Goal: Task Accomplishment & Management: Complete application form

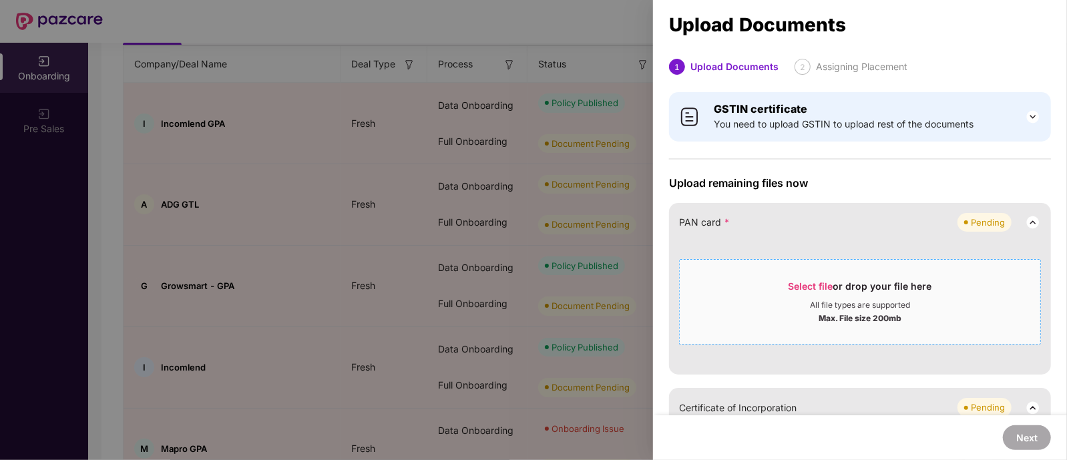
click at [835, 305] on div "All file types are supported" at bounding box center [860, 305] width 100 height 11
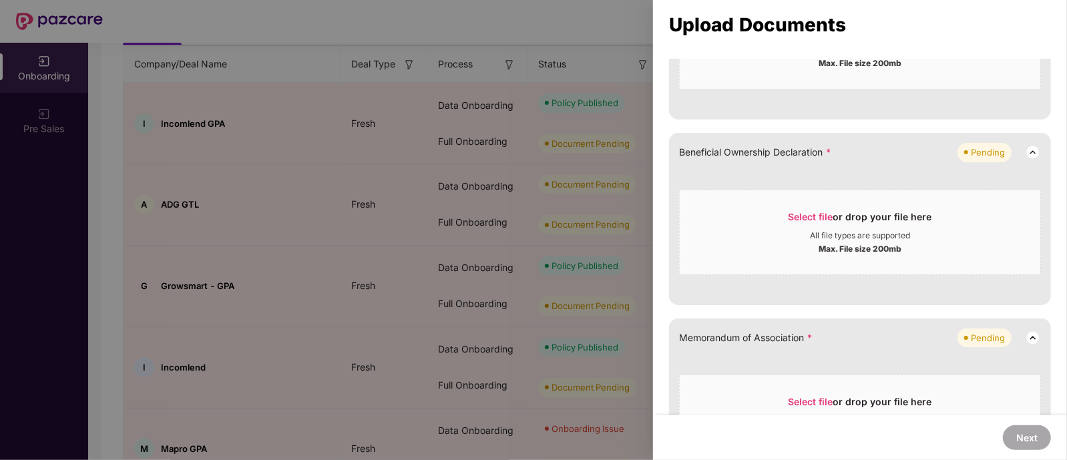
scroll to position [484, 0]
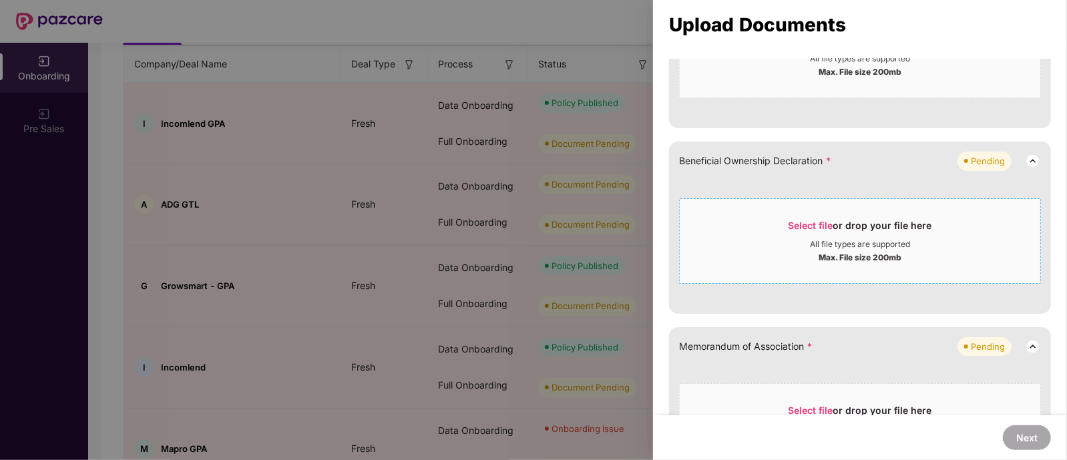
click at [826, 226] on span "Select file" at bounding box center [811, 225] width 45 height 11
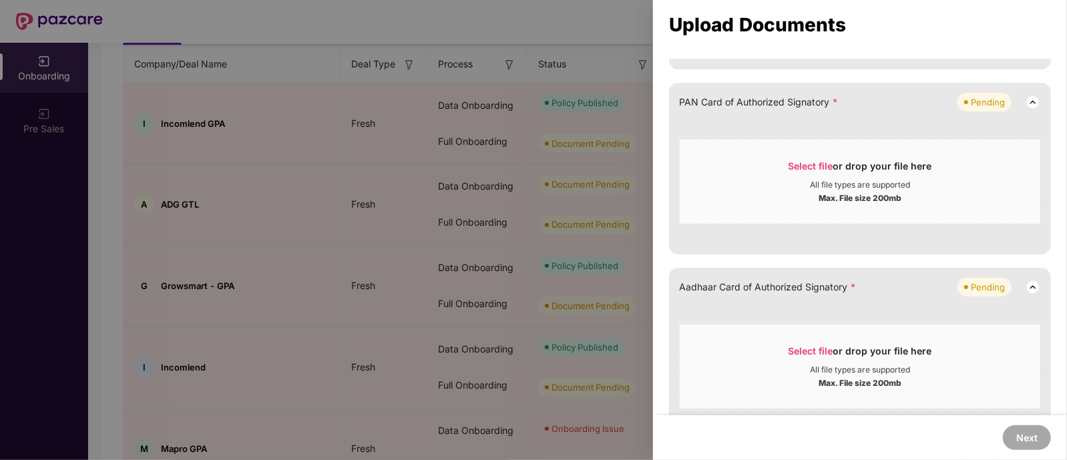
scroll to position [997, 0]
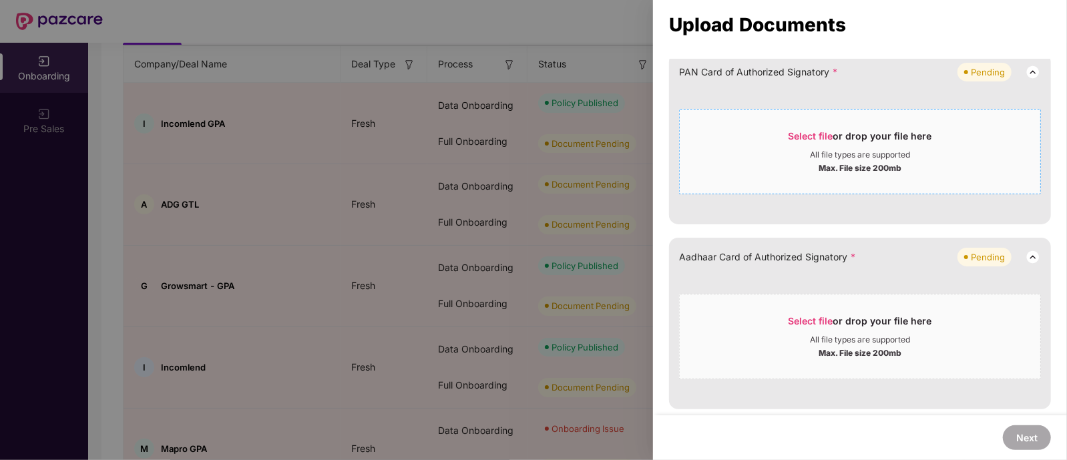
click at [775, 144] on div "Select file or drop your file here" at bounding box center [860, 140] width 361 height 20
click at [836, 296] on div "Select file or drop your file here All file types are supported Max. File size …" at bounding box center [860, 337] width 362 height 86
click at [859, 331] on div "Select file or drop your file here" at bounding box center [861, 325] width 144 height 20
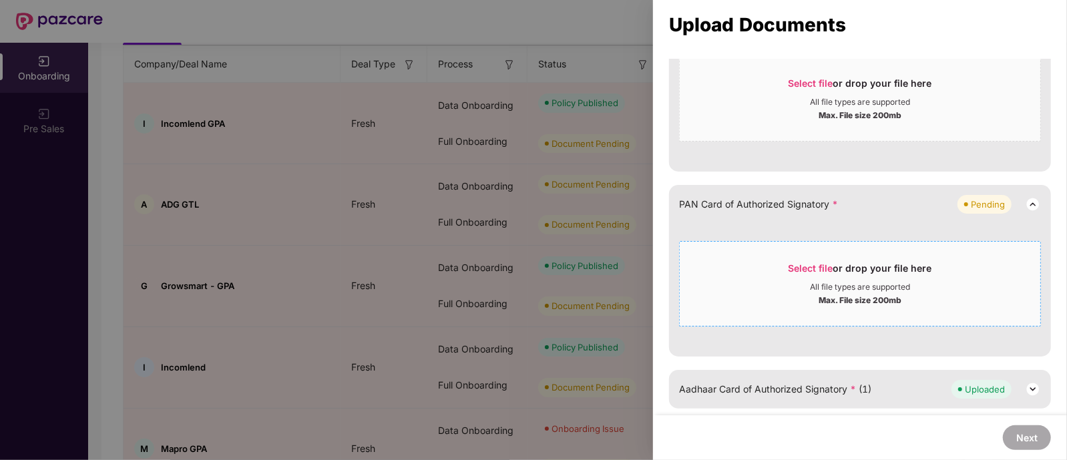
click at [867, 273] on div "Select file or drop your file here" at bounding box center [861, 272] width 144 height 20
click at [809, 249] on div "Select file or drop your file here All file types are supported Max. File size …" at bounding box center [860, 284] width 362 height 86
click at [845, 285] on div "All file types are supported" at bounding box center [860, 287] width 100 height 11
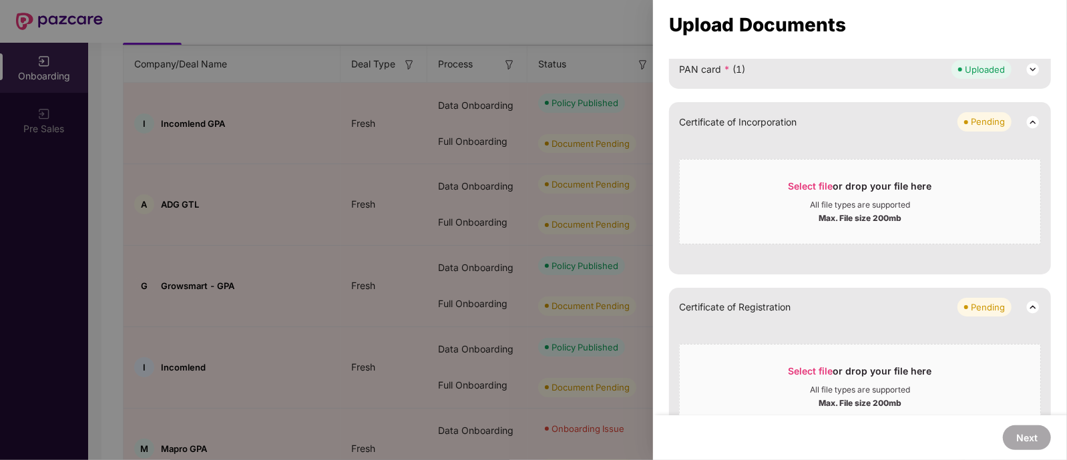
scroll to position [146, 0]
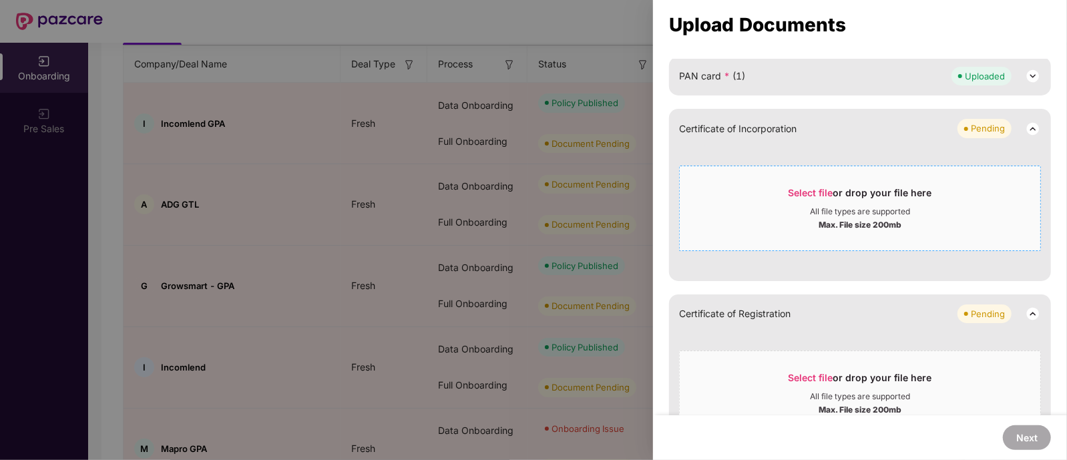
click at [858, 184] on span "Select file or drop your file here All file types are supported Max. File size …" at bounding box center [860, 208] width 361 height 64
click at [820, 377] on span "Select file" at bounding box center [811, 375] width 45 height 11
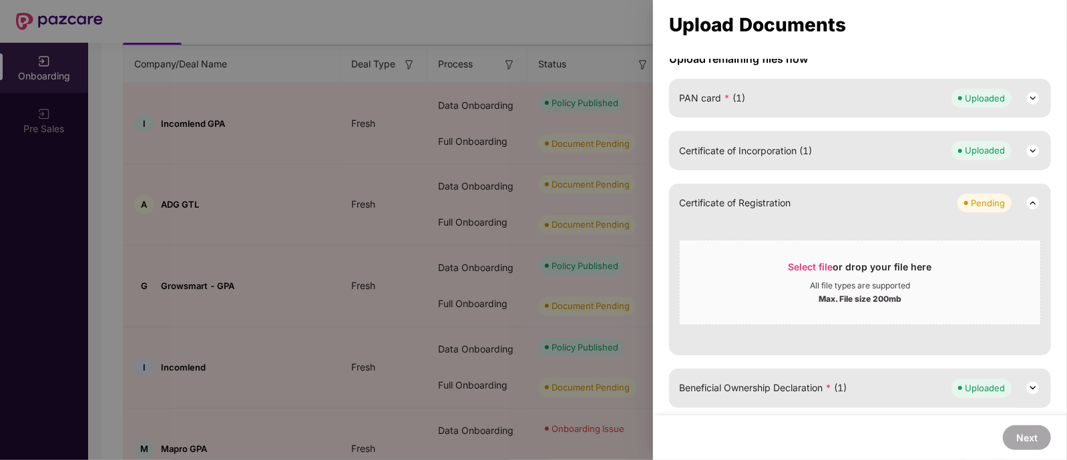
scroll to position [124, 0]
click at [919, 287] on div "All file types are supported" at bounding box center [860, 286] width 361 height 11
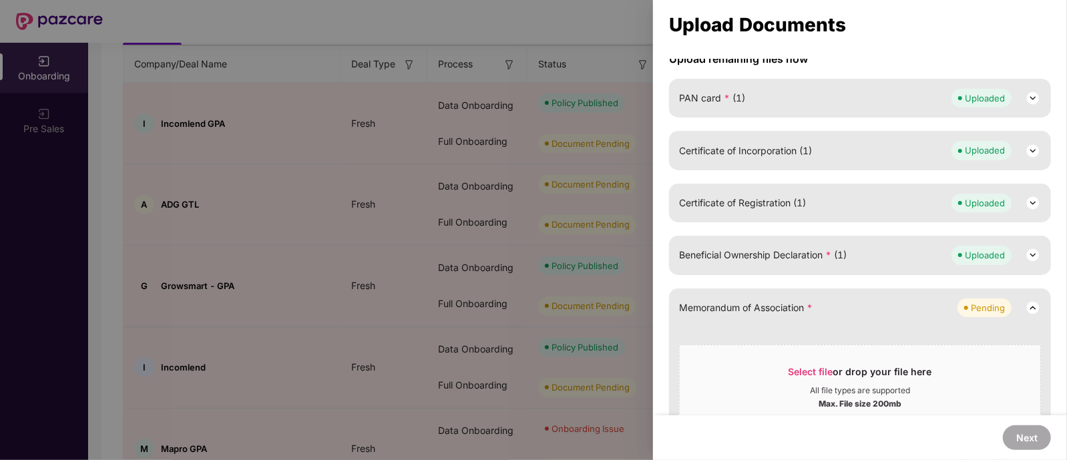
scroll to position [333, 0]
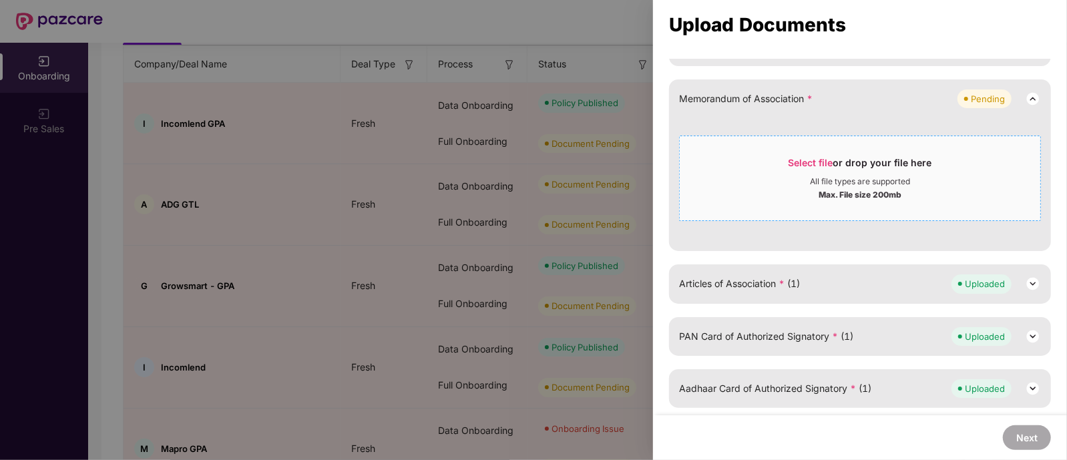
click at [874, 169] on div "Select file or drop your file here" at bounding box center [861, 166] width 144 height 20
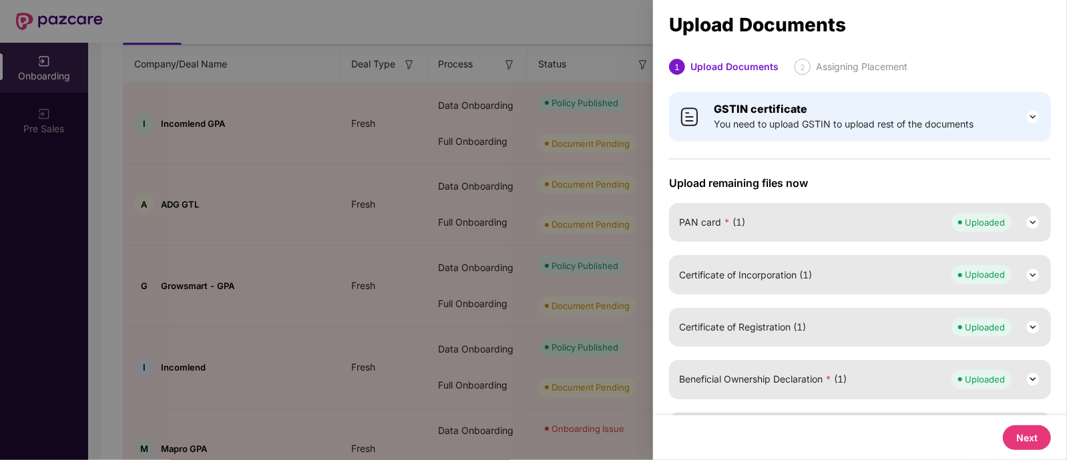
scroll to position [200, 0]
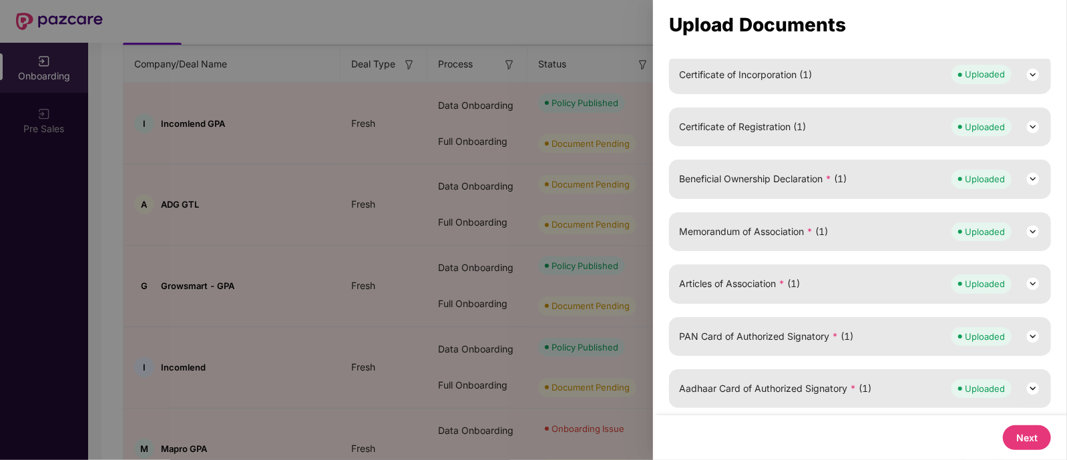
click at [1029, 439] on button "Next" at bounding box center [1027, 438] width 48 height 25
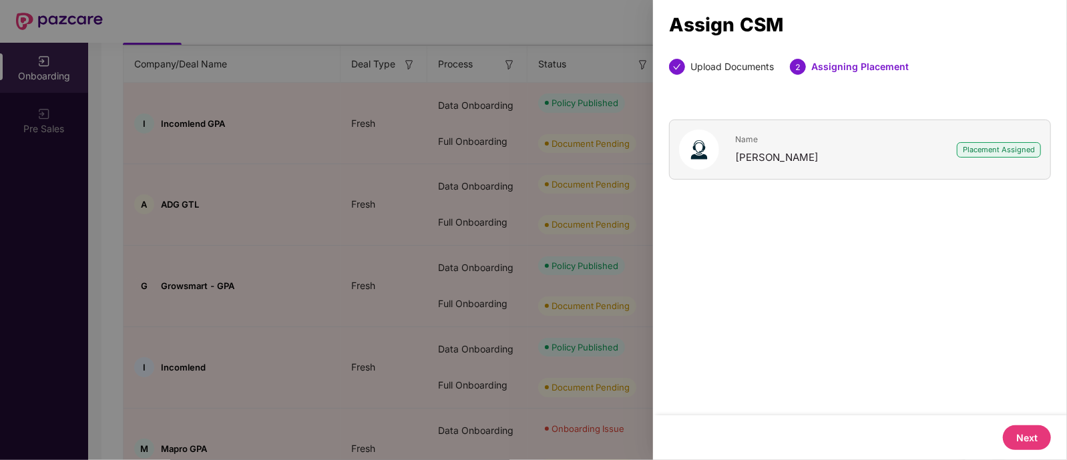
scroll to position [0, 0]
click at [1029, 433] on button "Next" at bounding box center [1027, 438] width 48 height 25
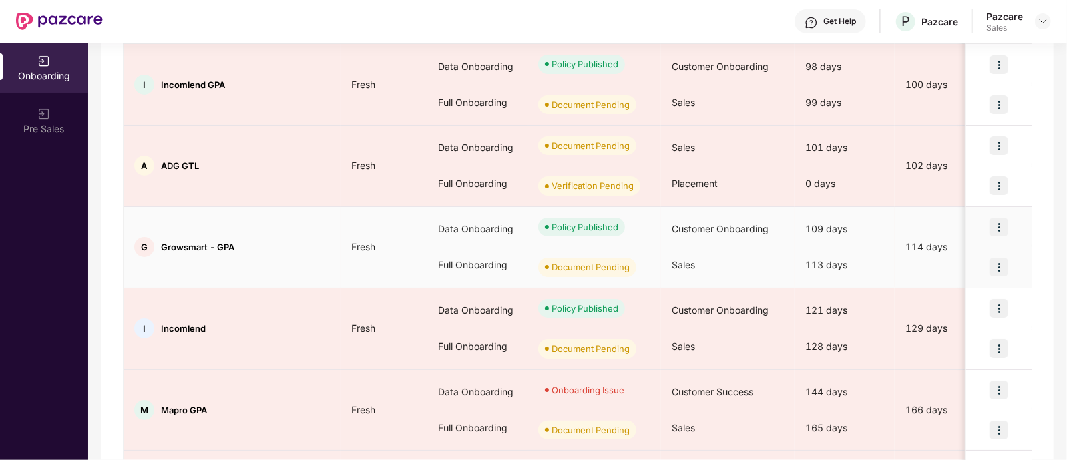
scroll to position [194, 0]
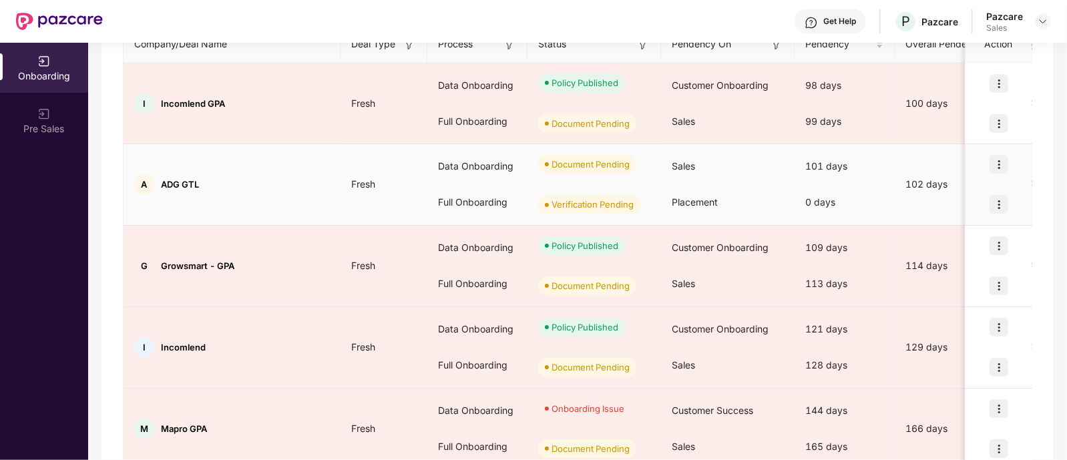
click at [1001, 202] on img at bounding box center [999, 204] width 19 height 19
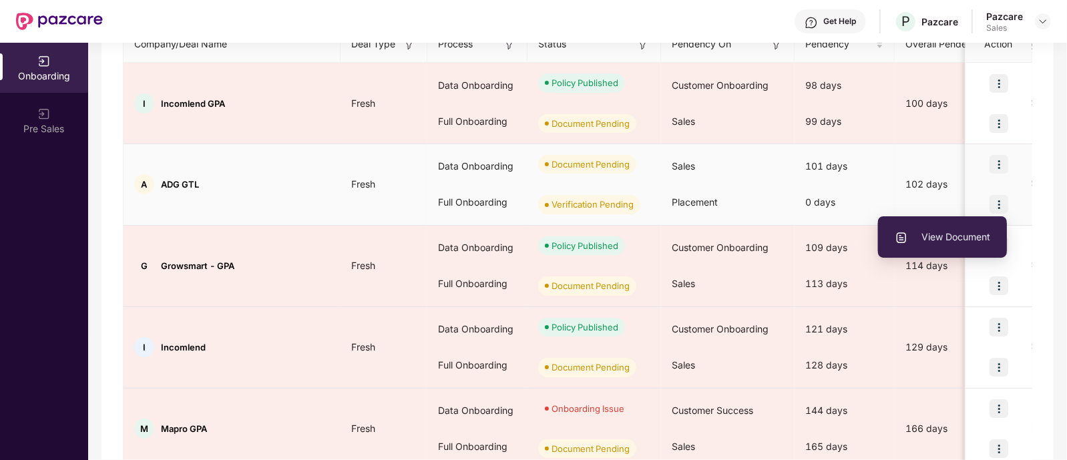
click at [967, 232] on span "View Document" at bounding box center [943, 237] width 96 height 15
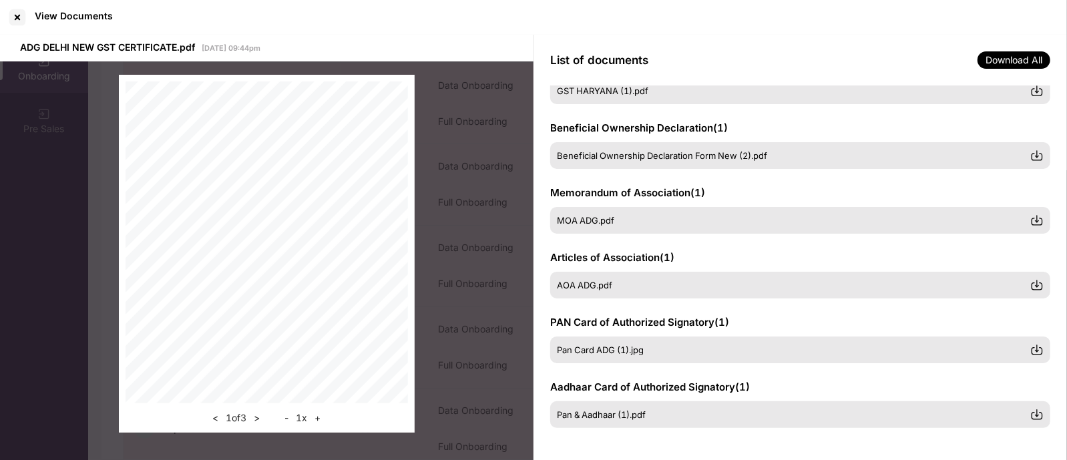
scroll to position [0, 0]
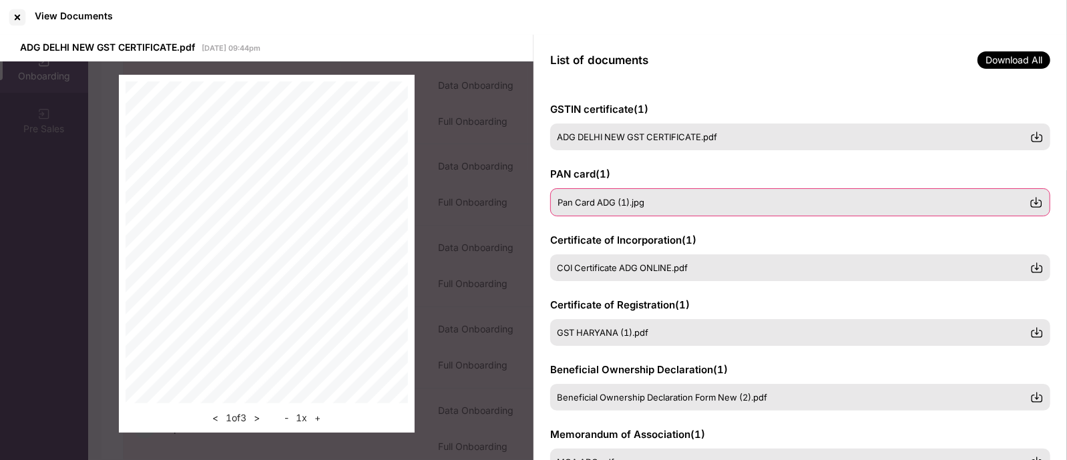
click at [594, 208] on div "Pan Card ADG (1).jpg" at bounding box center [800, 202] width 500 height 28
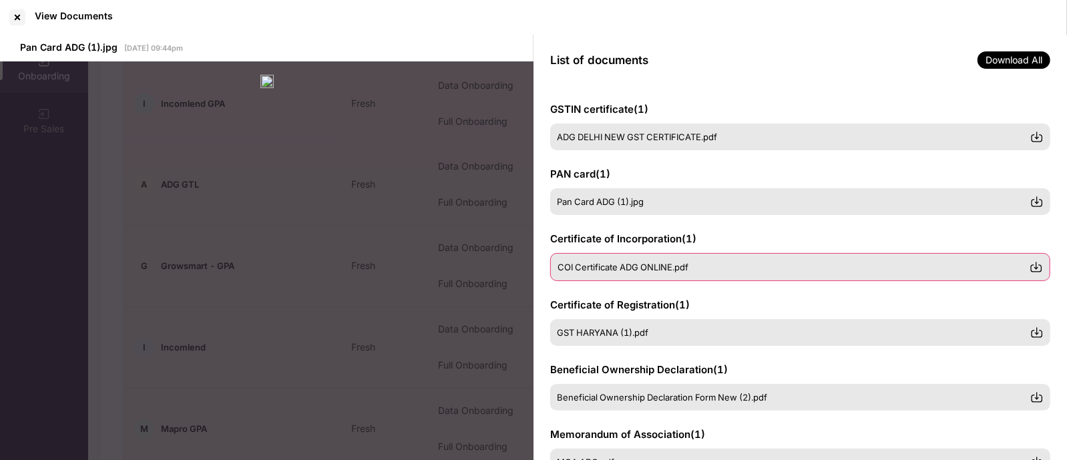
click at [647, 271] on span "COI Certificate ADG ONLINE.pdf" at bounding box center [623, 267] width 131 height 11
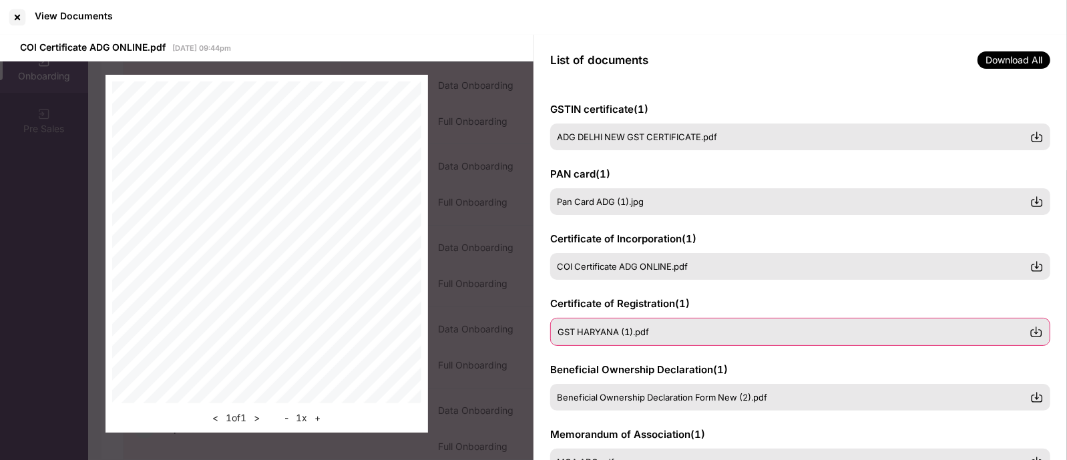
click at [647, 339] on div "GST HARYANA (1).pdf" at bounding box center [800, 332] width 500 height 28
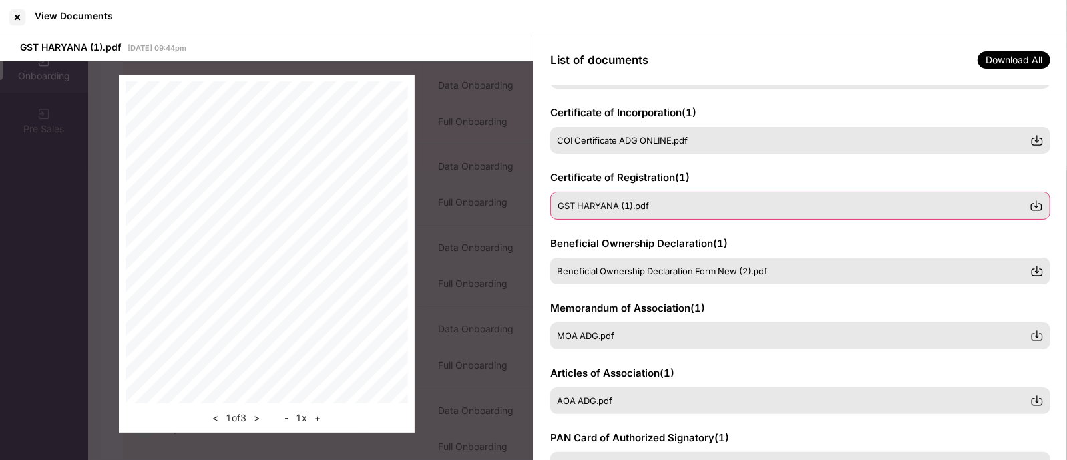
scroll to position [128, 0]
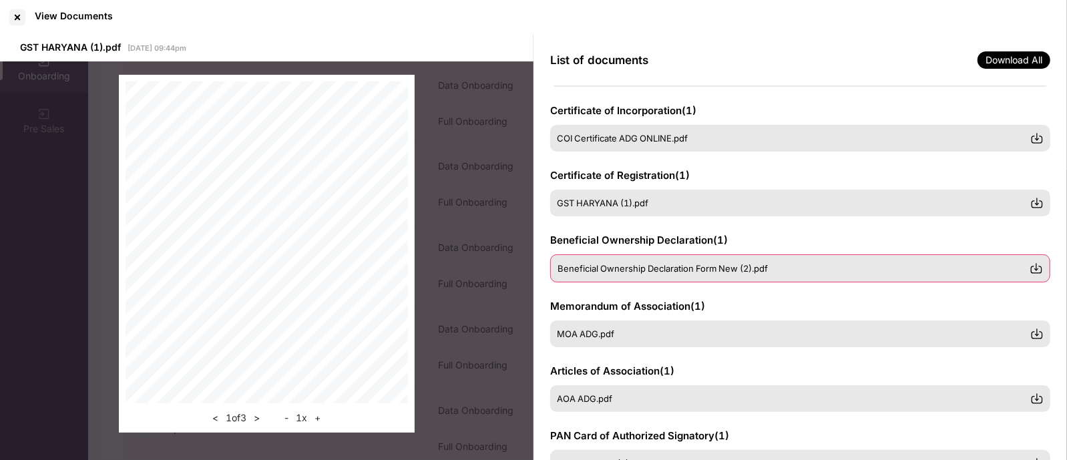
click at [677, 279] on div "Beneficial Ownership Declaration Form New (2).pdf" at bounding box center [800, 268] width 500 height 28
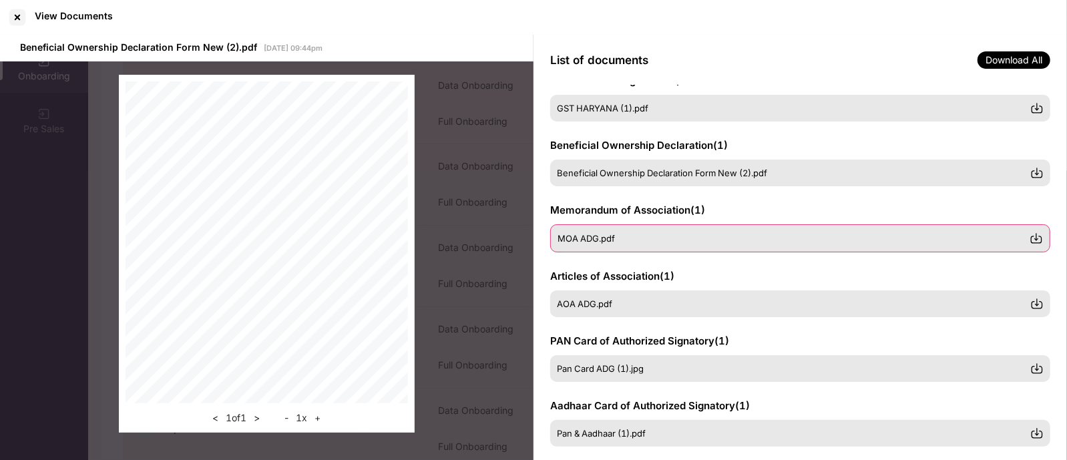
scroll to position [224, 0]
click at [681, 236] on div "MOA ADG.pdf" at bounding box center [794, 237] width 472 height 11
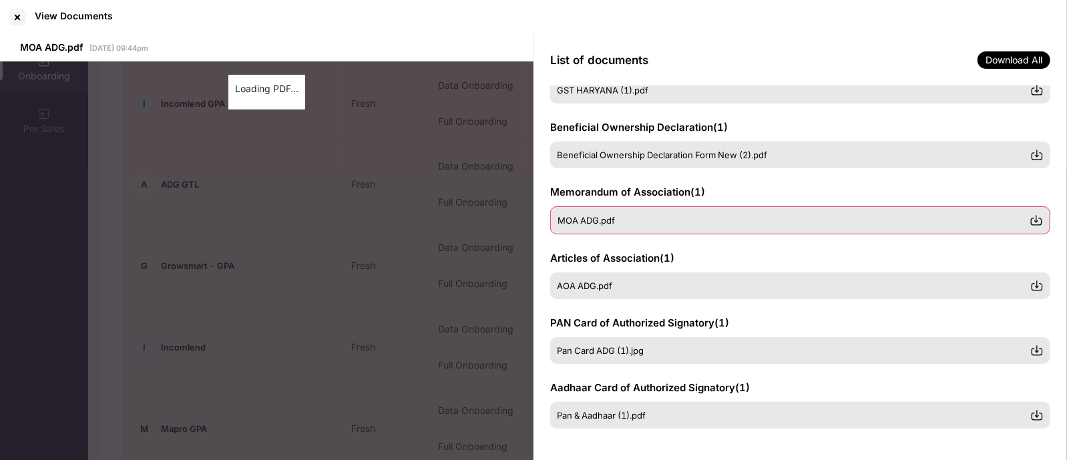
scroll to position [240, 0]
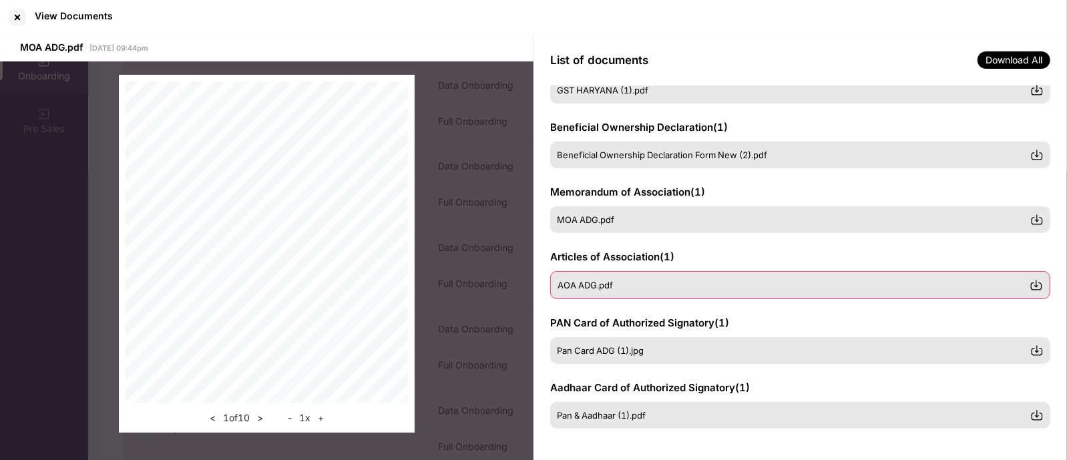
click at [641, 281] on div "AOA ADG.pdf" at bounding box center [794, 285] width 472 height 11
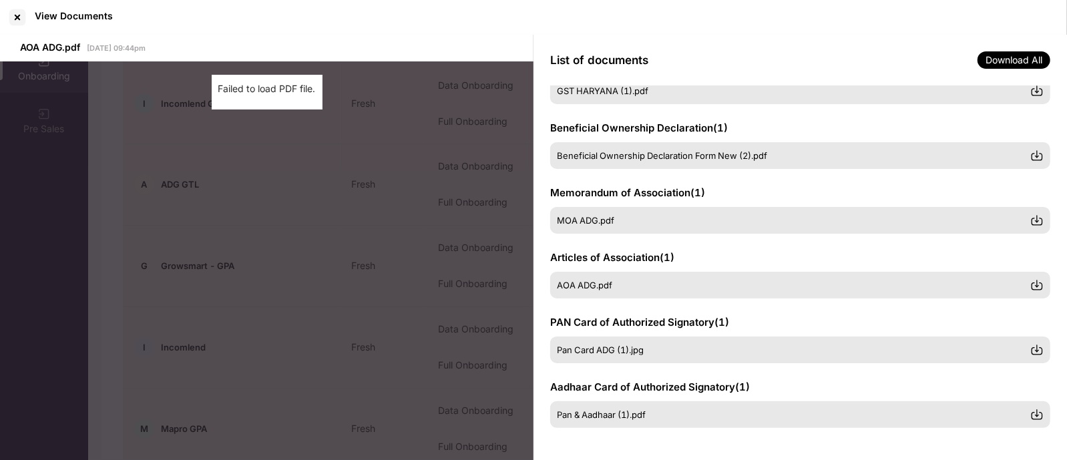
click at [357, 263] on div "AOA ADG.pdf [DATE] 09:44pm Failed to load PDF file." at bounding box center [267, 248] width 534 height 427
click at [597, 285] on span "AOA ADG.pdf" at bounding box center [585, 285] width 55 height 11
click at [635, 283] on div "AOA ADG.pdf" at bounding box center [794, 285] width 472 height 11
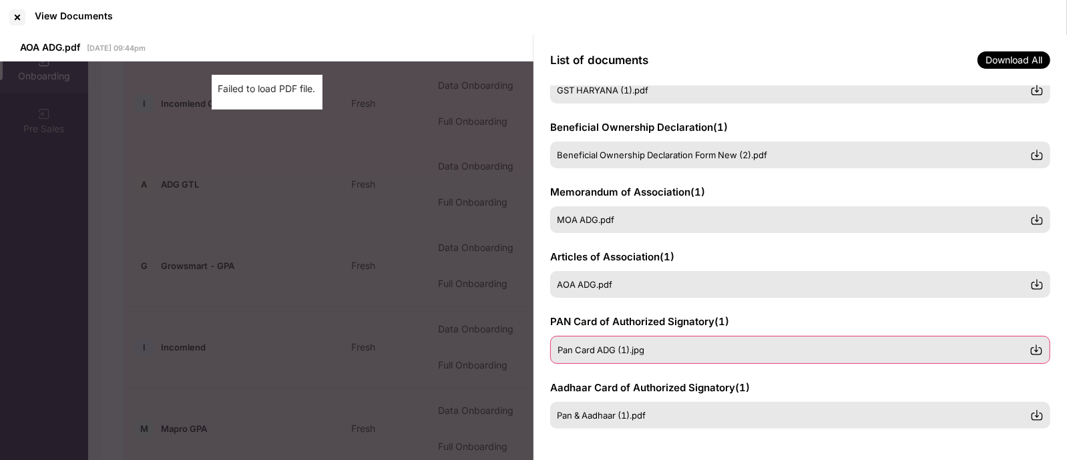
click at [639, 351] on span "Pan Card ADG (1).jpg" at bounding box center [601, 350] width 87 height 11
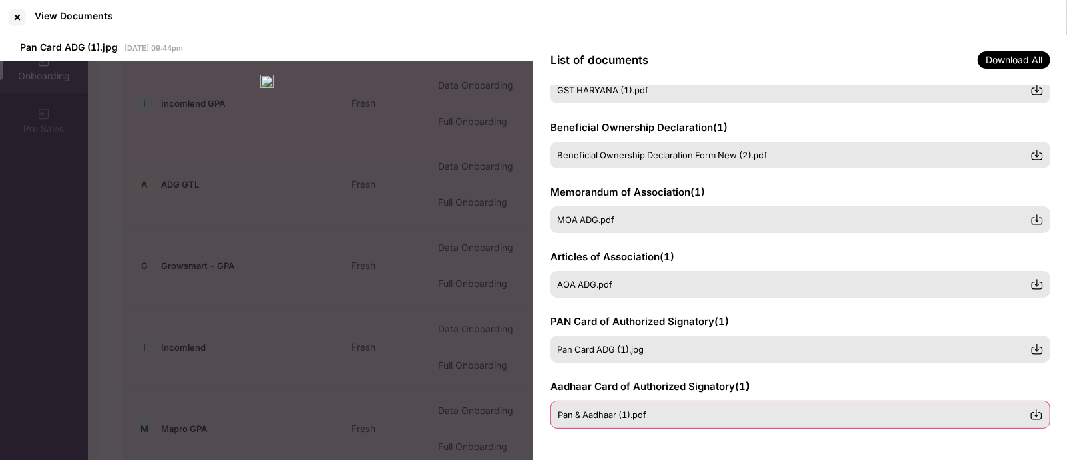
click at [638, 418] on span "Pan & Aadhaar (1).pdf" at bounding box center [602, 414] width 89 height 11
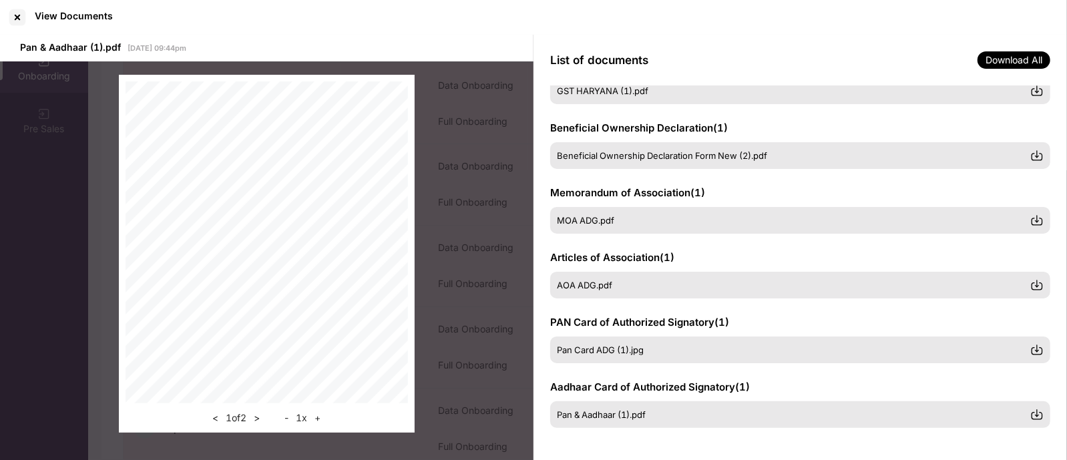
scroll to position [240, 0]
click at [1029, 59] on span "Download All" at bounding box center [1014, 59] width 73 height 17
click at [17, 18] on div at bounding box center [17, 17] width 21 height 21
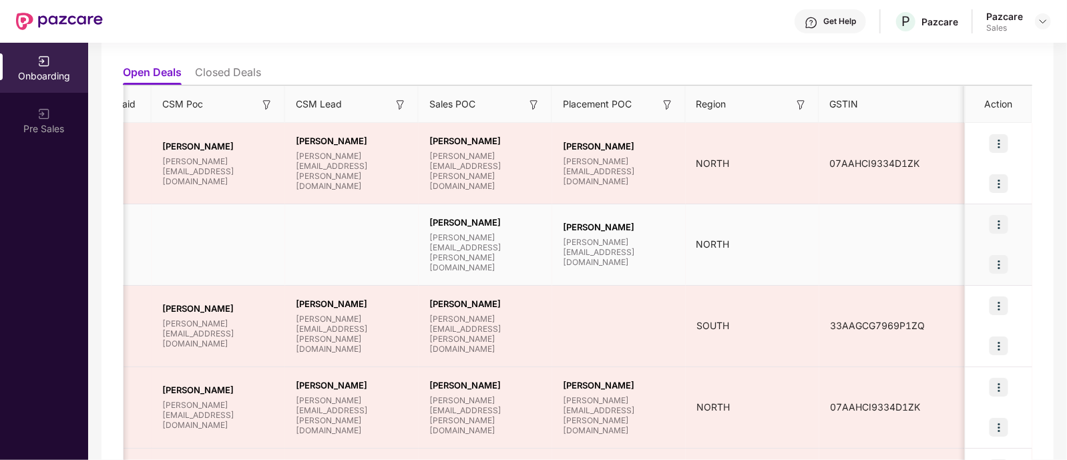
scroll to position [0, 1040]
click at [994, 220] on img at bounding box center [999, 224] width 19 height 19
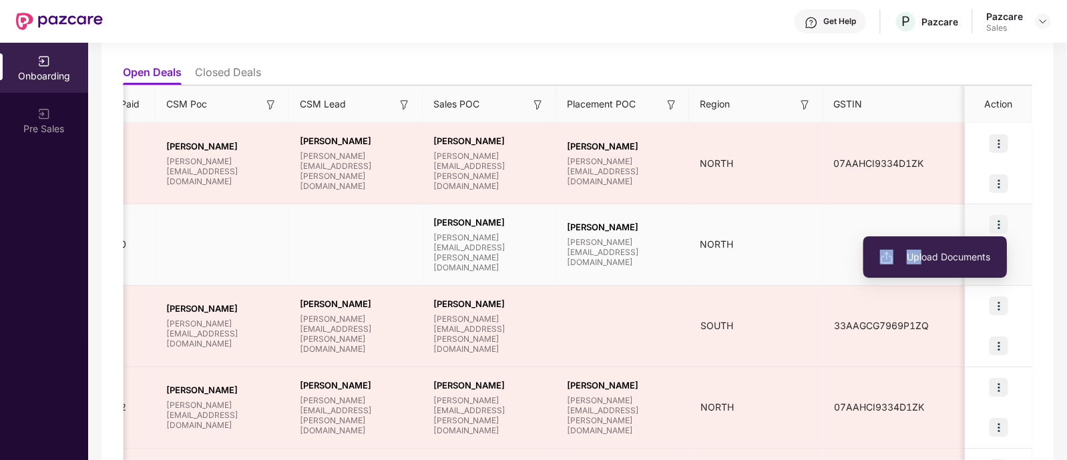
drag, startPoint x: 924, startPoint y: 279, endPoint x: 923, endPoint y: 250, distance: 28.7
click at [923, 250] on div "Upload Documents" at bounding box center [936, 257] width 144 height 55
click at [923, 250] on span "Upload Documents" at bounding box center [935, 257] width 110 height 15
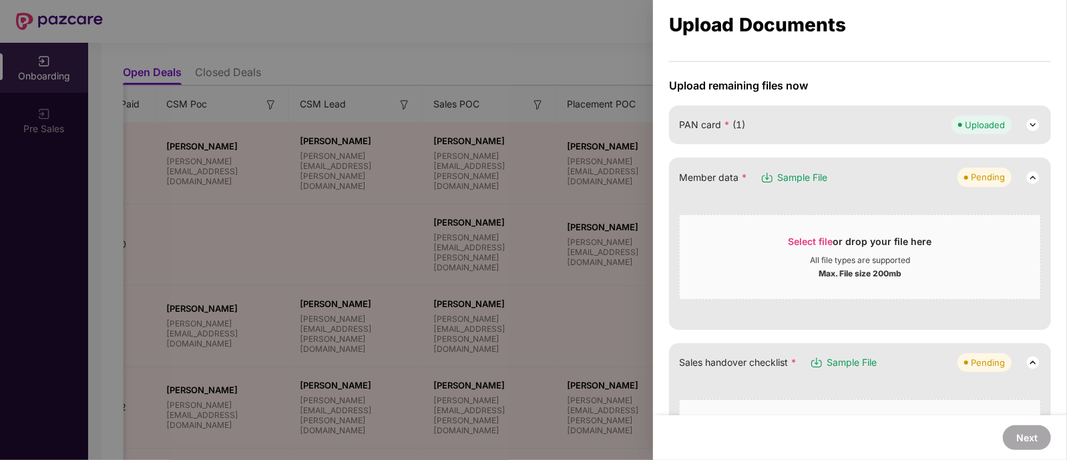
scroll to position [98, 0]
click at [792, 216] on div "Select file or drop your file here All file types are supported Max. File size …" at bounding box center [860, 257] width 362 height 86
click at [854, 269] on div "Max. File size 200mb" at bounding box center [860, 271] width 83 height 13
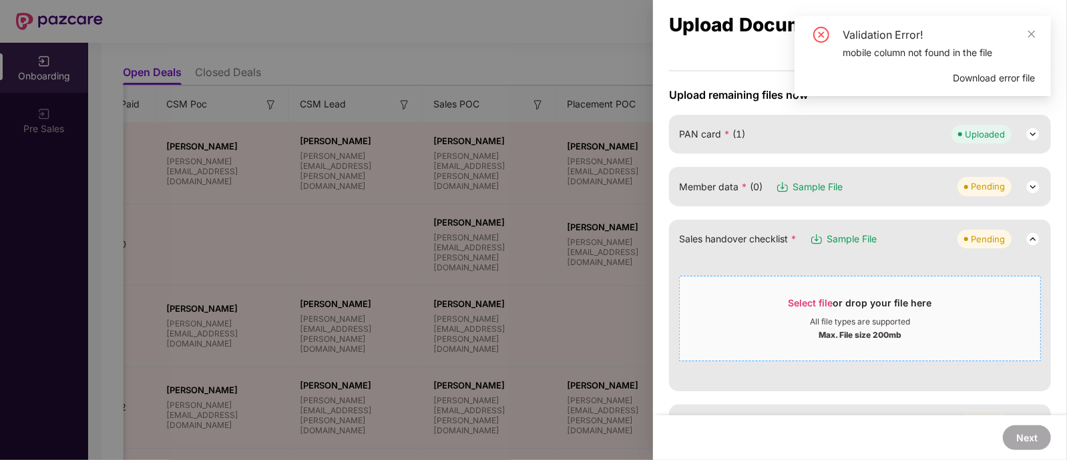
scroll to position [90, 0]
click at [1030, 180] on img at bounding box center [1033, 186] width 16 height 16
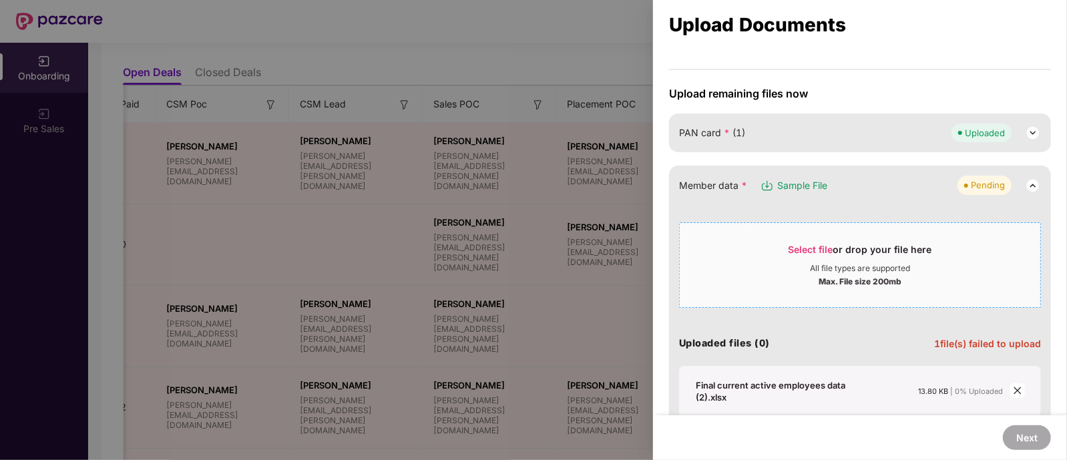
click at [860, 247] on div "Select file or drop your file here" at bounding box center [861, 253] width 144 height 20
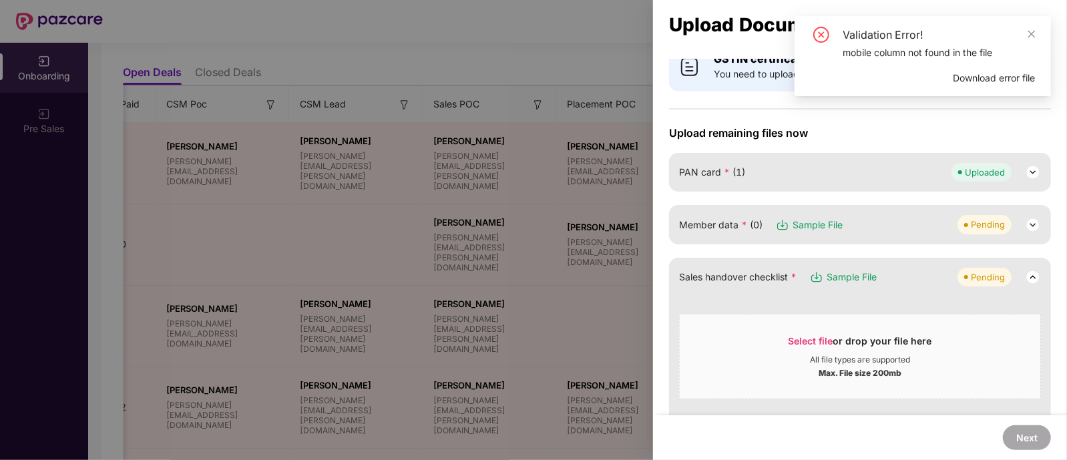
scroll to position [0, 0]
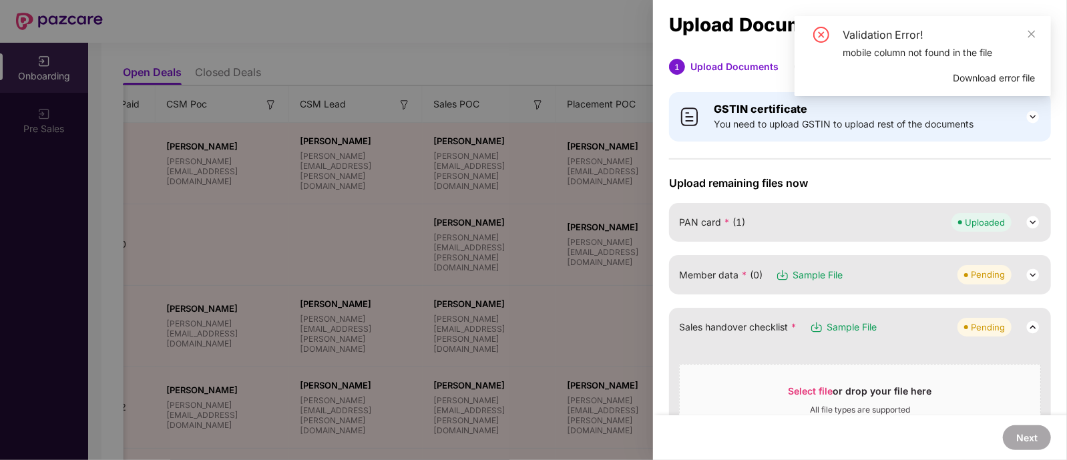
click at [603, 297] on div at bounding box center [533, 230] width 1067 height 460
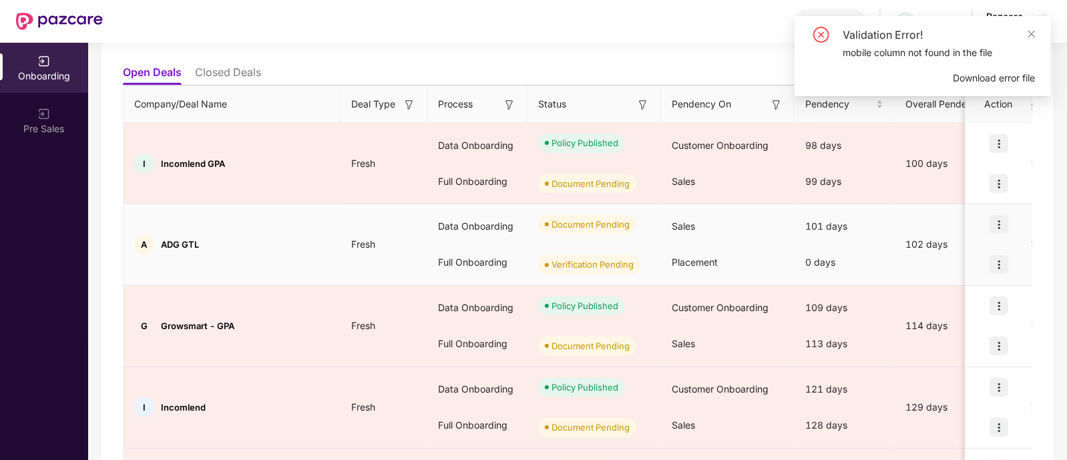
click at [1001, 218] on img at bounding box center [999, 224] width 19 height 19
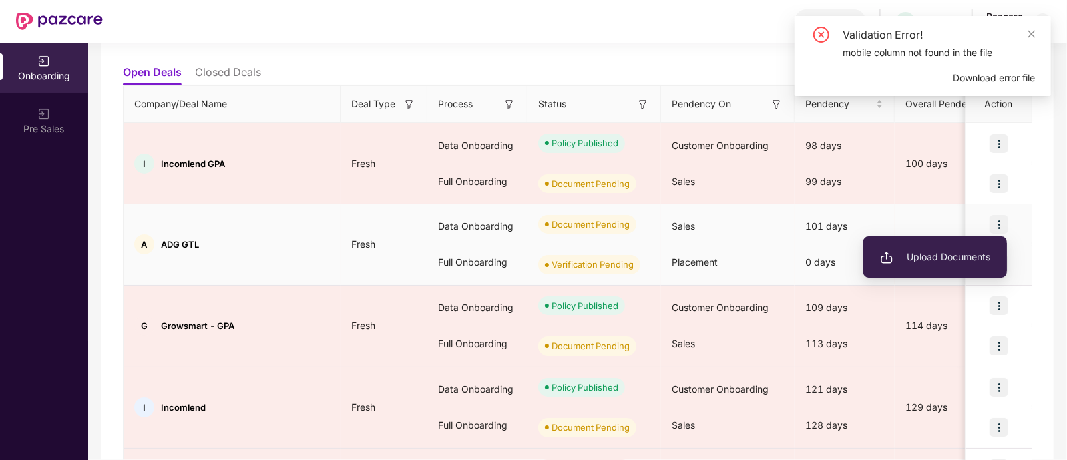
click at [928, 262] on span "Upload Documents" at bounding box center [935, 257] width 110 height 15
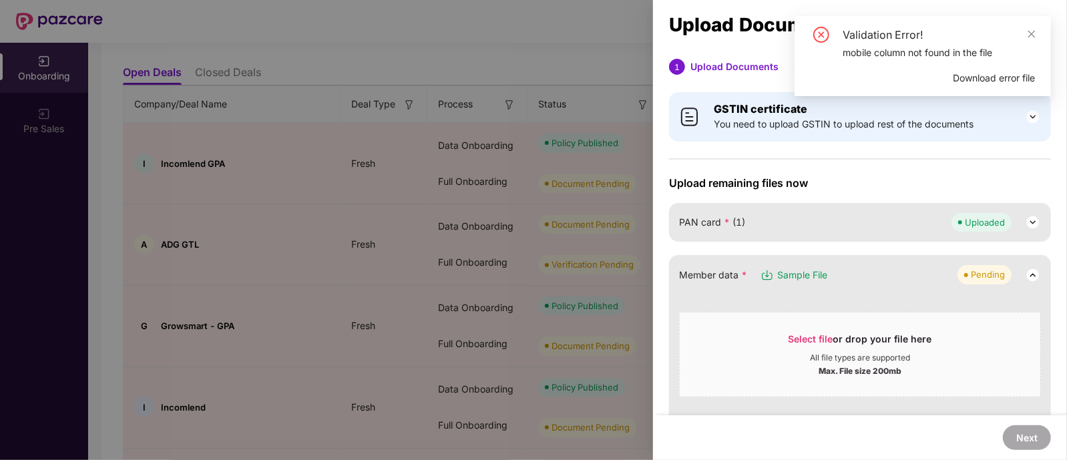
scroll to position [39, 0]
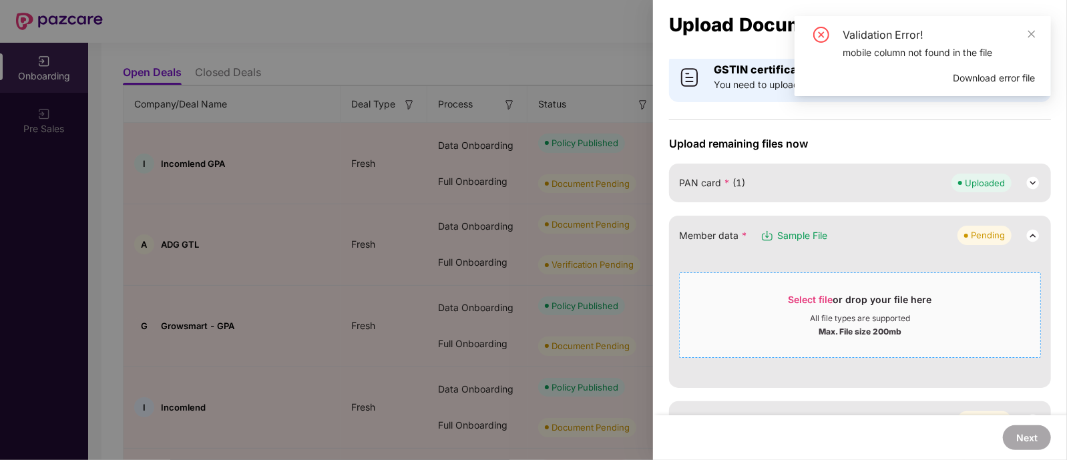
click at [847, 315] on div "All file types are supported" at bounding box center [860, 318] width 100 height 11
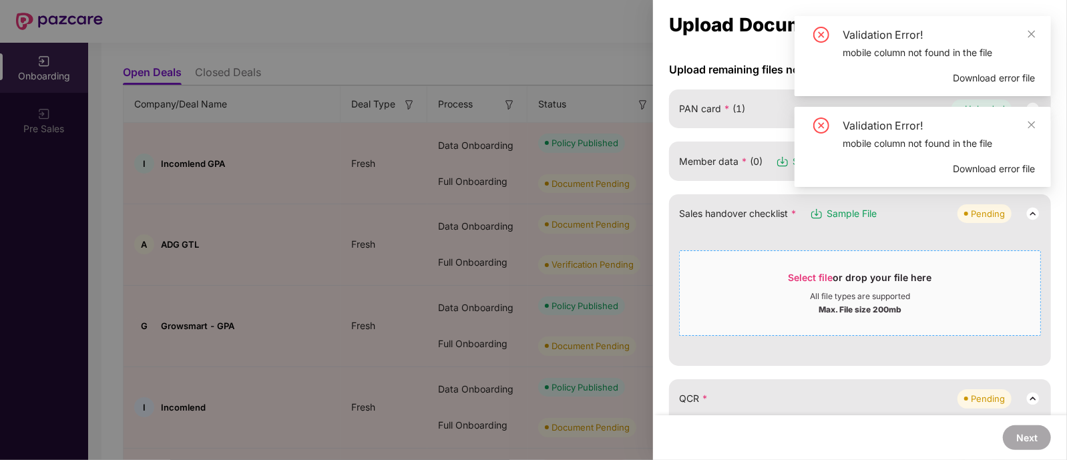
scroll to position [115, 0]
click at [854, 210] on span "Sample File" at bounding box center [852, 212] width 50 height 15
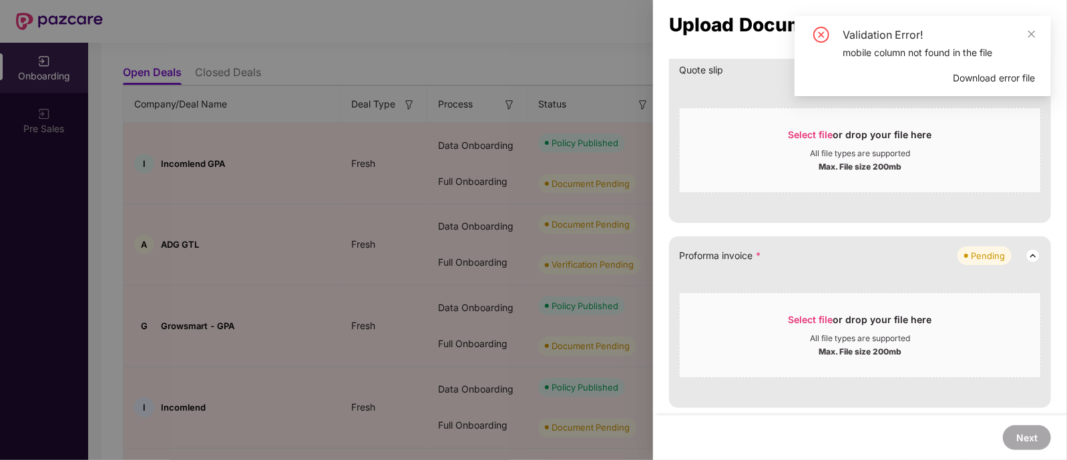
scroll to position [814, 0]
click at [835, 328] on div "Select file or drop your file here" at bounding box center [861, 322] width 144 height 20
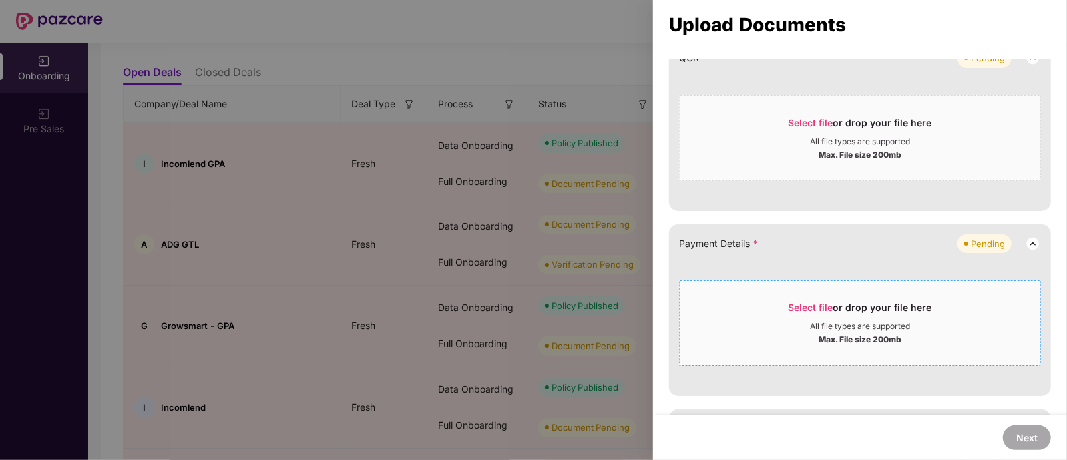
scroll to position [454, 0]
click at [842, 302] on div "Select file or drop your file here" at bounding box center [861, 311] width 144 height 20
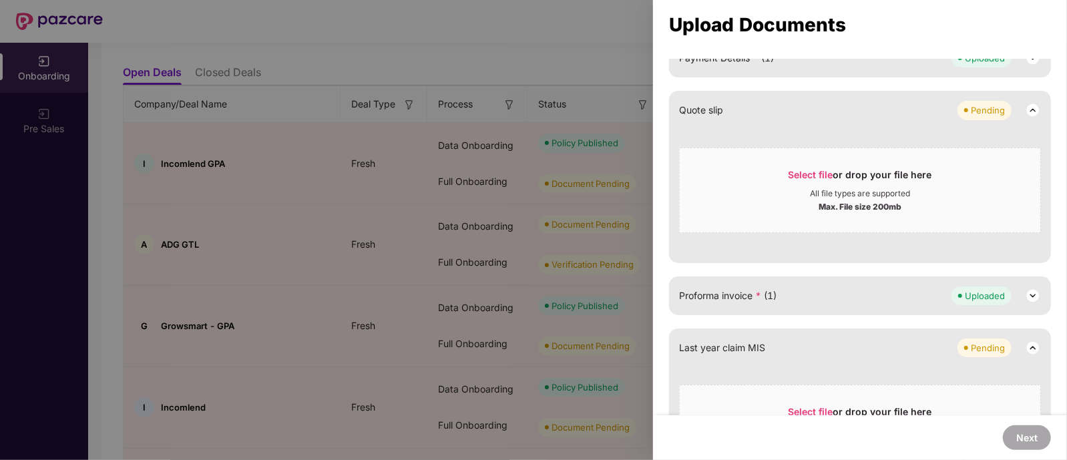
scroll to position [638, 0]
click at [886, 196] on div "All file types are supported" at bounding box center [860, 195] width 100 height 11
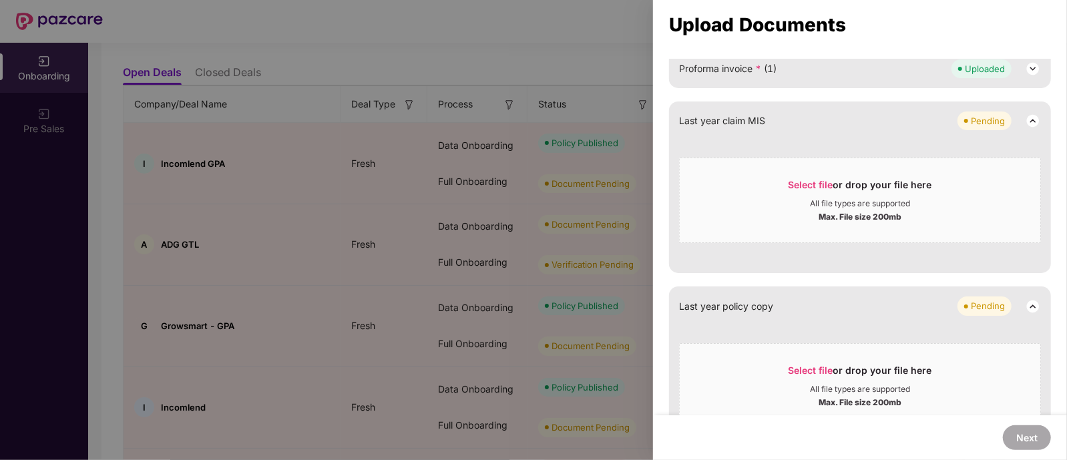
scroll to position [784, 0]
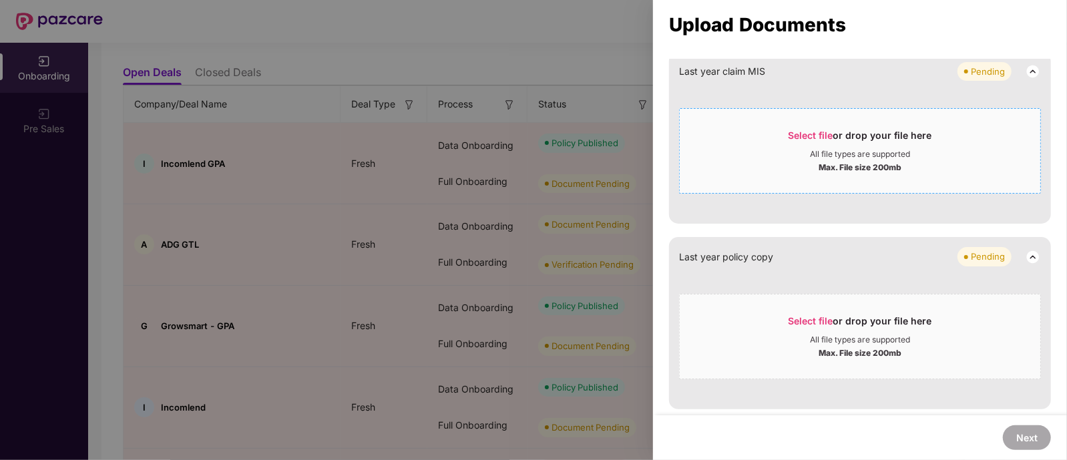
click at [873, 149] on div "All file types are supported" at bounding box center [860, 154] width 100 height 11
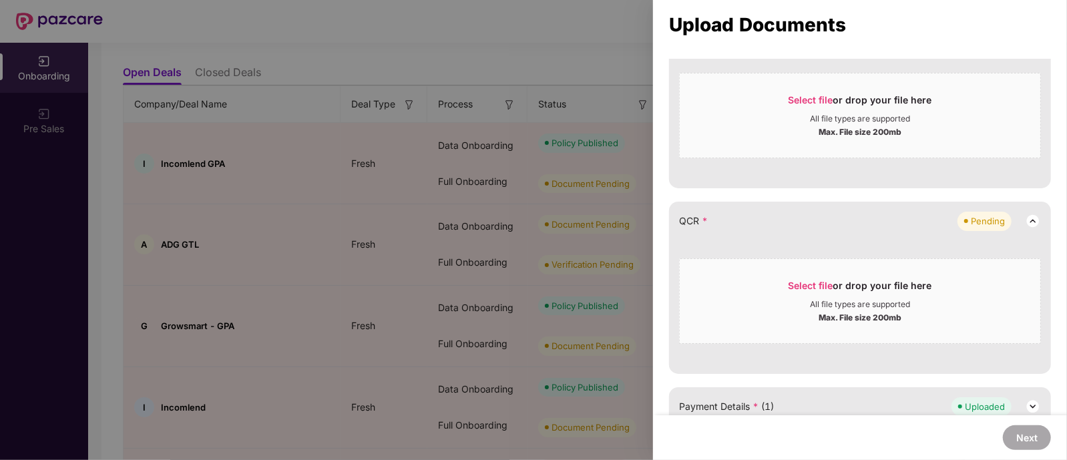
scroll to position [302, 0]
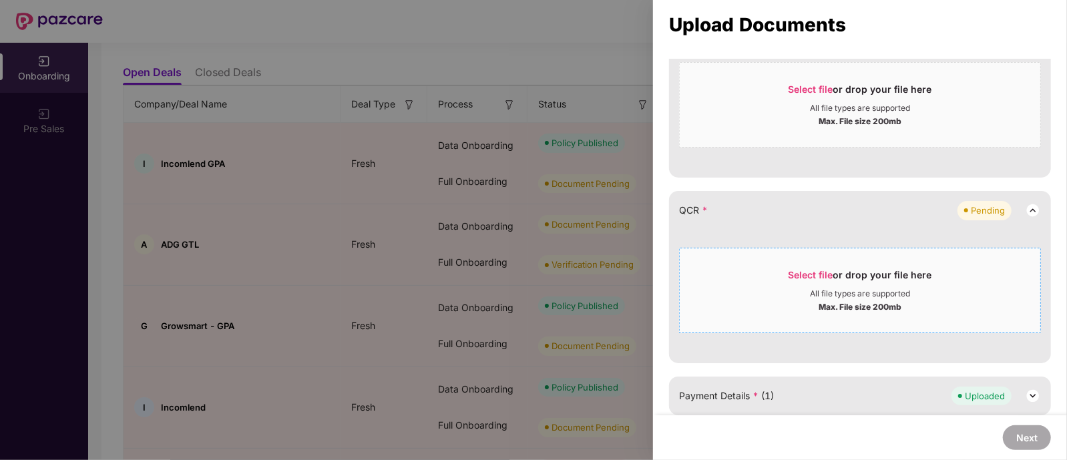
click at [835, 285] on div "Select file or drop your file here" at bounding box center [861, 279] width 144 height 20
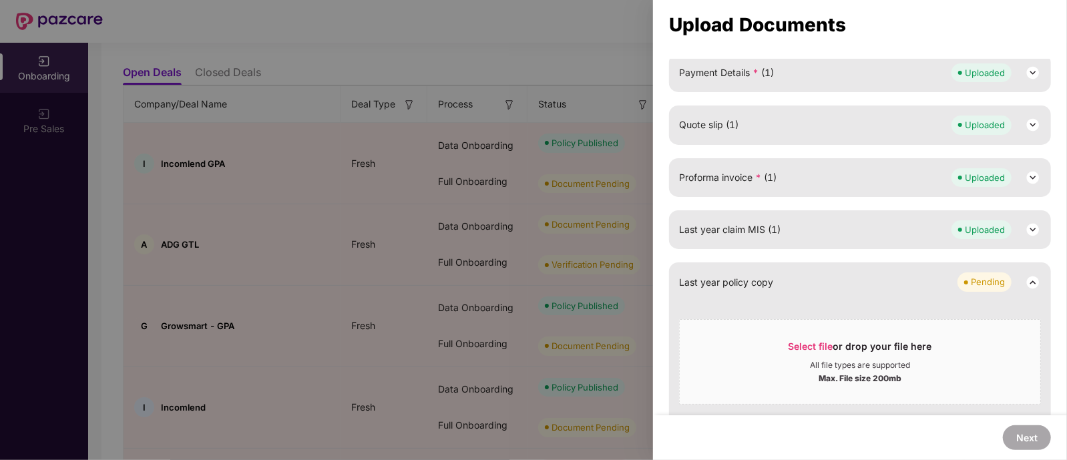
scroll to position [518, 0]
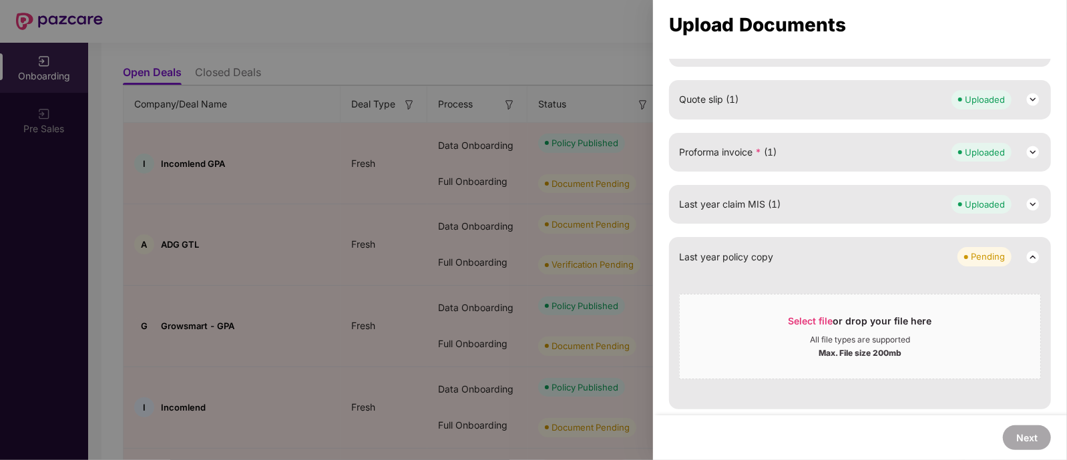
click at [432, 236] on div at bounding box center [533, 230] width 1067 height 460
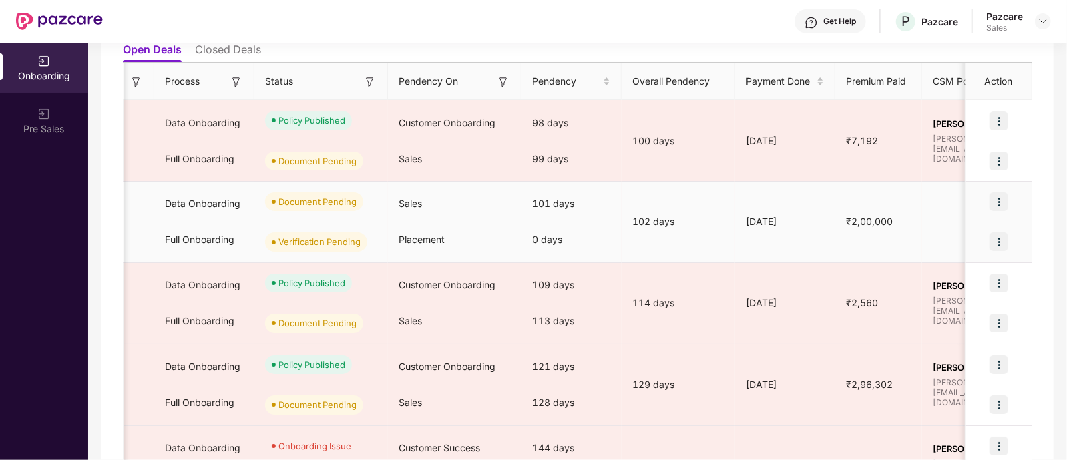
scroll to position [0, 319]
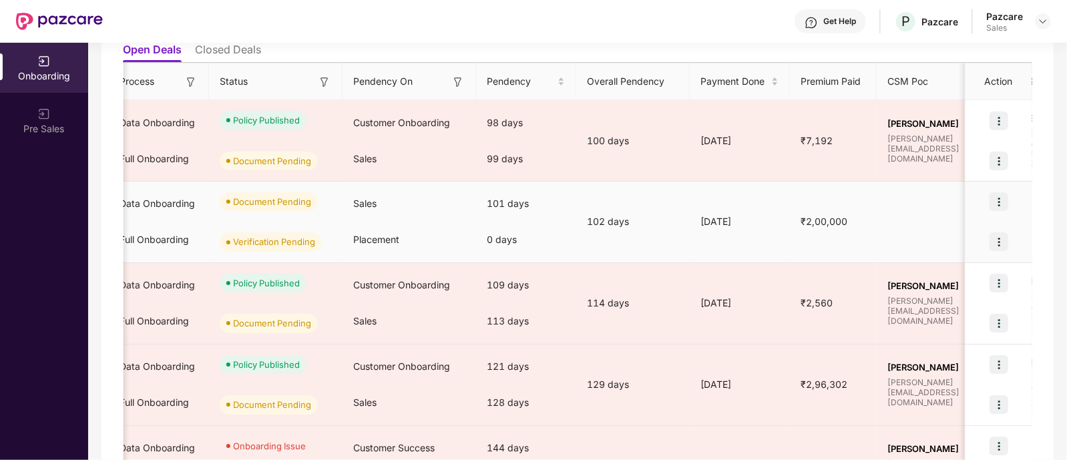
click at [1000, 238] on img at bounding box center [999, 241] width 19 height 19
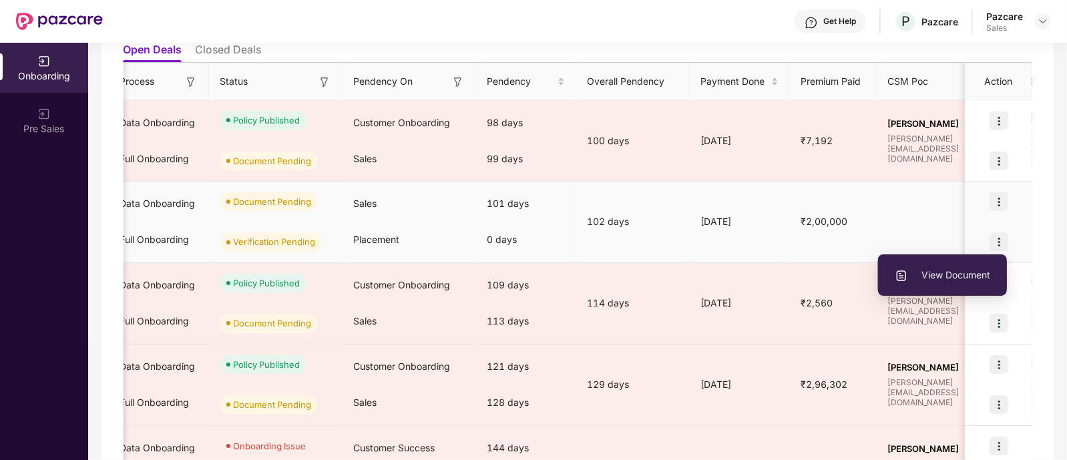
click at [955, 268] on span "View Document" at bounding box center [943, 275] width 96 height 15
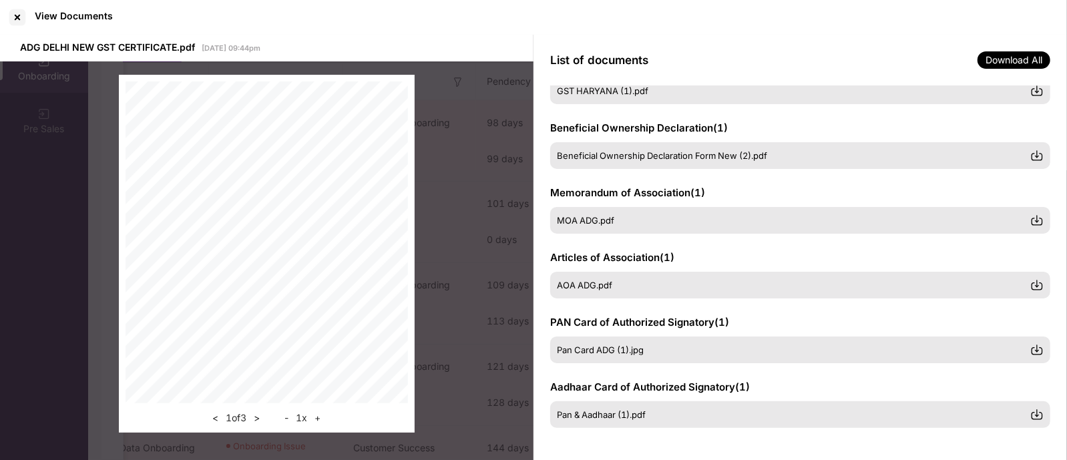
scroll to position [240, 0]
click at [448, 208] on div "< 1 of 3 > - 1 x +" at bounding box center [267, 253] width 534 height 385
click at [19, 15] on div at bounding box center [17, 17] width 21 height 21
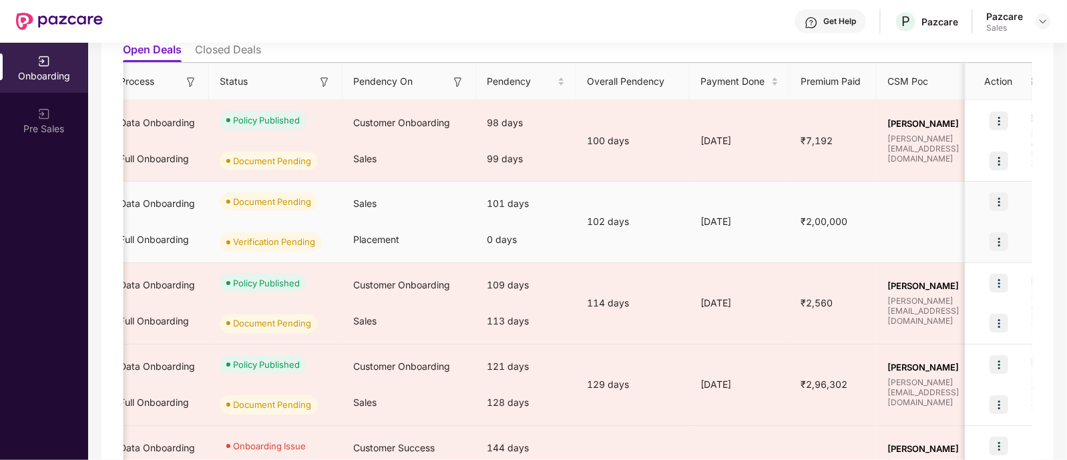
scroll to position [0, 0]
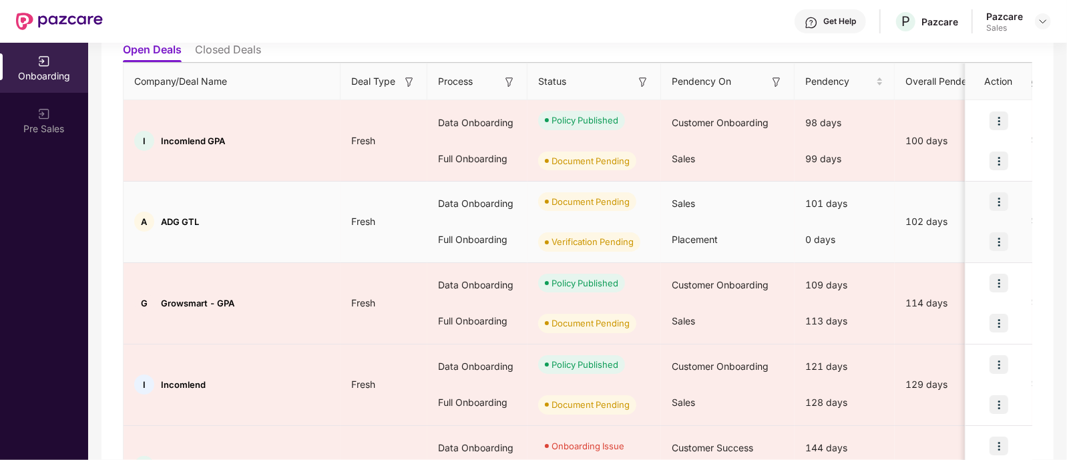
click at [994, 200] on img at bounding box center [999, 201] width 19 height 19
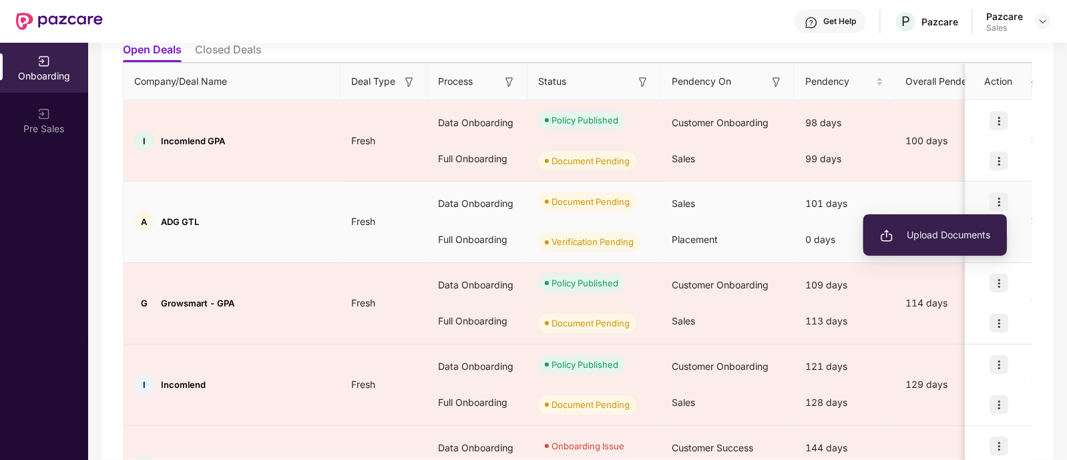
click at [945, 226] on li "Upload Documents" at bounding box center [936, 235] width 144 height 28
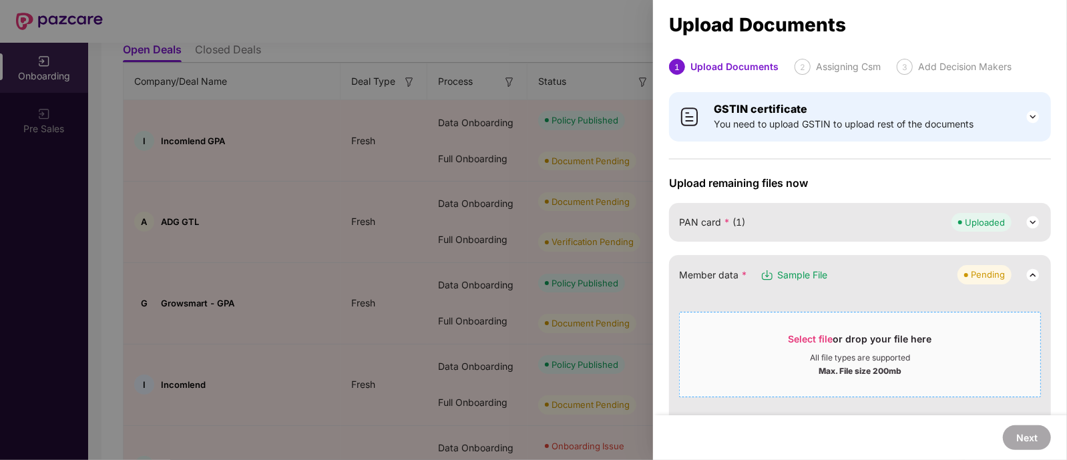
click at [826, 336] on span "Select file" at bounding box center [811, 338] width 45 height 11
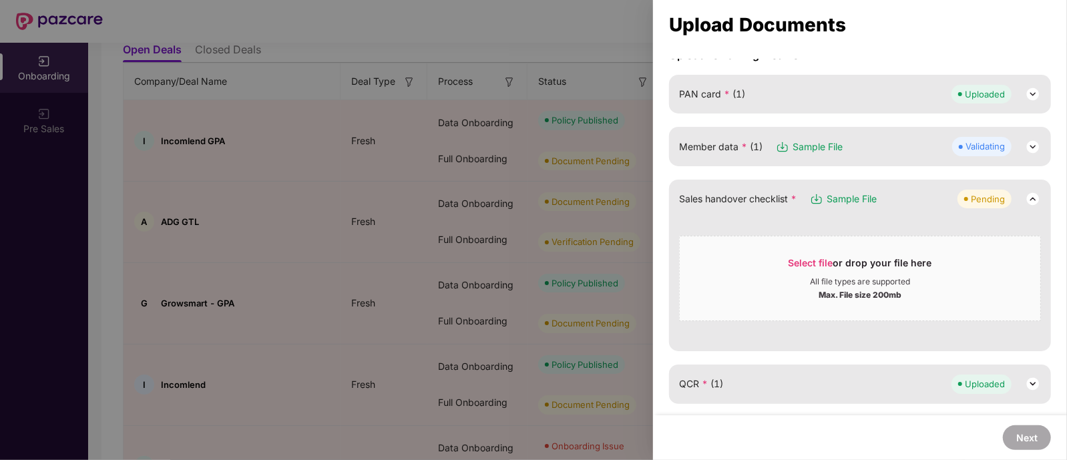
scroll to position [148, 0]
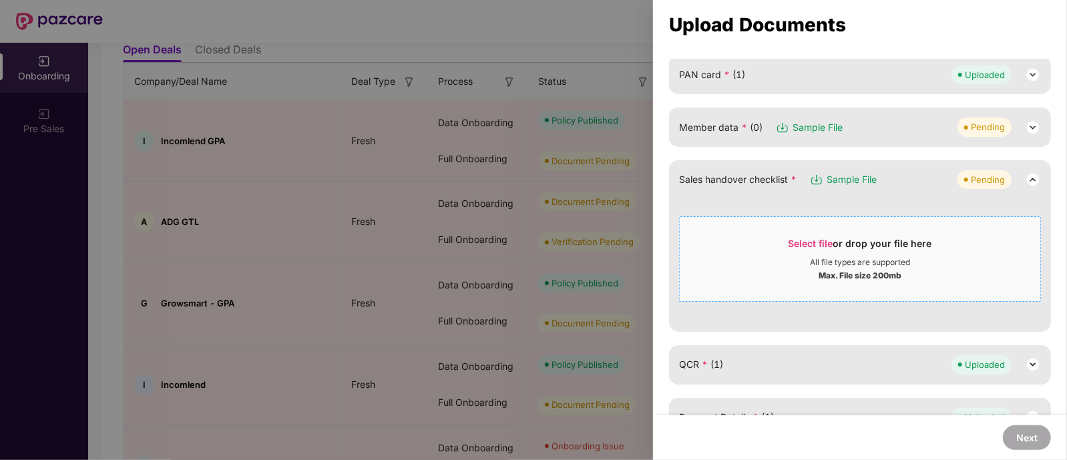
click at [859, 234] on span "Select file or drop your file here All file types are supported Max. File size …" at bounding box center [860, 259] width 361 height 64
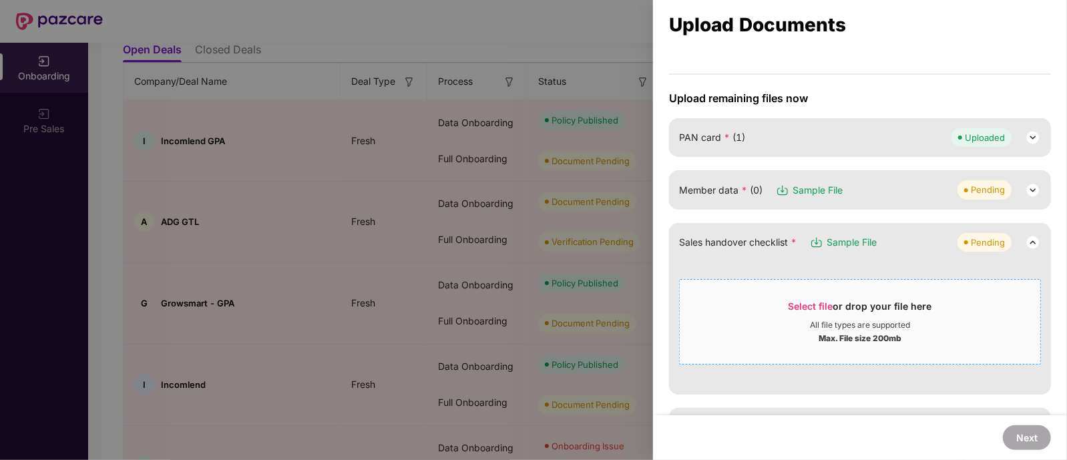
scroll to position [41, 0]
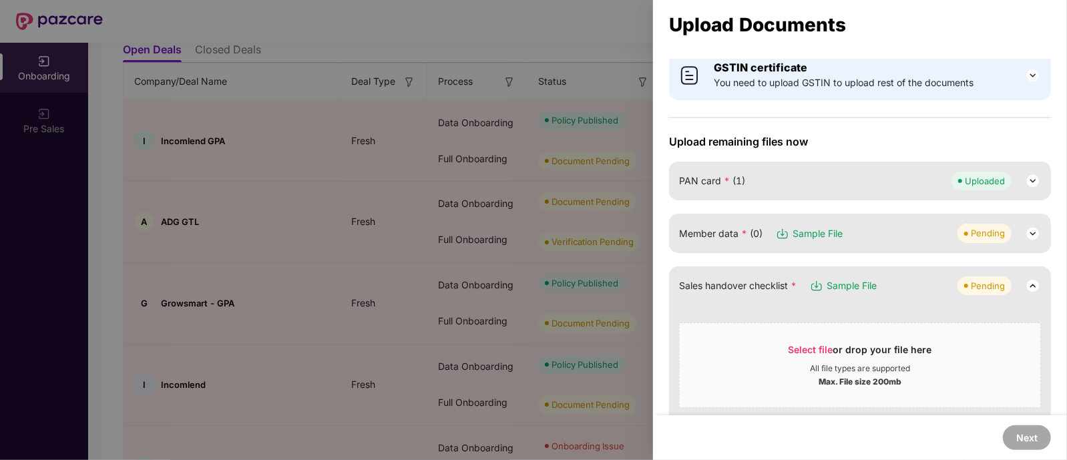
click at [824, 238] on span "Sample File" at bounding box center [818, 233] width 50 height 15
click at [421, 209] on div at bounding box center [533, 230] width 1067 height 460
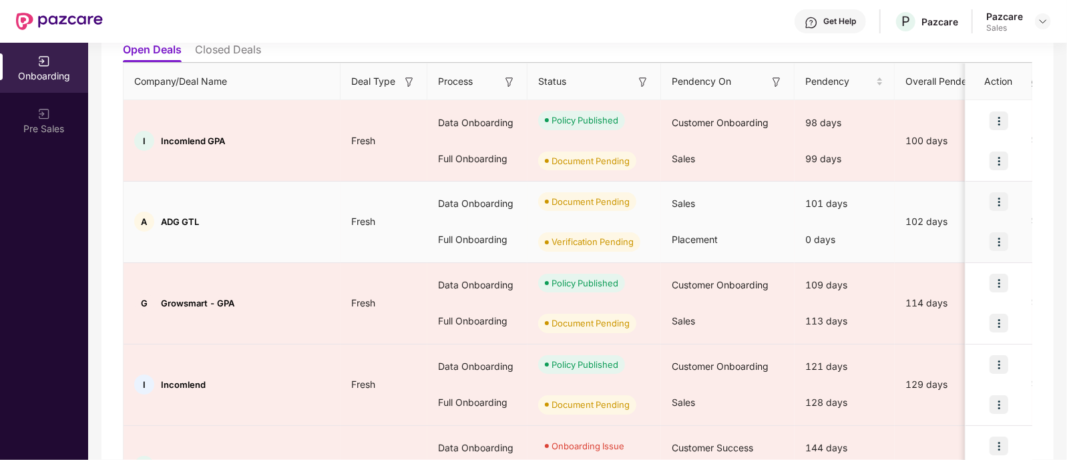
click at [995, 195] on img at bounding box center [999, 201] width 19 height 19
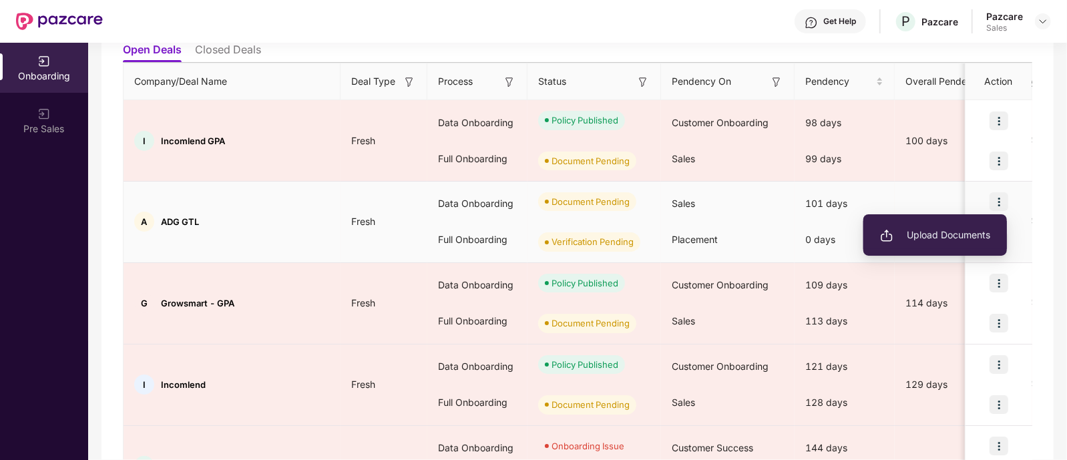
click at [960, 233] on span "Upload Documents" at bounding box center [935, 235] width 110 height 15
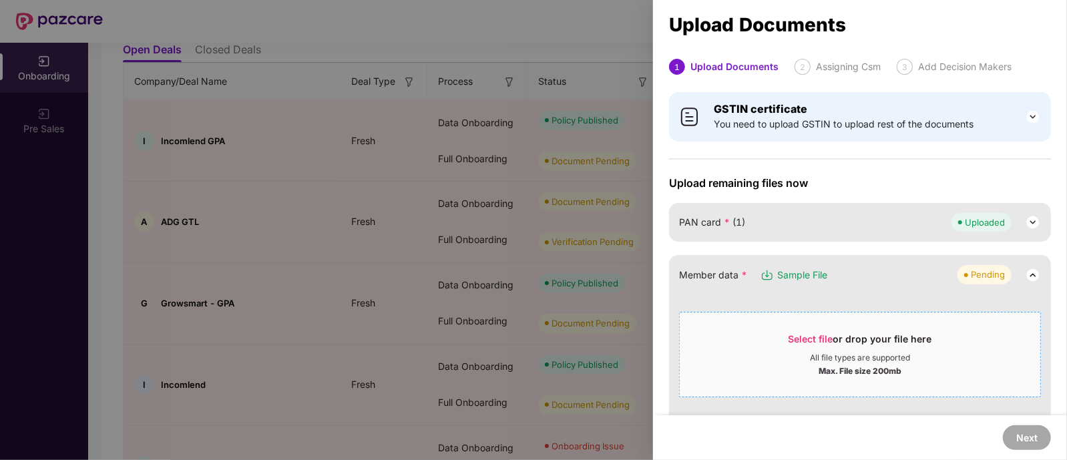
click at [879, 357] on div "All file types are supported" at bounding box center [860, 358] width 100 height 11
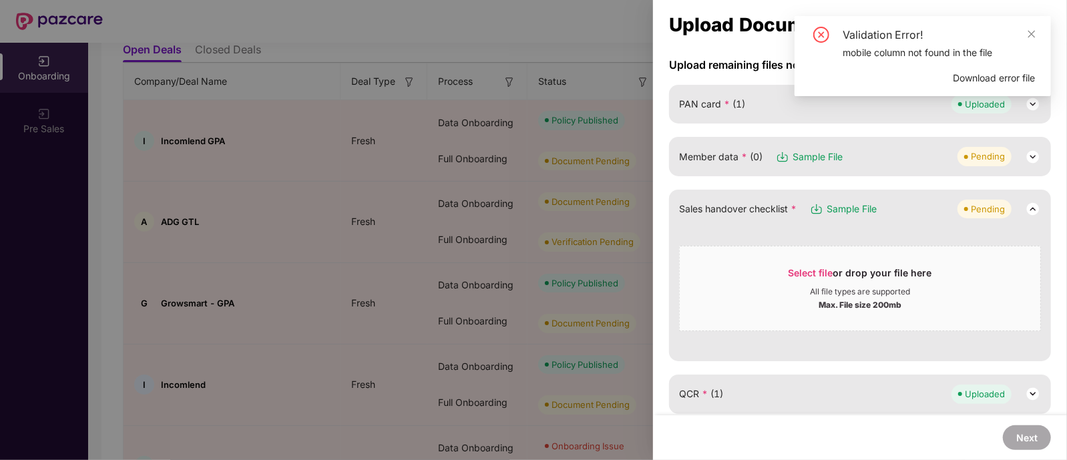
scroll to position [0, 0]
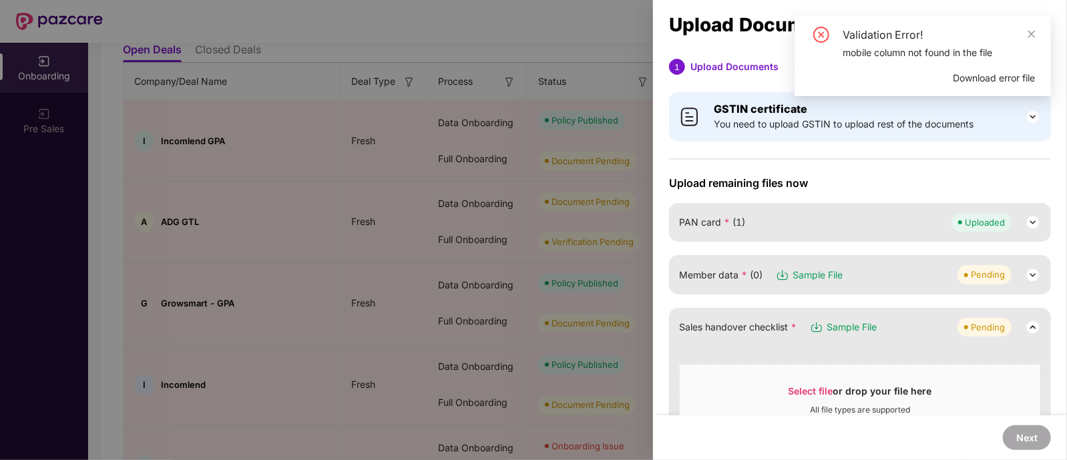
click at [358, 113] on div at bounding box center [533, 230] width 1067 height 460
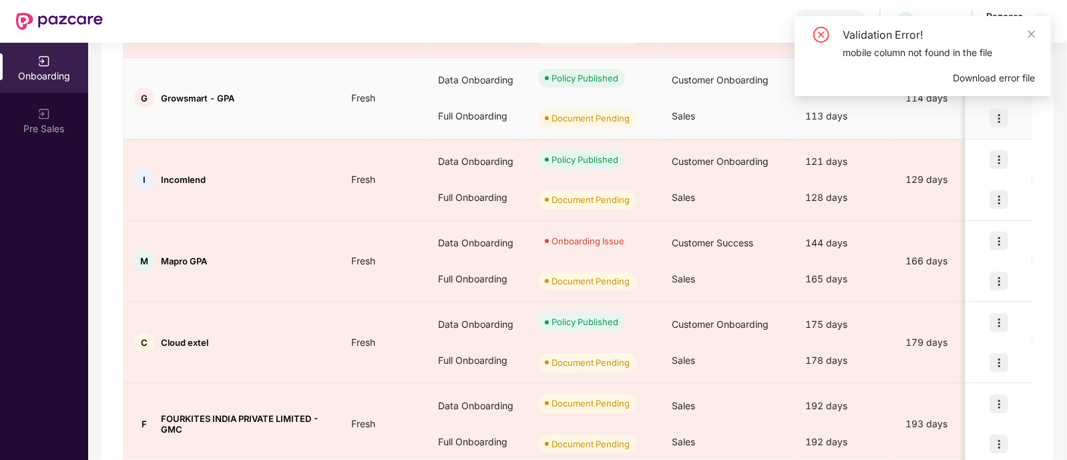
scroll to position [413, 0]
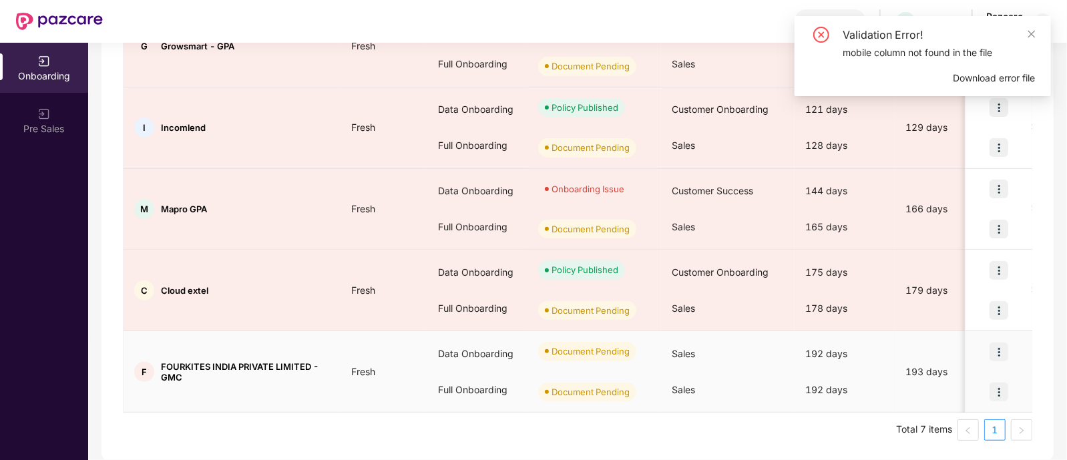
click at [1001, 385] on img at bounding box center [999, 392] width 19 height 19
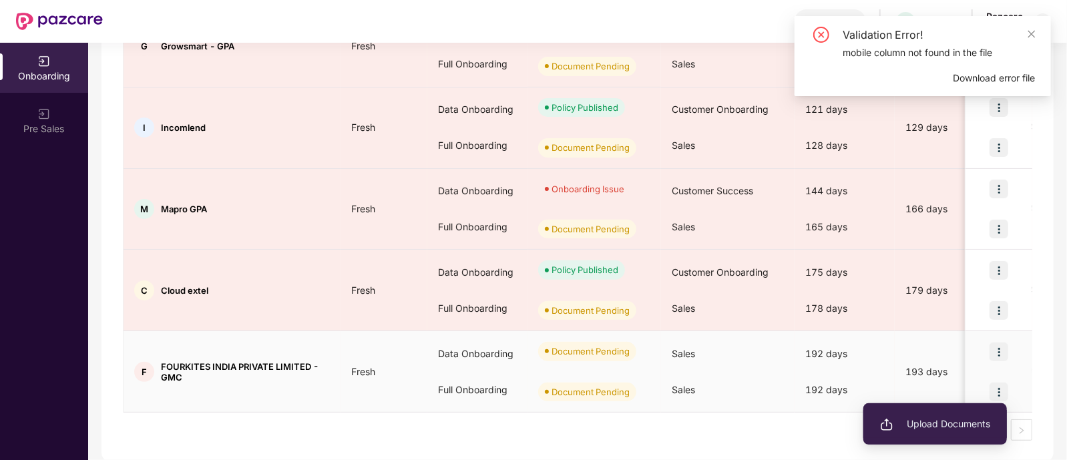
click at [961, 413] on li "Upload Documents" at bounding box center [936, 424] width 144 height 28
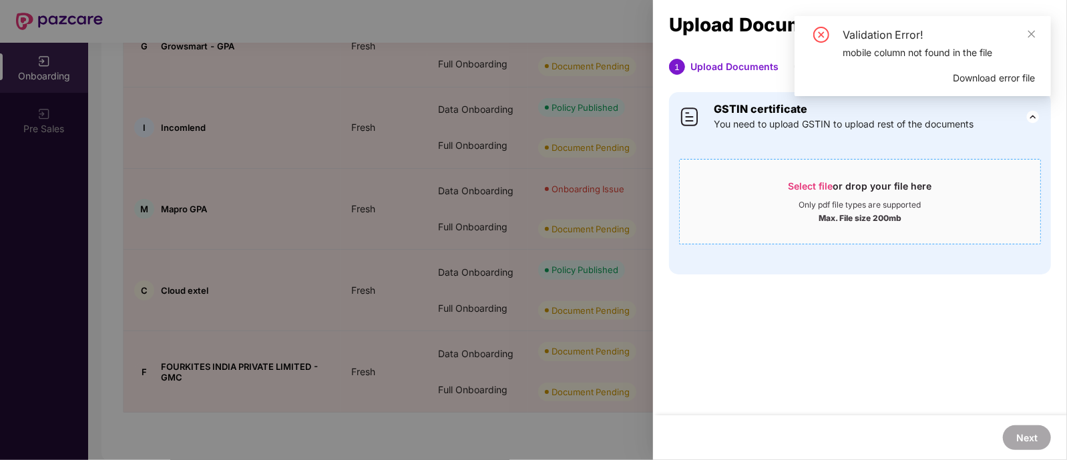
click at [834, 184] on div "Select file or drop your file here" at bounding box center [861, 190] width 144 height 20
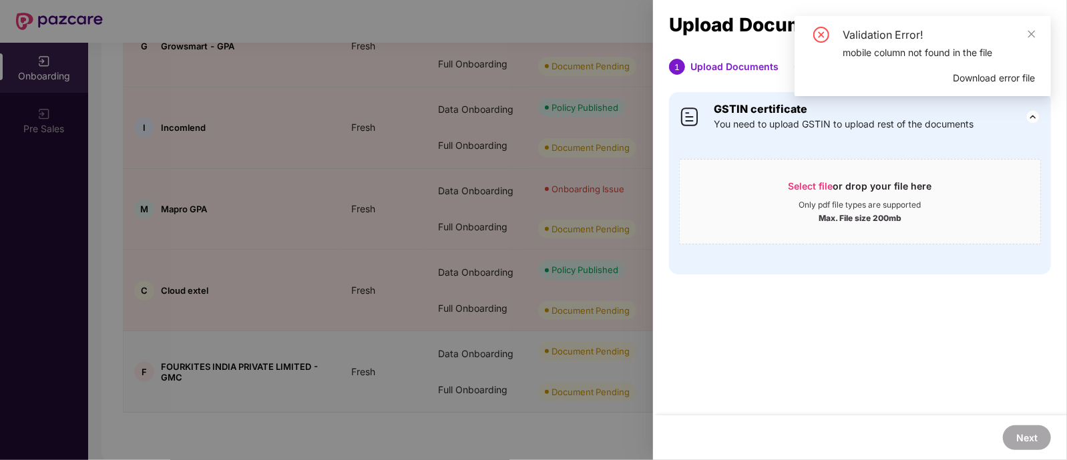
drag, startPoint x: 158, startPoint y: 361, endPoint x: 206, endPoint y: 380, distance: 51.8
click at [206, 380] on div at bounding box center [533, 230] width 1067 height 460
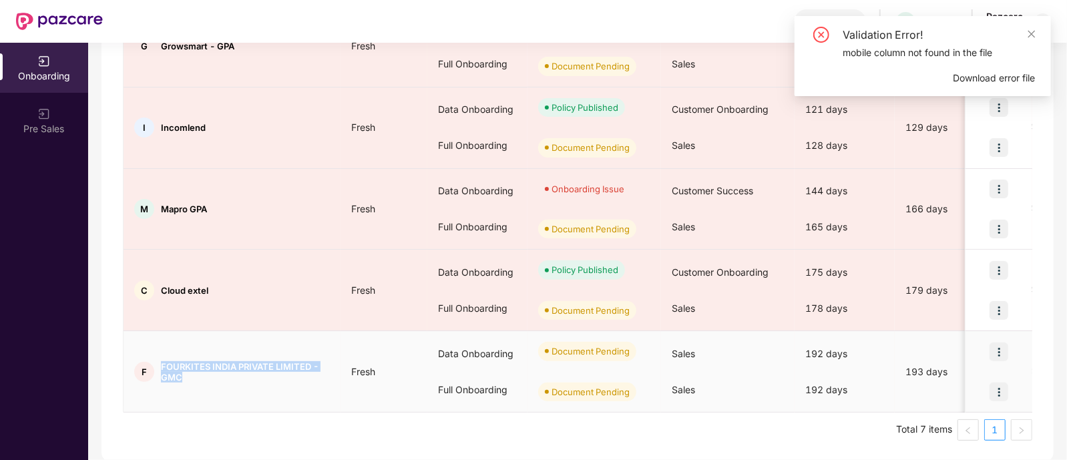
drag, startPoint x: 194, startPoint y: 374, endPoint x: 145, endPoint y: 366, distance: 50.1
click at [145, 366] on div "F FOURKITES INDIA PRIVATE LIMITED - GMC" at bounding box center [232, 371] width 217 height 21
copy div "FOURKITES INDIA PRIVATE LIMITED - GMC"
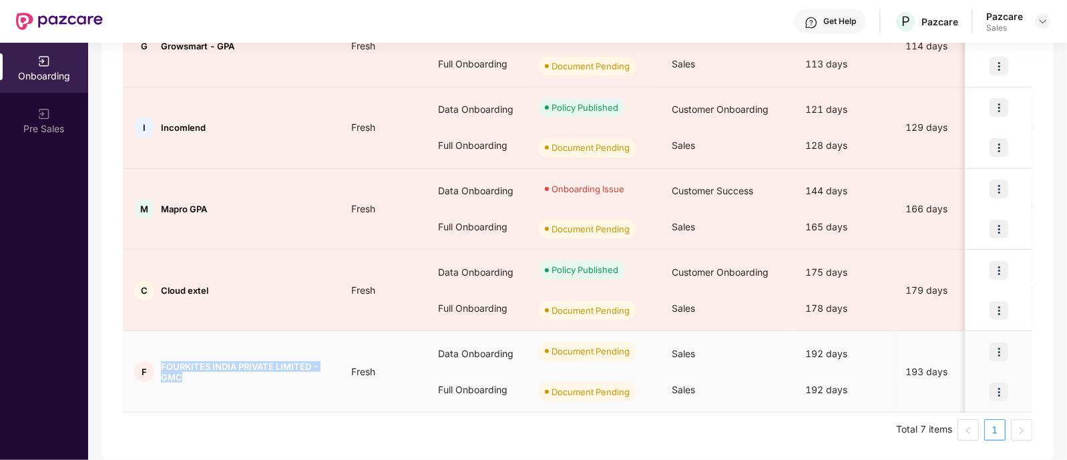
click at [992, 385] on img at bounding box center [999, 392] width 19 height 19
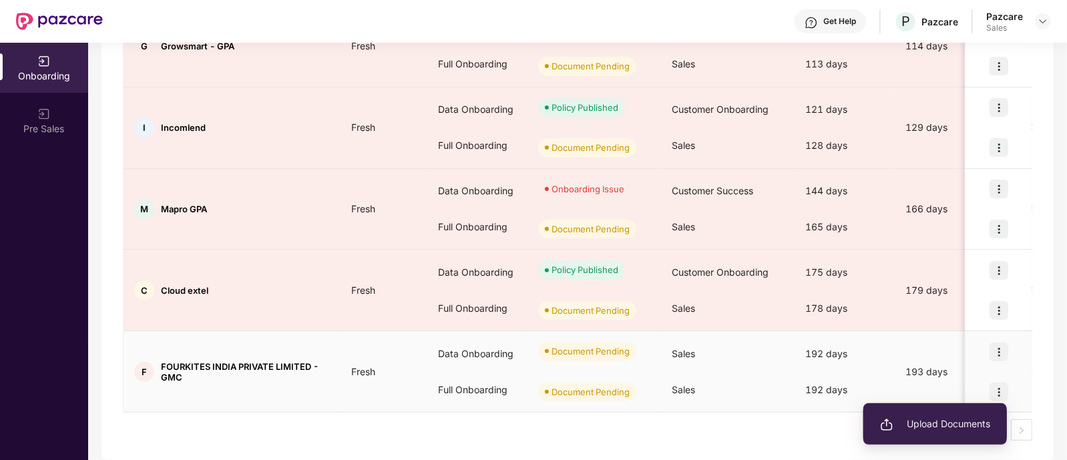
click at [938, 426] on span "Upload Documents" at bounding box center [935, 424] width 110 height 15
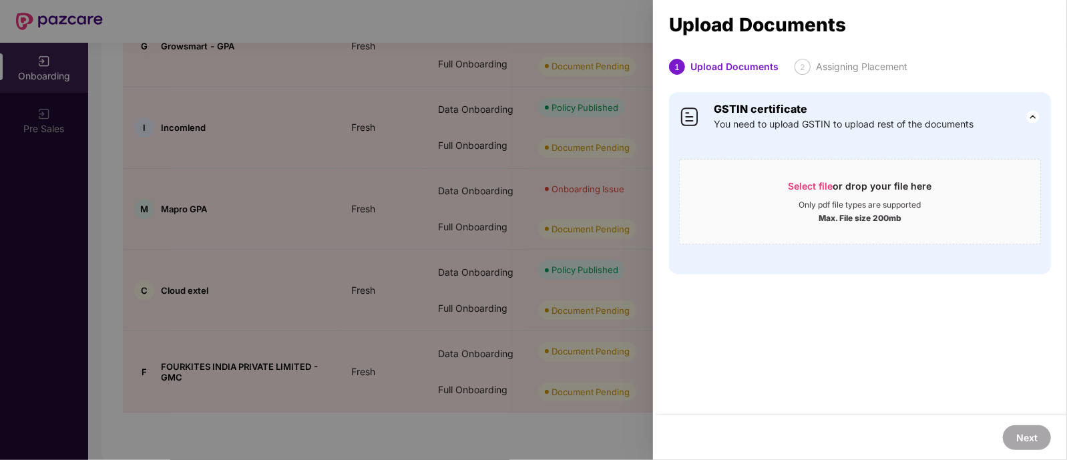
click at [321, 330] on div at bounding box center [533, 230] width 1067 height 460
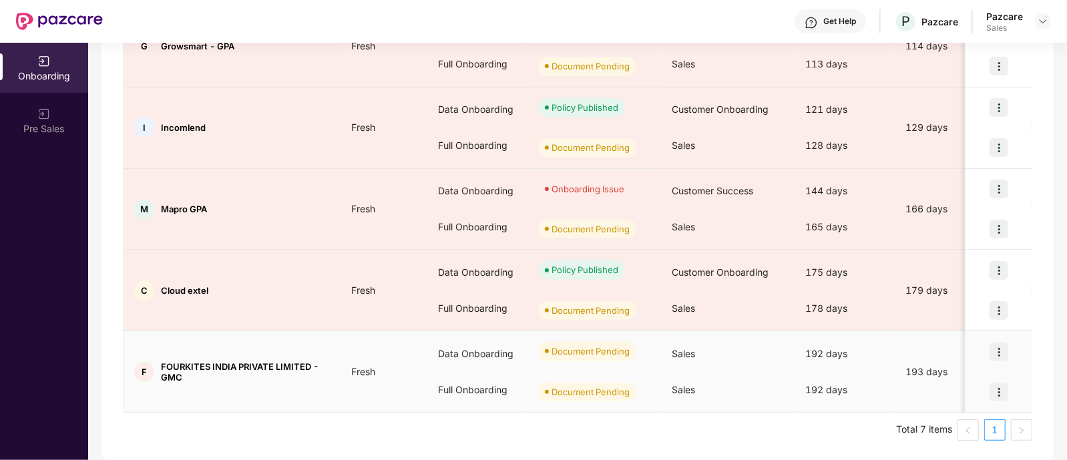
click at [1000, 391] on img at bounding box center [999, 392] width 19 height 19
click at [994, 348] on img at bounding box center [999, 352] width 19 height 19
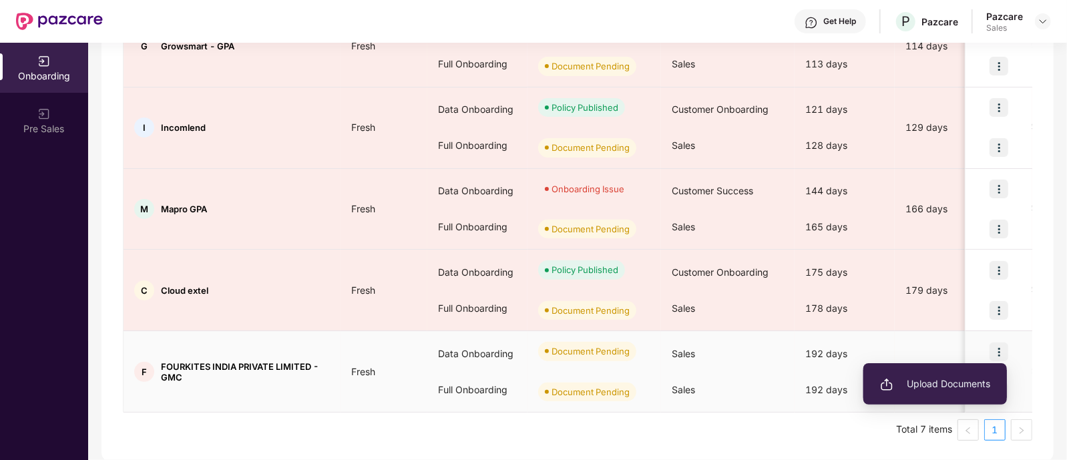
click at [935, 387] on span "Upload Documents" at bounding box center [935, 384] width 110 height 15
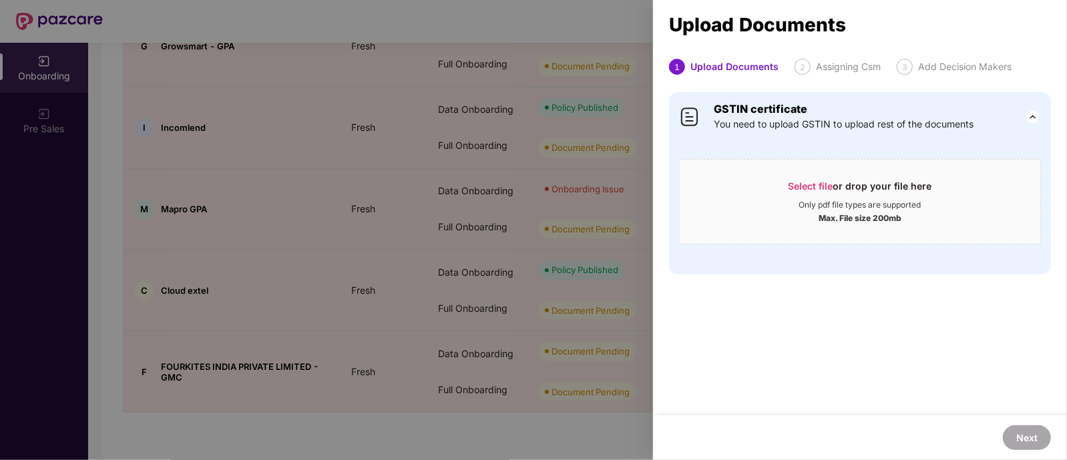
click at [805, 153] on div "Select file or drop your file here Only pdf file types are supported Max. File …" at bounding box center [860, 198] width 362 height 92
click at [838, 190] on div "Select file or drop your file here" at bounding box center [861, 190] width 144 height 20
click at [155, 364] on div at bounding box center [533, 230] width 1067 height 460
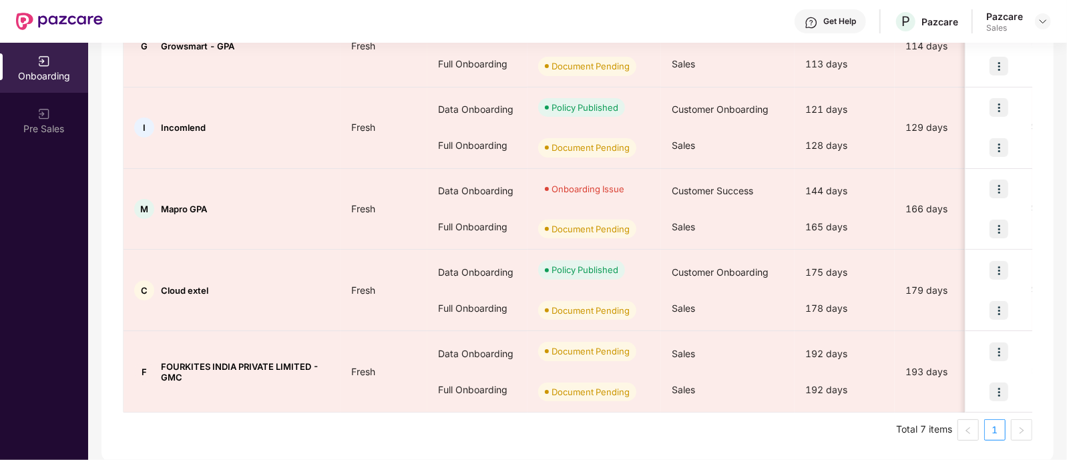
click at [155, 364] on div "F FOURKITES INDIA PRIVATE LIMITED - GMC" at bounding box center [232, 371] width 217 height 21
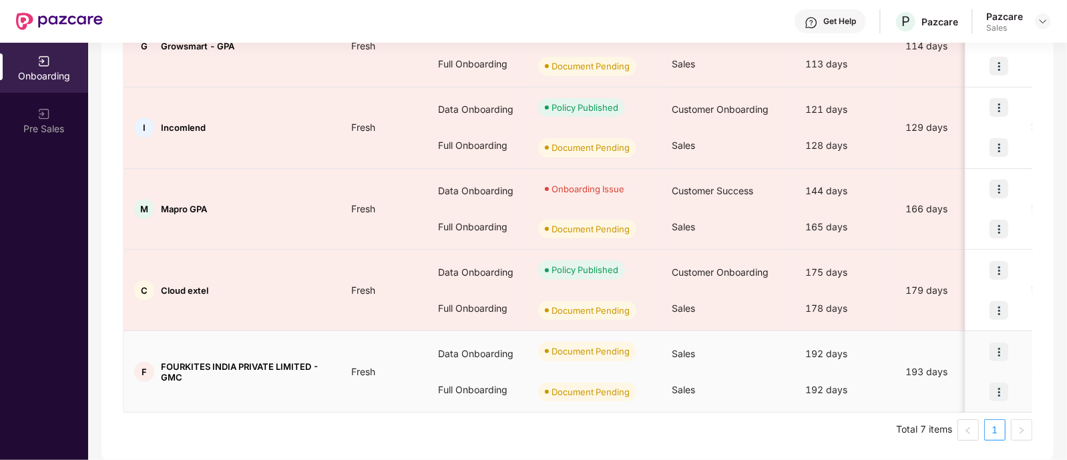
click at [999, 352] on img at bounding box center [999, 352] width 19 height 19
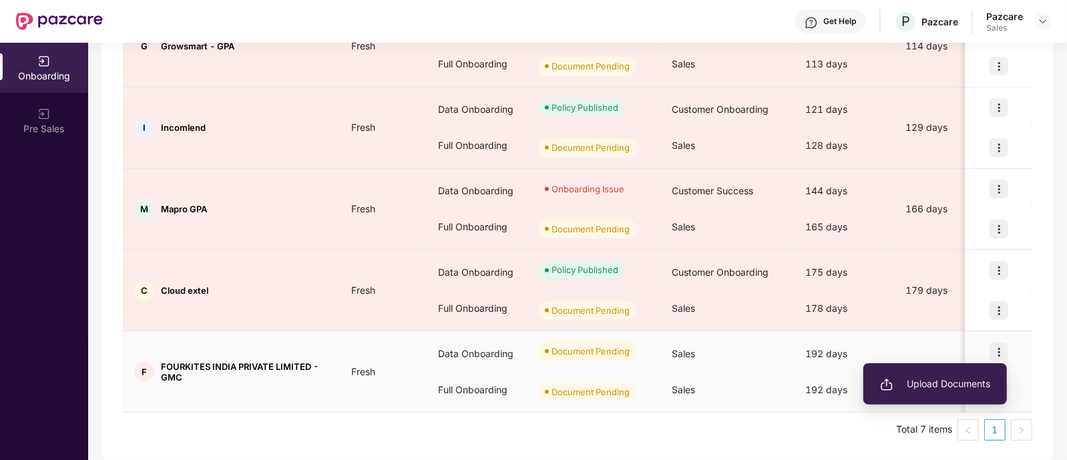
click at [735, 405] on div "Sales" at bounding box center [728, 390] width 134 height 36
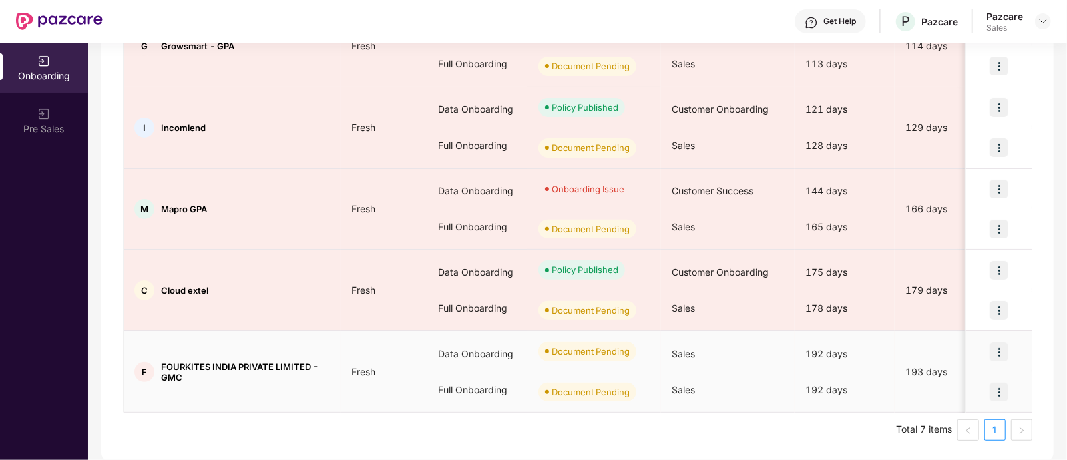
click at [993, 388] on img at bounding box center [999, 392] width 19 height 19
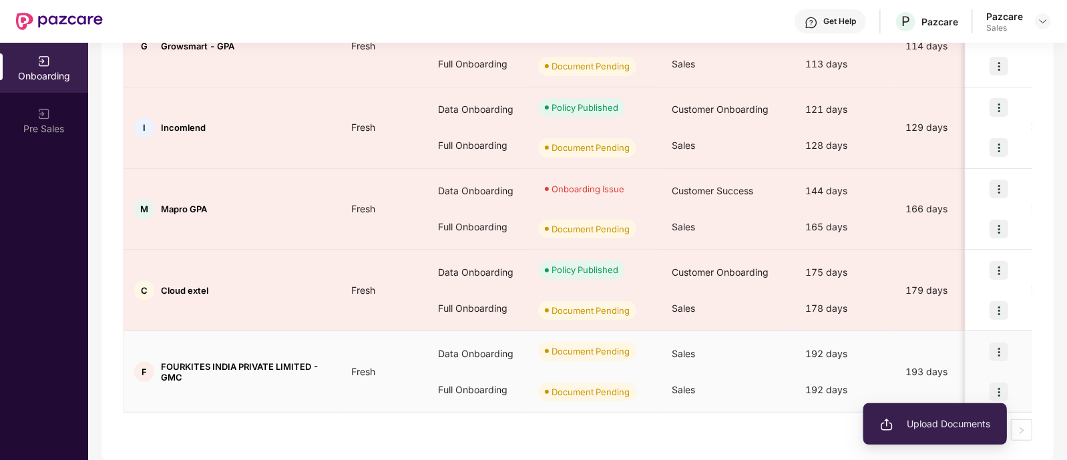
click at [963, 434] on li "Upload Documents" at bounding box center [936, 424] width 144 height 28
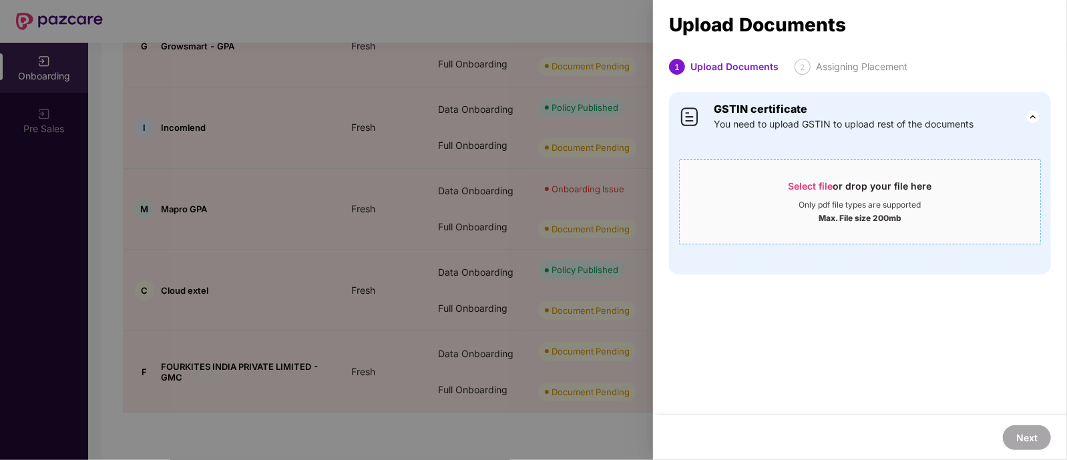
click at [830, 185] on span "Select file" at bounding box center [811, 185] width 45 height 11
click at [544, 74] on div at bounding box center [533, 230] width 1067 height 460
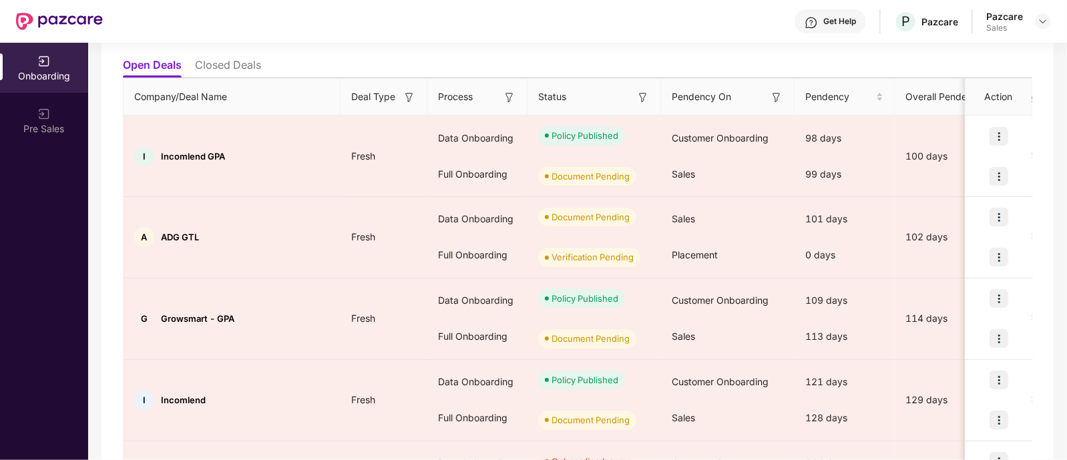
scroll to position [129, 0]
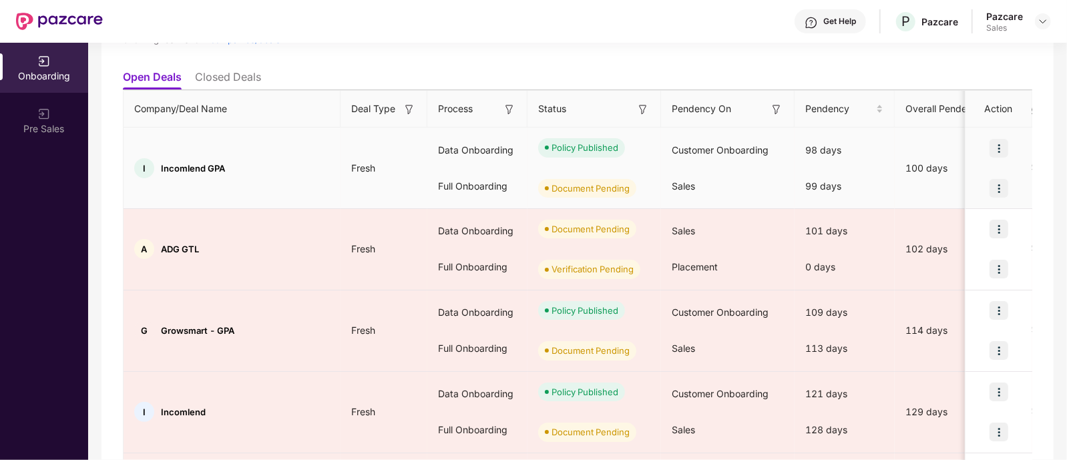
click at [997, 192] on img at bounding box center [999, 188] width 19 height 19
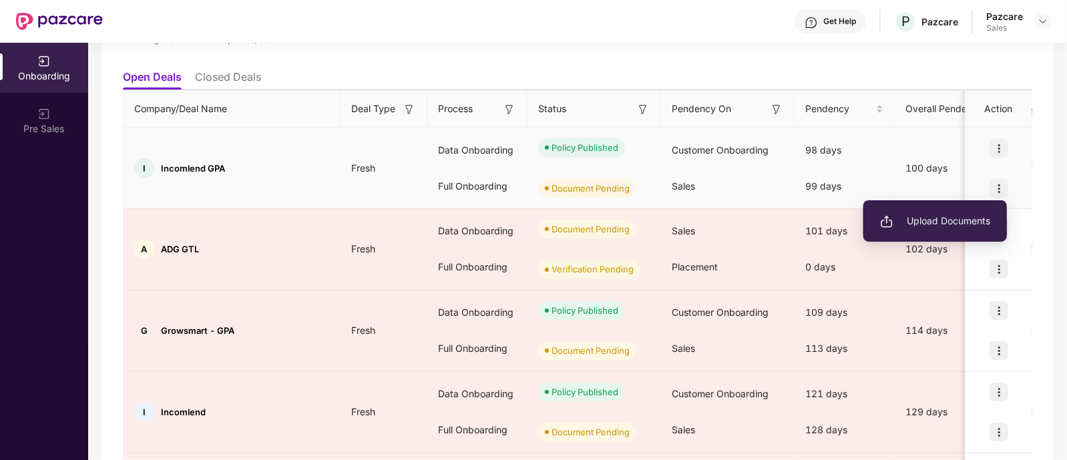
click at [931, 231] on li "Upload Documents" at bounding box center [936, 221] width 144 height 28
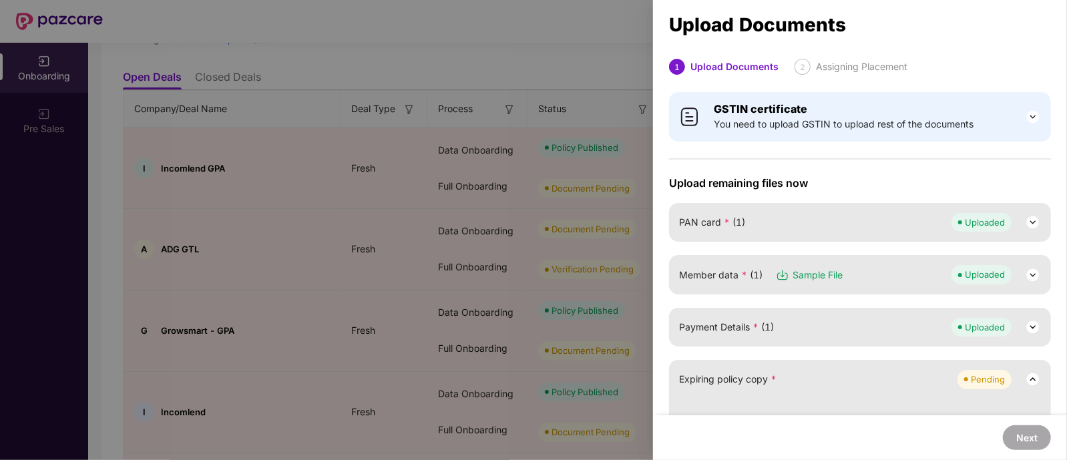
click at [242, 166] on div at bounding box center [533, 230] width 1067 height 460
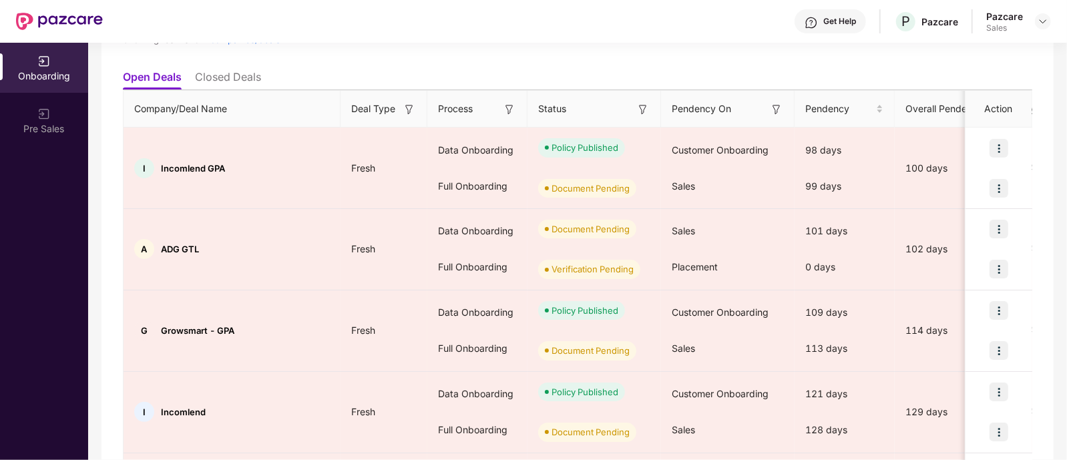
click at [242, 166] on div "I Incomlend GPA" at bounding box center [232, 168] width 217 height 20
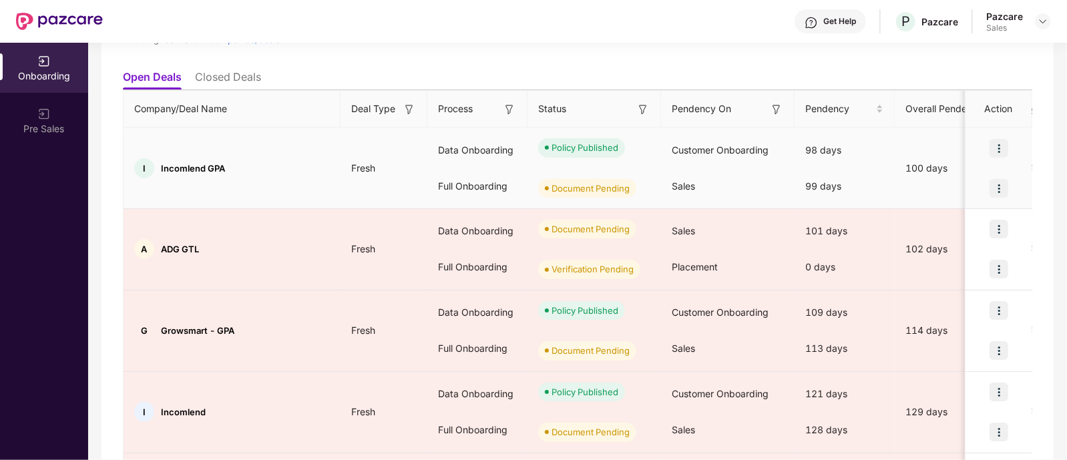
click at [234, 168] on div "I Incomlend GPA" at bounding box center [232, 168] width 217 height 20
drag, startPoint x: 234, startPoint y: 168, endPoint x: 162, endPoint y: 168, distance: 72.1
click at [162, 168] on div "I Incomlend GPA" at bounding box center [232, 168] width 217 height 20
copy span "Incomlend GPA"
click at [998, 188] on img at bounding box center [999, 188] width 19 height 19
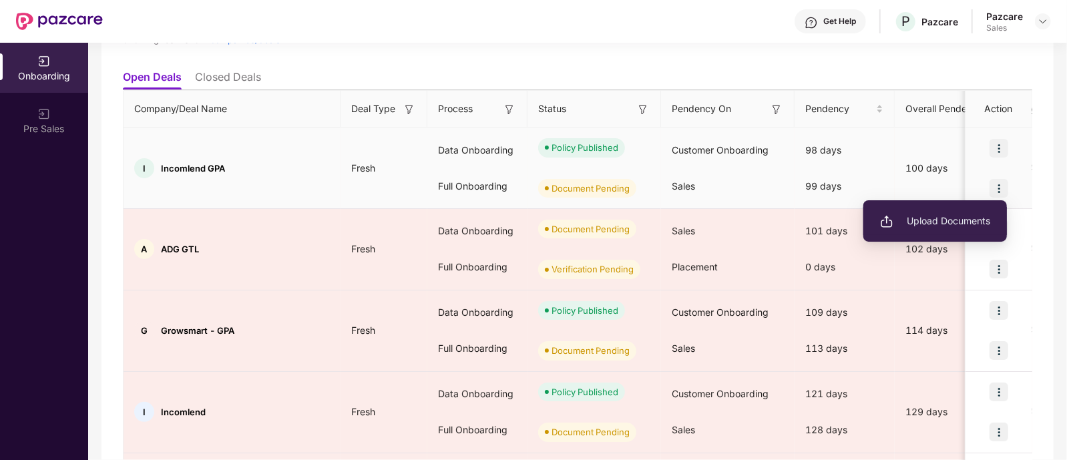
click at [951, 229] on li "Upload Documents" at bounding box center [936, 221] width 144 height 28
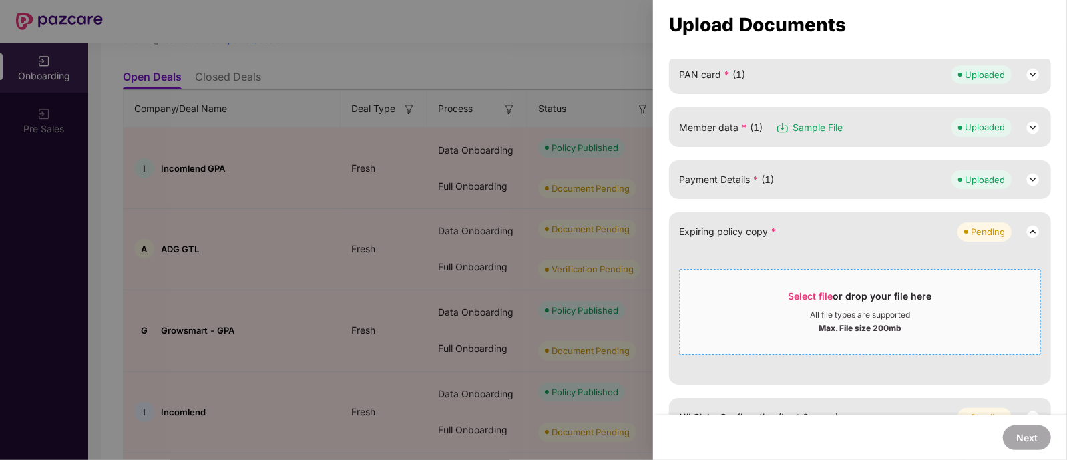
scroll to position [309, 0]
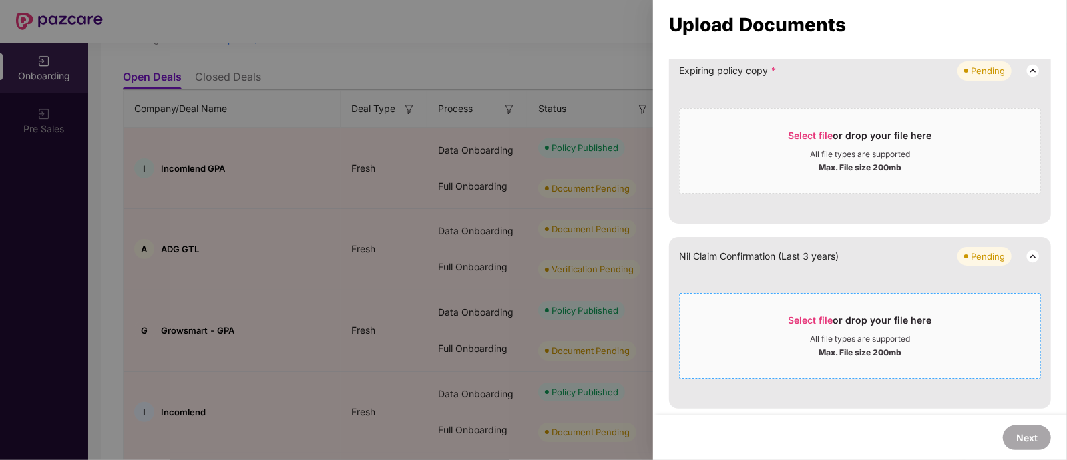
click at [818, 319] on span "Select file" at bounding box center [811, 320] width 45 height 11
click at [775, 306] on span "Select file or drop your file here All file types are supported Max. File size …" at bounding box center [860, 336] width 361 height 64
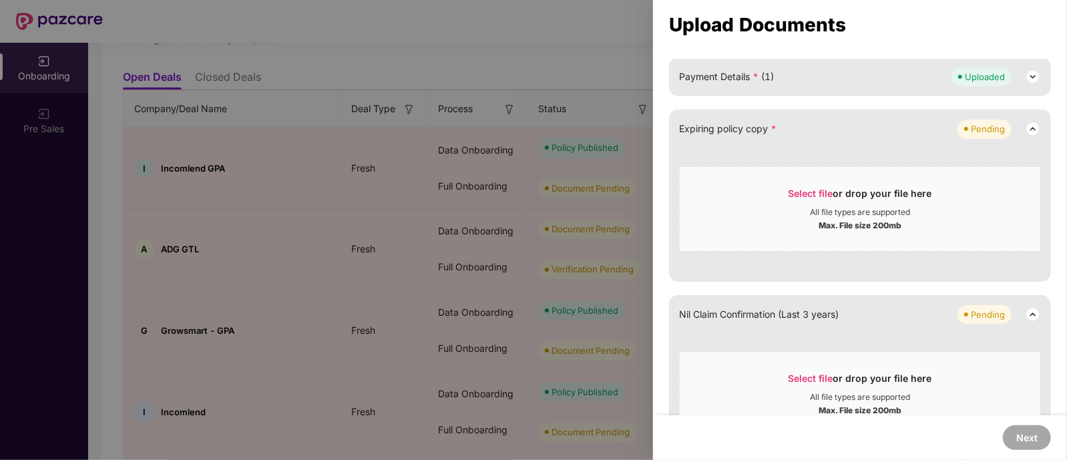
scroll to position [248, 0]
click at [865, 210] on div "All file types are supported" at bounding box center [860, 214] width 100 height 11
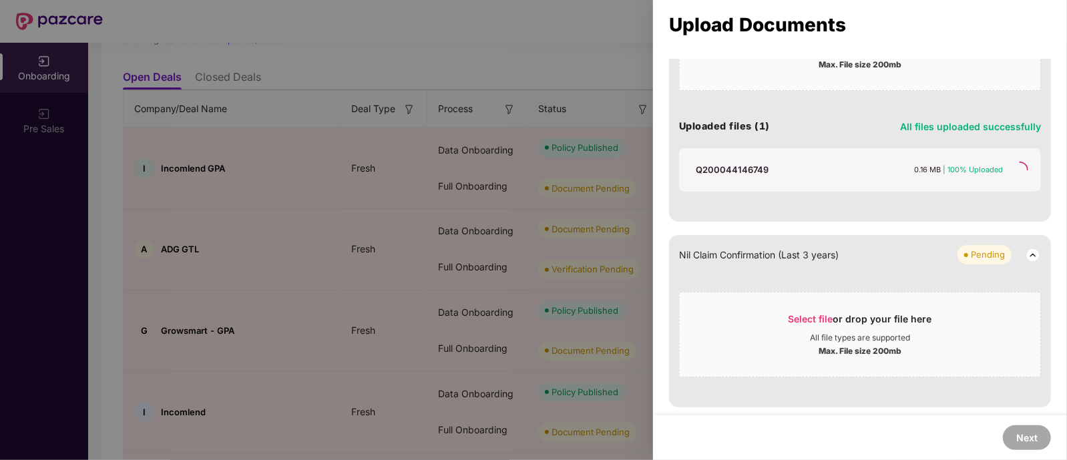
scroll to position [176, 0]
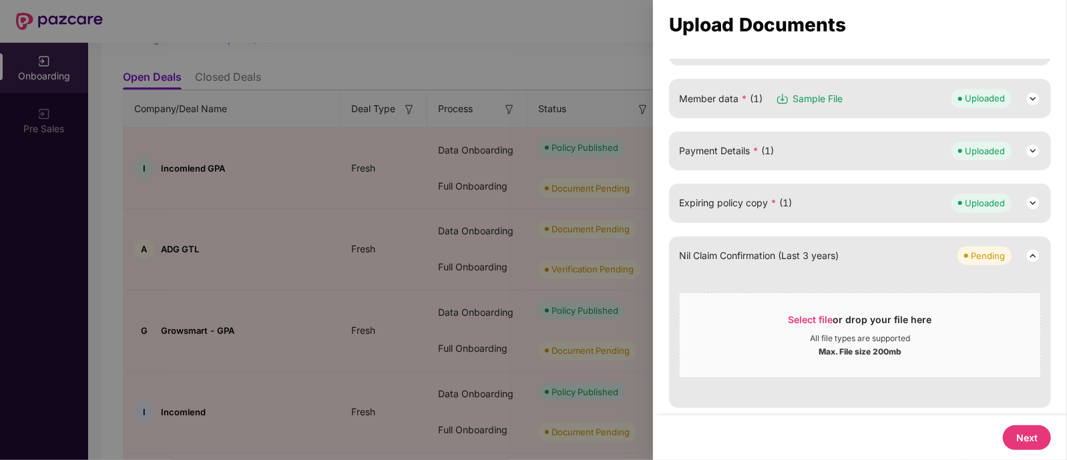
click at [230, 171] on div at bounding box center [533, 230] width 1067 height 460
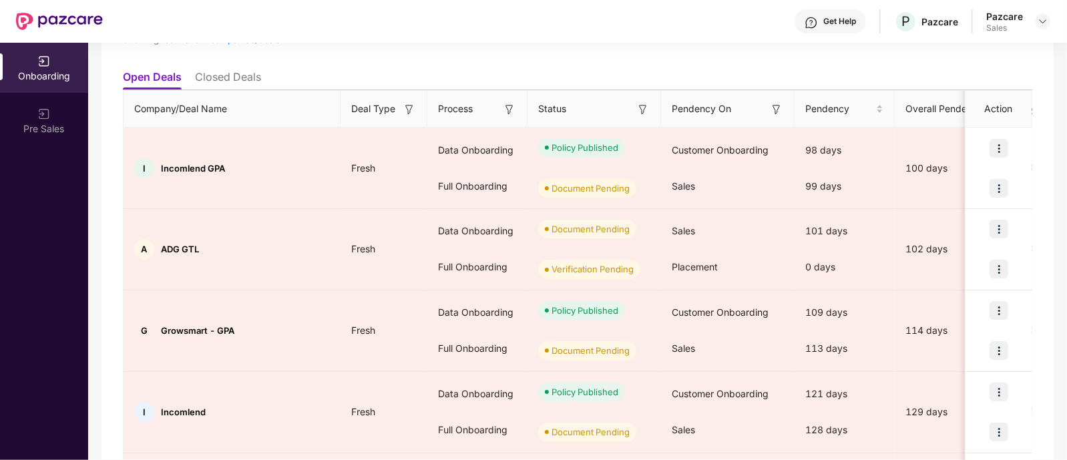
click at [230, 171] on div "I Incomlend GPA" at bounding box center [232, 168] width 217 height 20
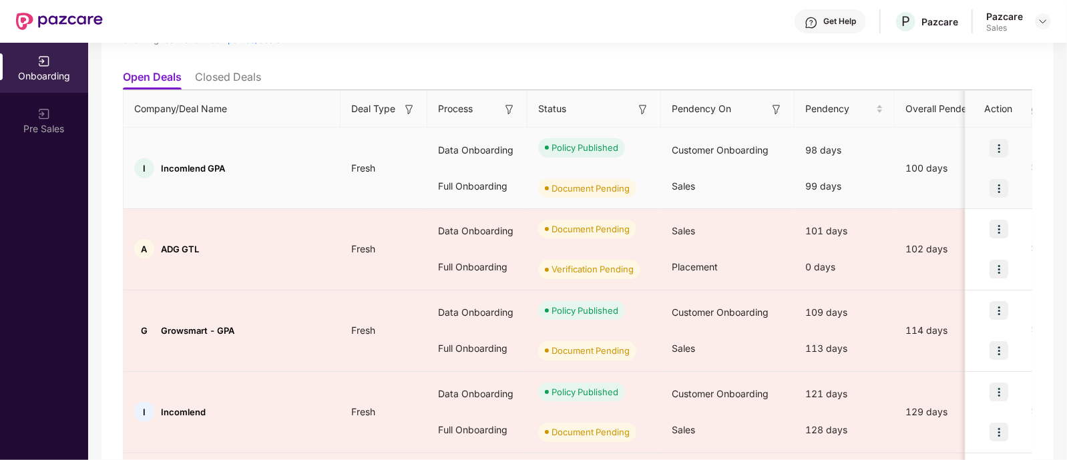
click at [230, 167] on div "I Incomlend GPA" at bounding box center [232, 168] width 217 height 20
drag, startPoint x: 230, startPoint y: 167, endPoint x: 160, endPoint y: 166, distance: 70.2
click at [160, 166] on div "I Incomlend GPA" at bounding box center [232, 168] width 217 height 20
copy span "Incomlend GPA"
click at [995, 188] on img at bounding box center [999, 188] width 19 height 19
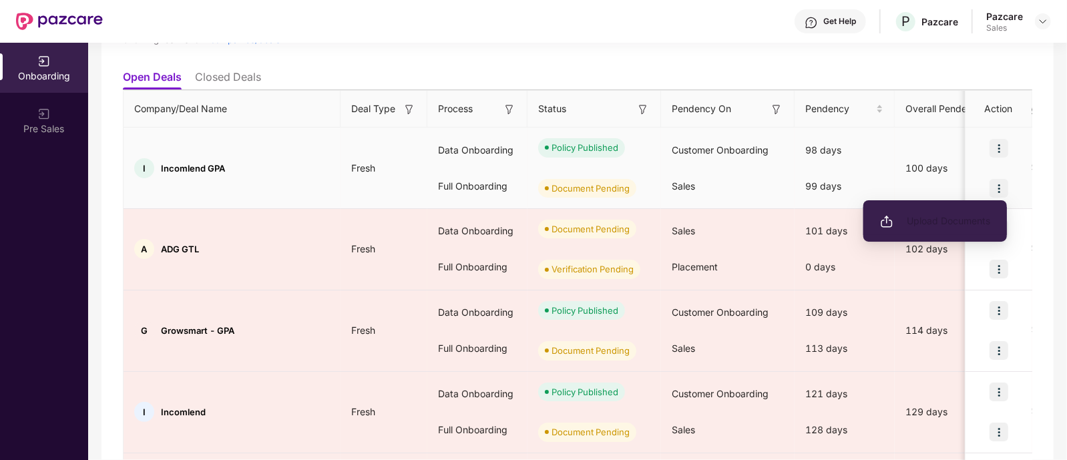
click at [912, 222] on span "Upload Documents" at bounding box center [935, 221] width 110 height 15
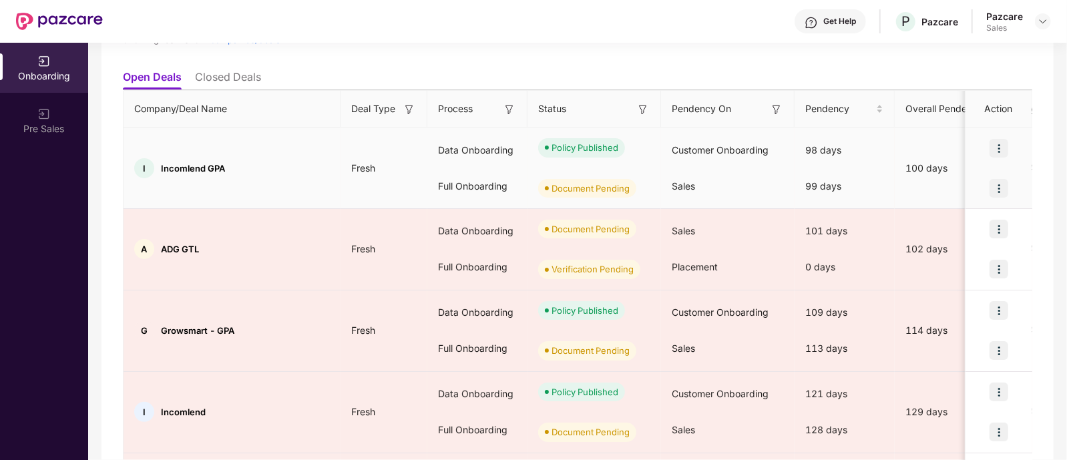
click at [737, 178] on div "Sales" at bounding box center [728, 186] width 134 height 36
click at [1000, 189] on img at bounding box center [999, 188] width 19 height 19
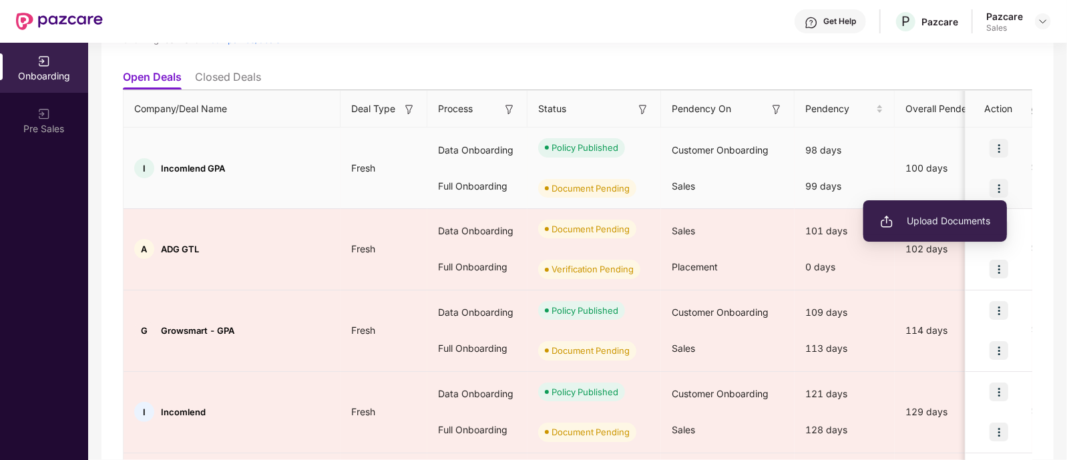
click at [935, 232] on li "Upload Documents" at bounding box center [936, 221] width 144 height 28
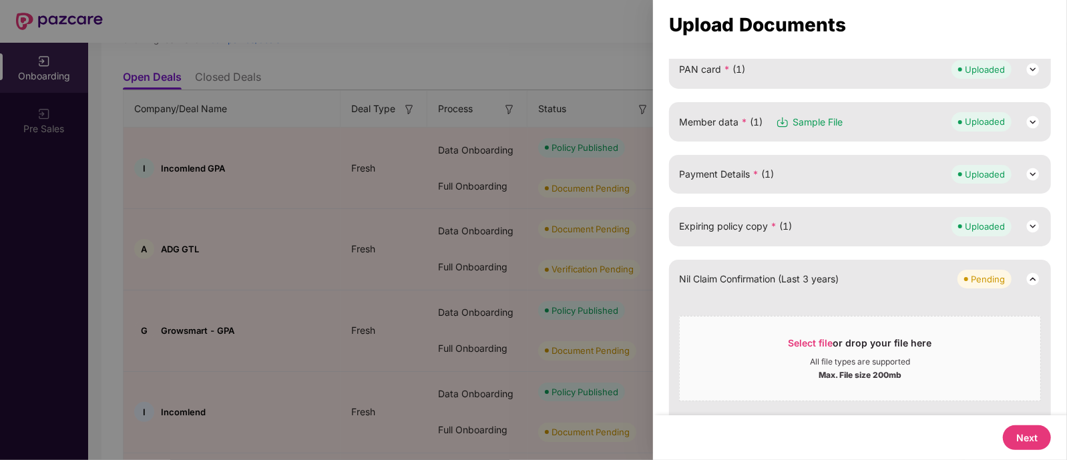
scroll to position [154, 0]
click at [991, 222] on div "Uploaded" at bounding box center [985, 224] width 40 height 13
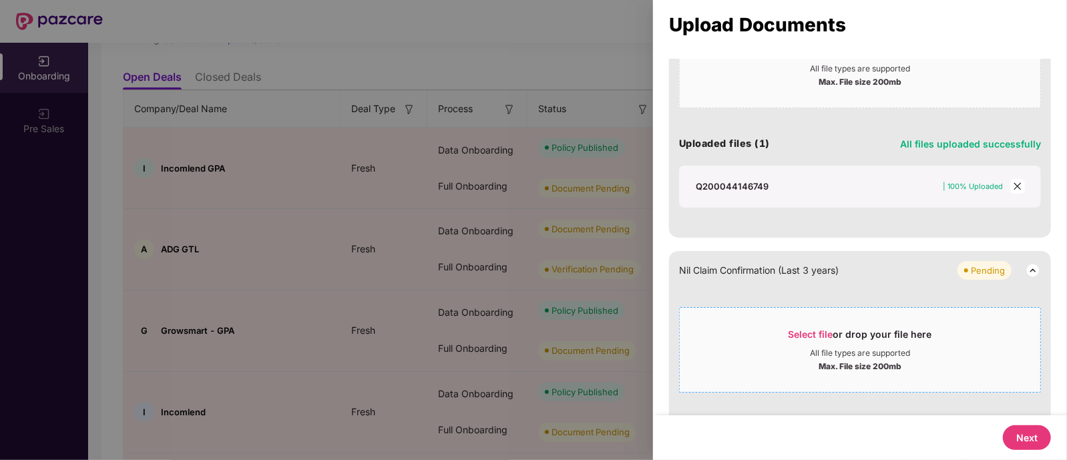
scroll to position [408, 0]
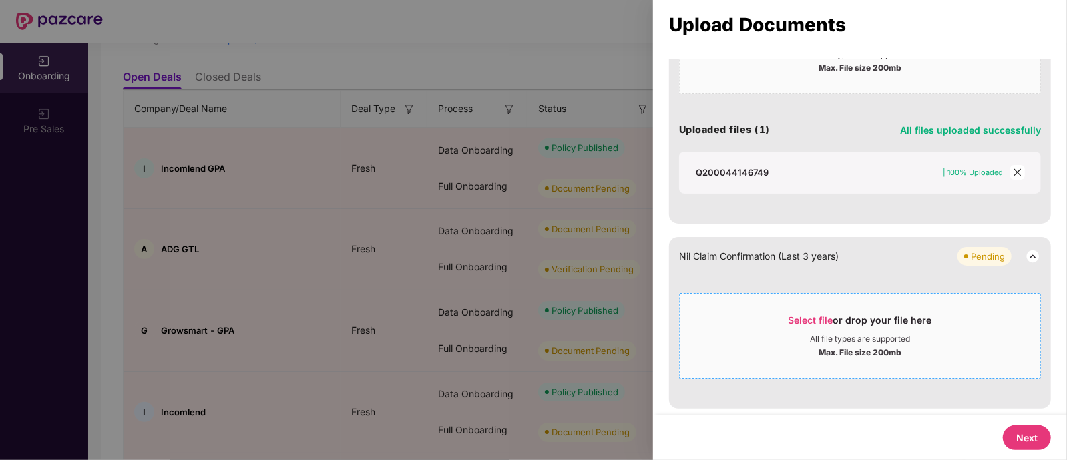
click at [845, 337] on div "All file types are supported" at bounding box center [860, 339] width 100 height 11
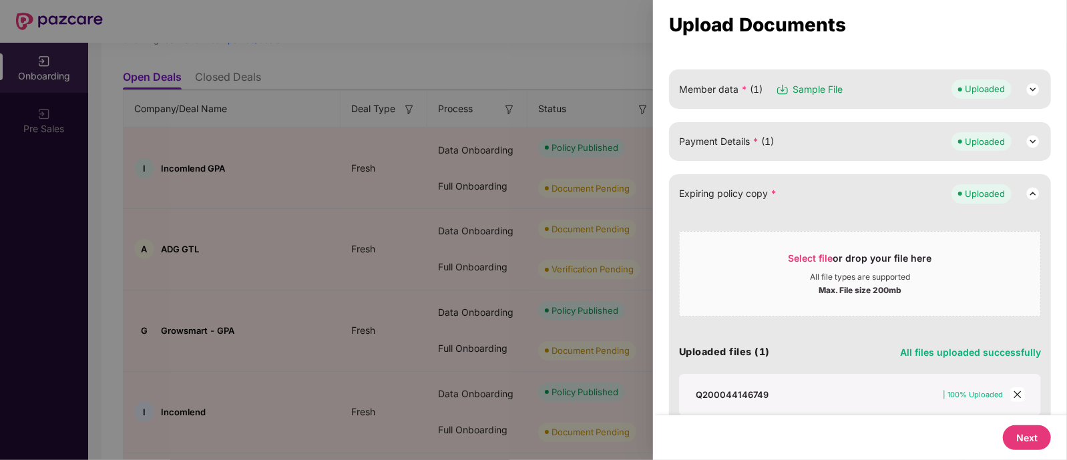
scroll to position [276, 0]
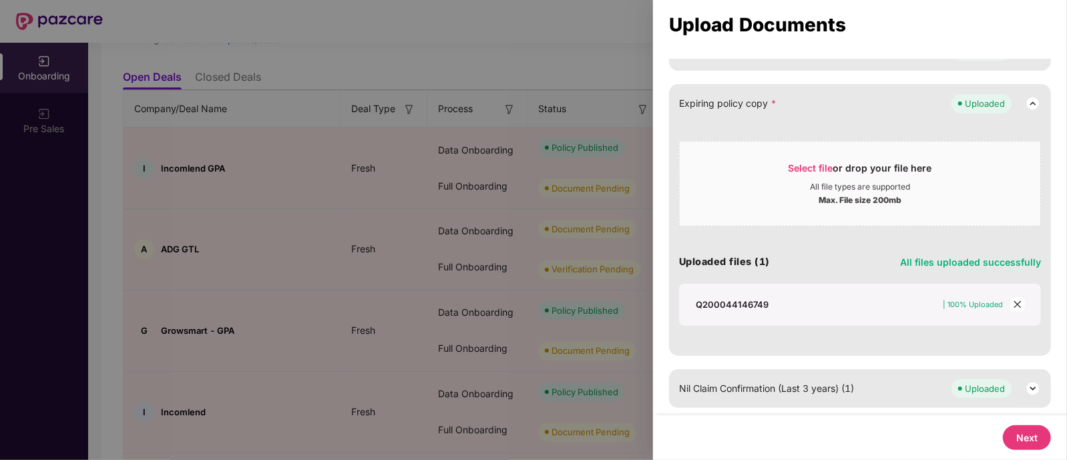
click at [1021, 428] on button "Next" at bounding box center [1027, 438] width 48 height 25
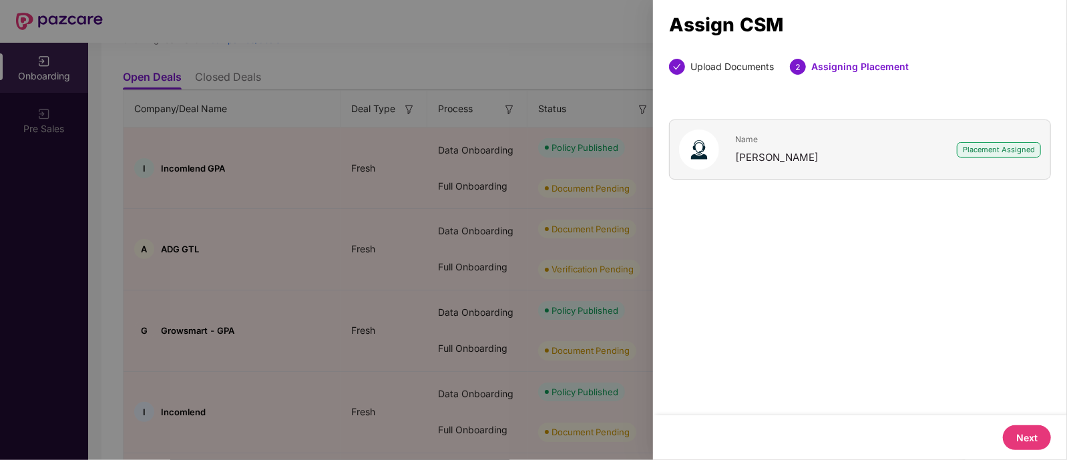
click at [1033, 437] on button "Next" at bounding box center [1027, 438] width 48 height 25
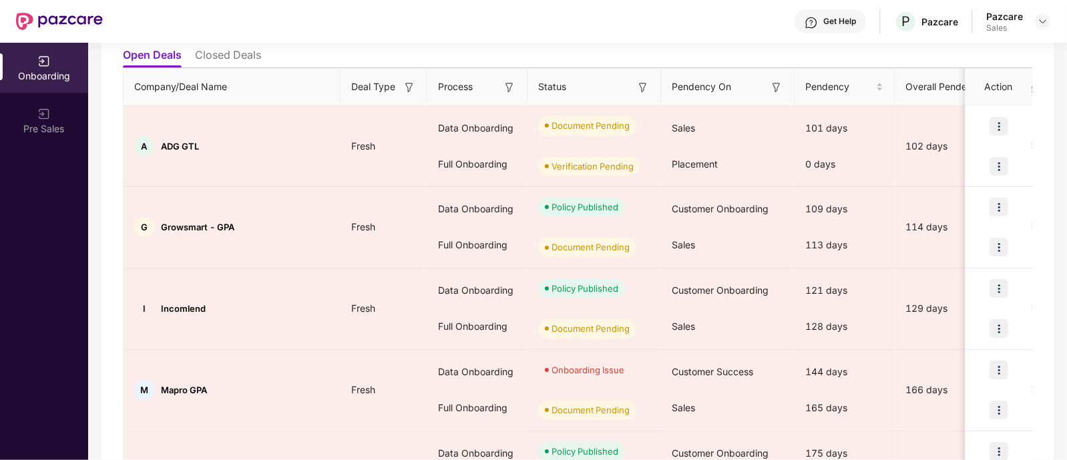
scroll to position [153, 0]
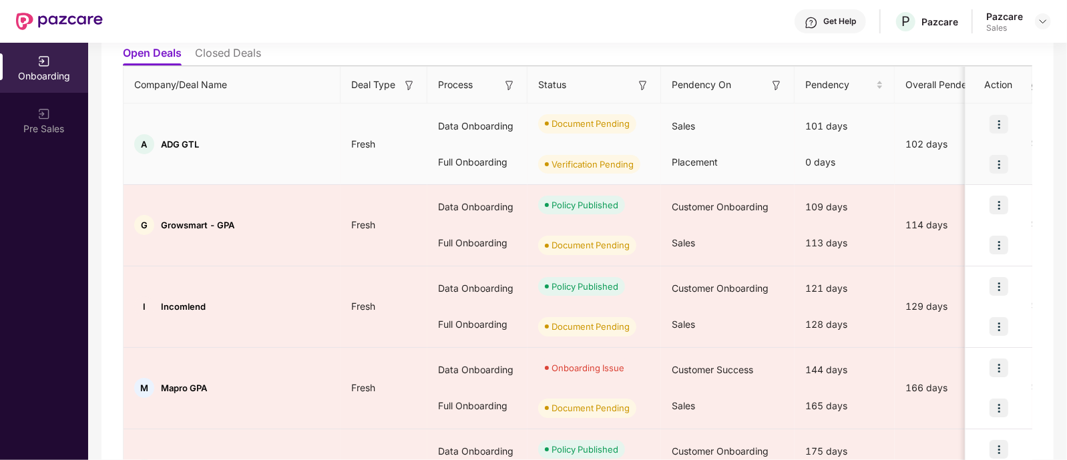
click at [198, 145] on div "A ADG GTL" at bounding box center [232, 144] width 217 height 20
click at [198, 142] on div "A ADG GTL" at bounding box center [232, 144] width 217 height 20
drag, startPoint x: 198, startPoint y: 142, endPoint x: 158, endPoint y: 140, distance: 40.1
click at [158, 140] on div "A ADG GTL" at bounding box center [232, 144] width 217 height 20
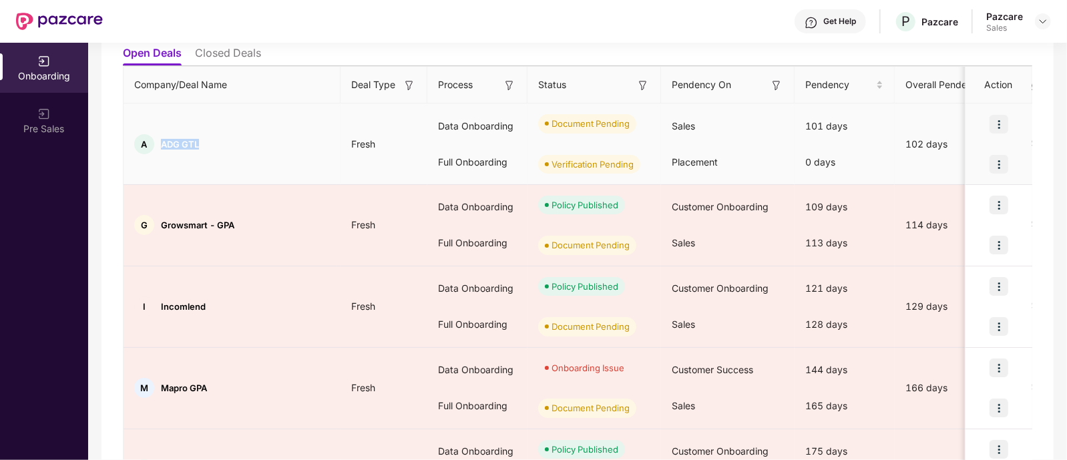
copy span "ADG GTL"
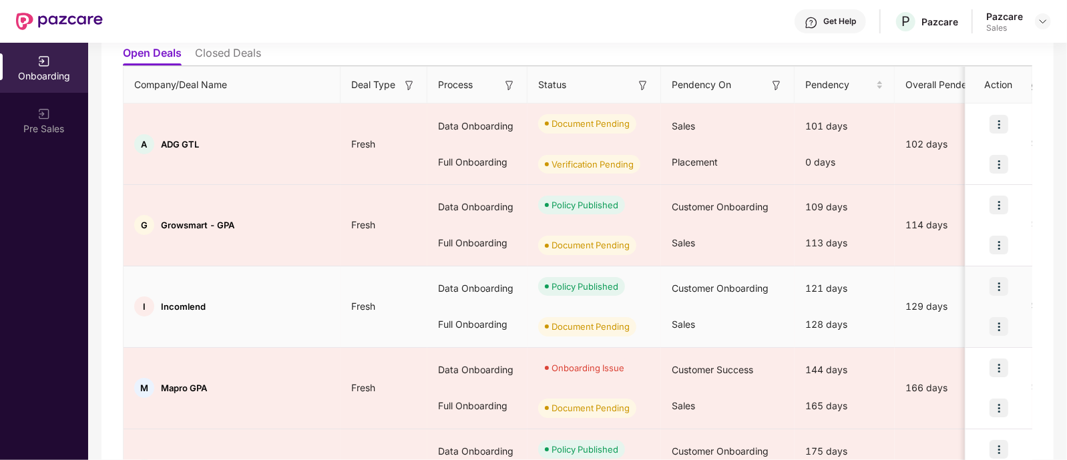
click at [273, 326] on td "I Incomlend" at bounding box center [232, 307] width 217 height 81
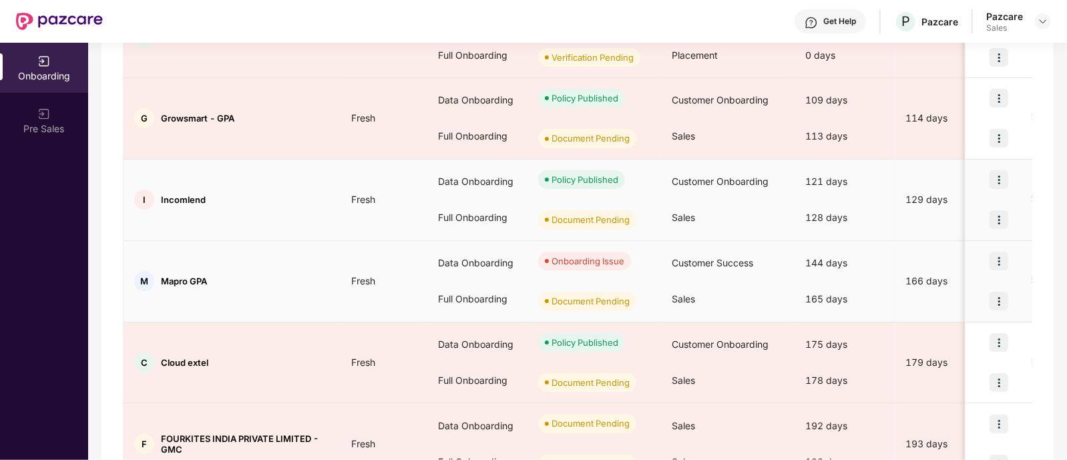
scroll to position [252, 0]
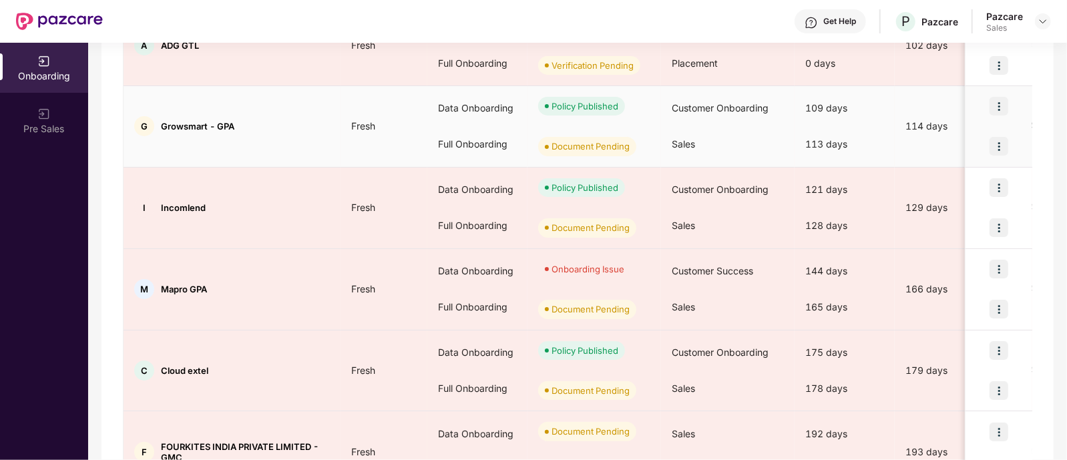
click at [995, 145] on img at bounding box center [999, 146] width 19 height 19
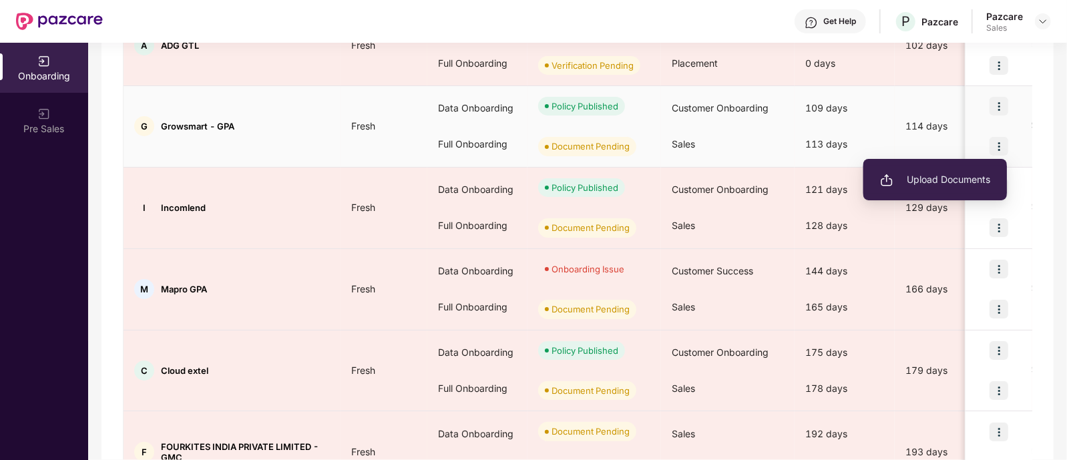
click at [953, 179] on span "Upload Documents" at bounding box center [935, 179] width 110 height 15
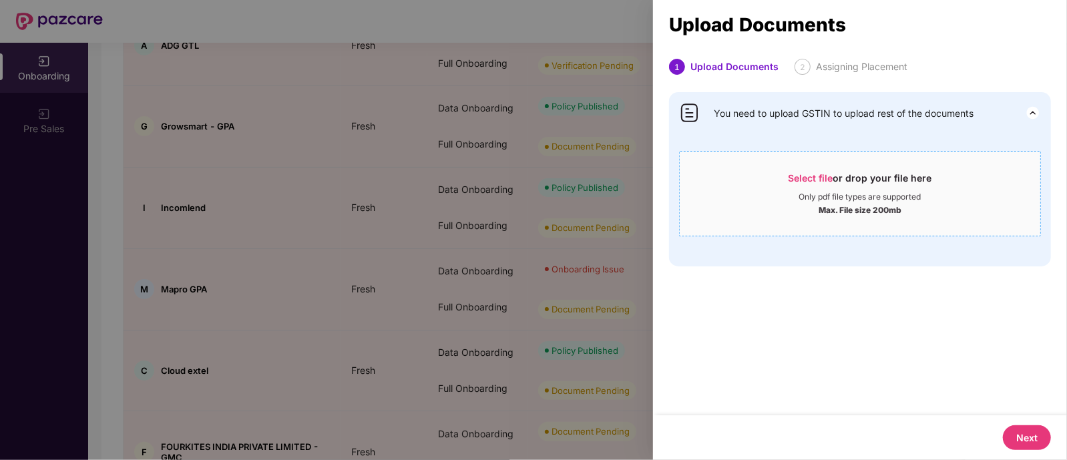
click at [850, 182] on div "Select file or drop your file here" at bounding box center [861, 182] width 144 height 20
click at [254, 116] on div at bounding box center [533, 230] width 1067 height 460
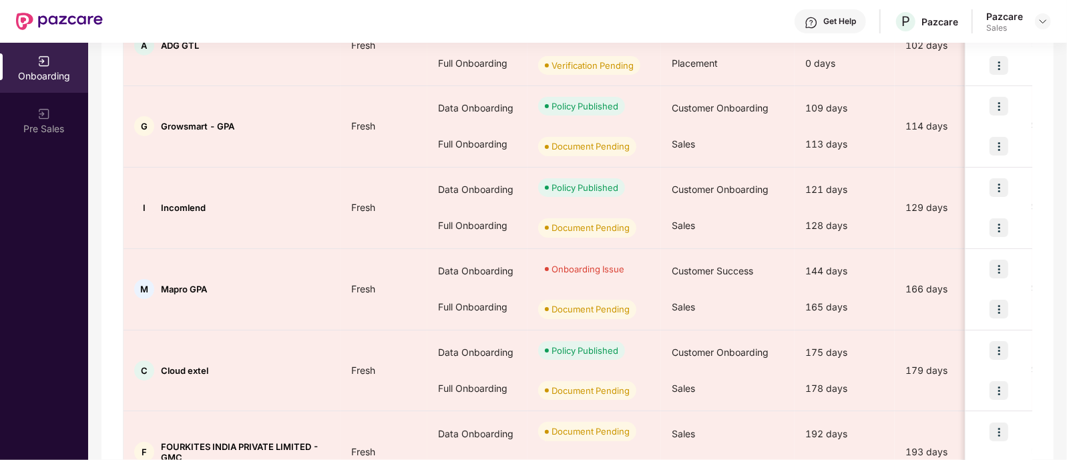
click at [254, 116] on div "G Growsmart - GPA" at bounding box center [232, 126] width 217 height 20
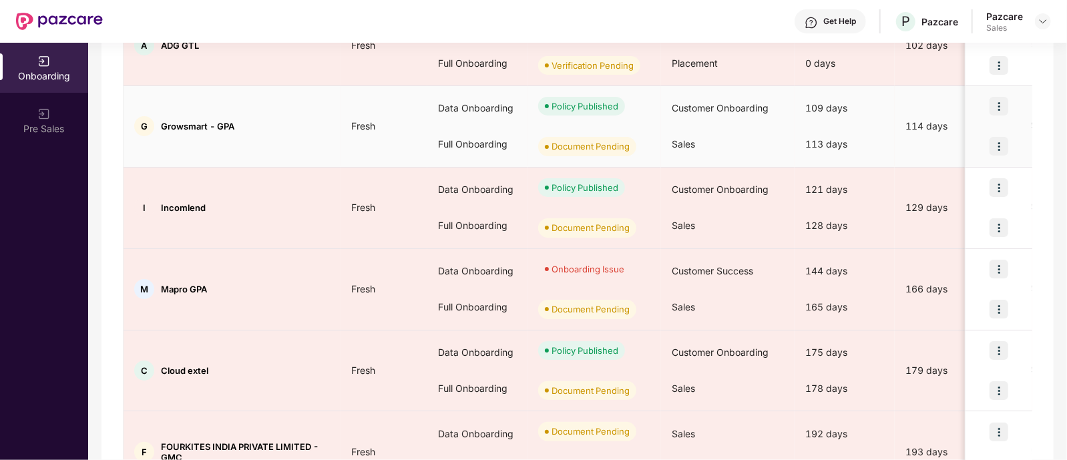
click at [155, 126] on div "G Growsmart - GPA" at bounding box center [232, 126] width 217 height 20
drag, startPoint x: 156, startPoint y: 126, endPoint x: 242, endPoint y: 128, distance: 86.8
click at [242, 128] on div "G Growsmart - GPA" at bounding box center [232, 126] width 217 height 20
copy div "Growsmart - GPA"
click at [297, 148] on td "G Growsmart - GPA" at bounding box center [232, 126] width 217 height 81
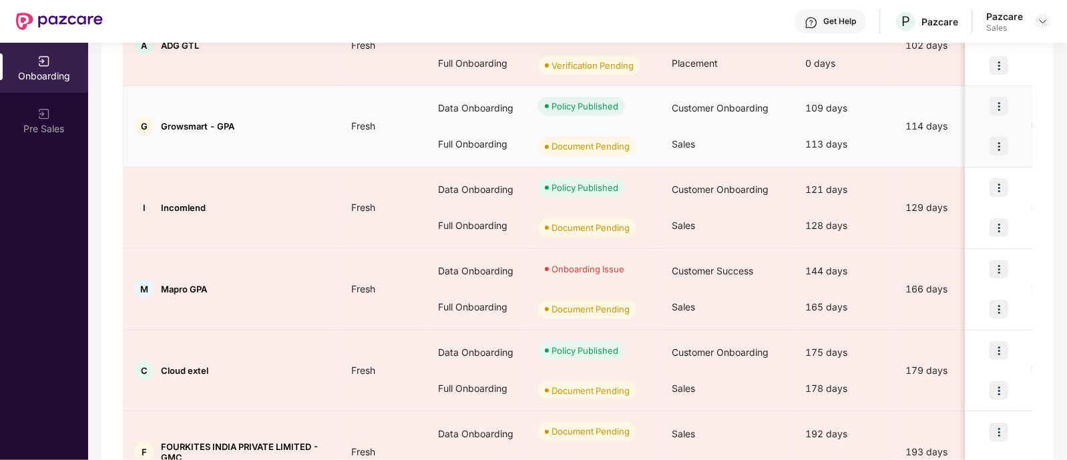
click at [995, 141] on img at bounding box center [999, 146] width 19 height 19
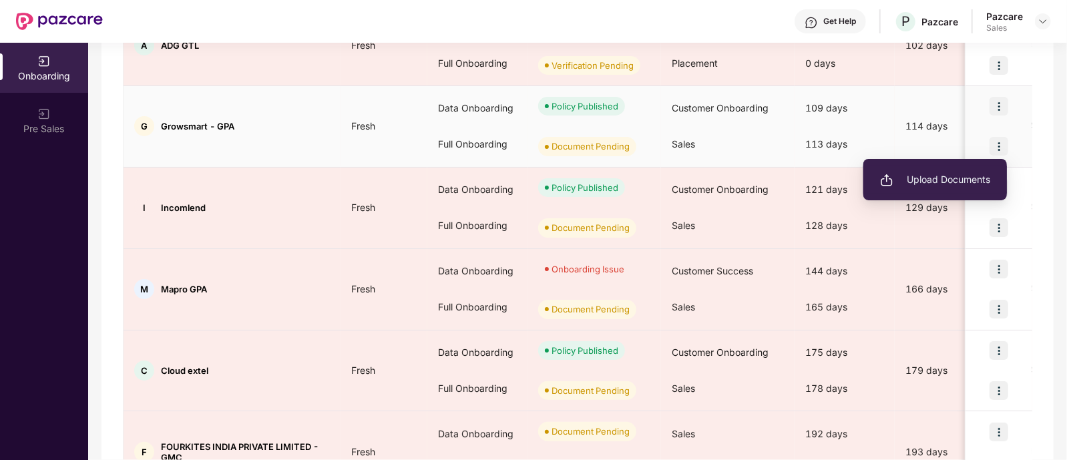
click at [936, 186] on span "Upload Documents" at bounding box center [935, 179] width 110 height 15
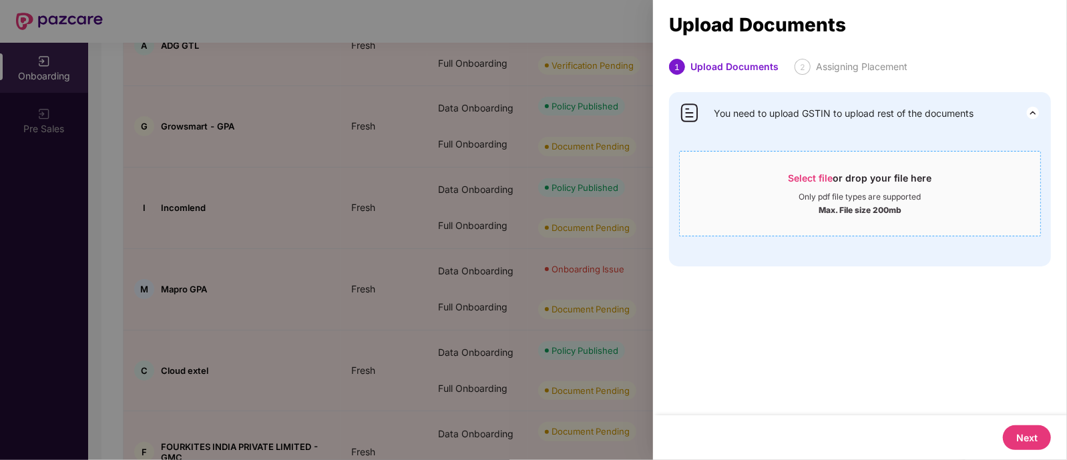
click at [850, 204] on div "Max. File size 200mb" at bounding box center [860, 208] width 83 height 13
click at [844, 217] on span "Select file or drop your file here Only pdf file types are supported Max. File …" at bounding box center [860, 194] width 361 height 64
click at [386, 246] on div at bounding box center [533, 230] width 1067 height 460
click at [518, 167] on div at bounding box center [533, 230] width 1067 height 460
click at [178, 110] on div at bounding box center [533, 230] width 1067 height 460
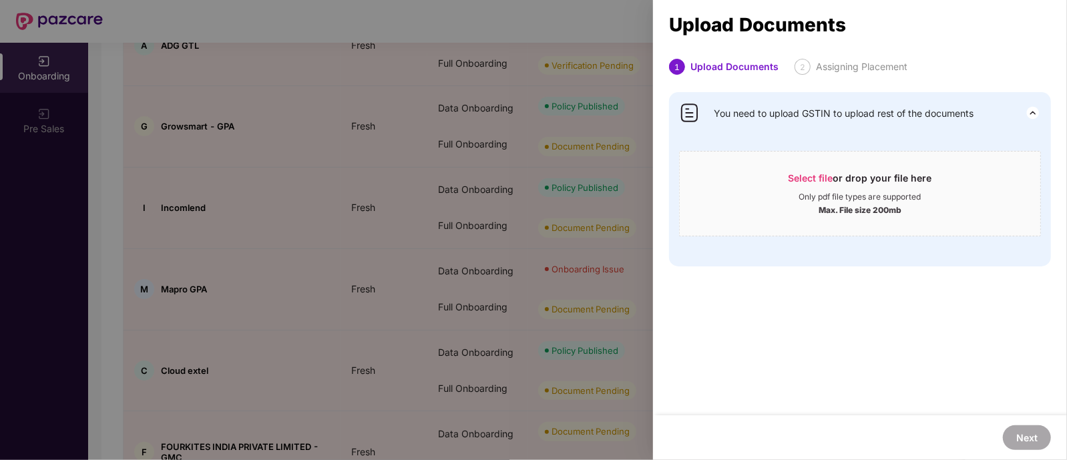
click at [178, 110] on div at bounding box center [533, 230] width 1067 height 460
click at [1033, 109] on img at bounding box center [1033, 113] width 16 height 16
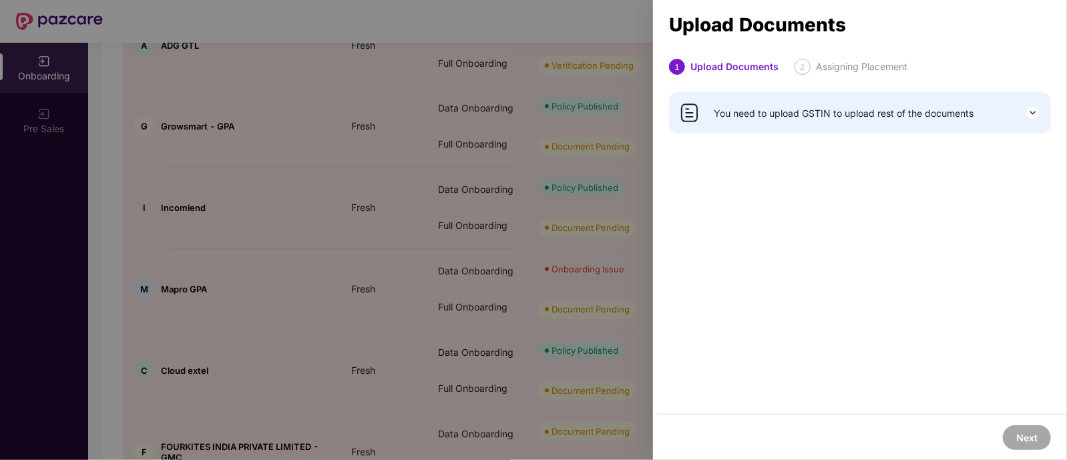
click at [466, 212] on div at bounding box center [533, 230] width 1067 height 460
click at [323, 217] on div at bounding box center [533, 230] width 1067 height 460
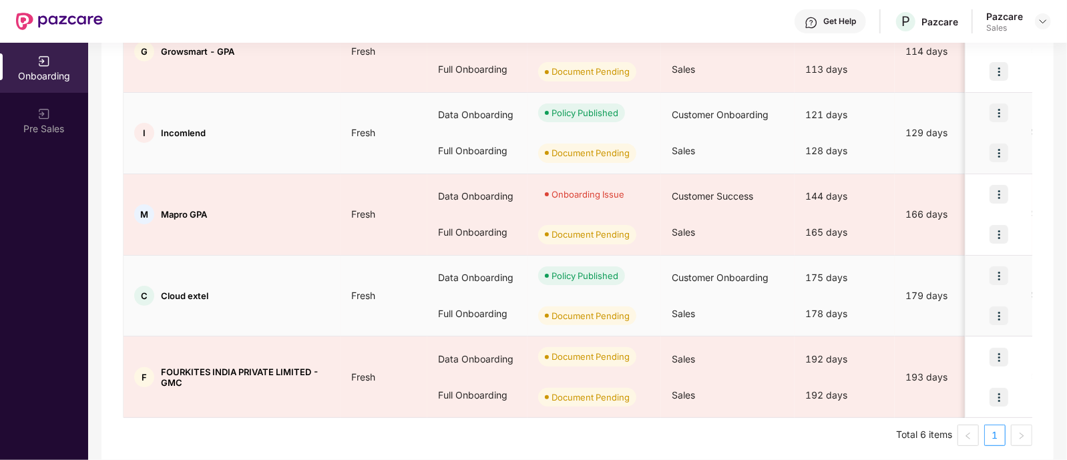
scroll to position [332, 0]
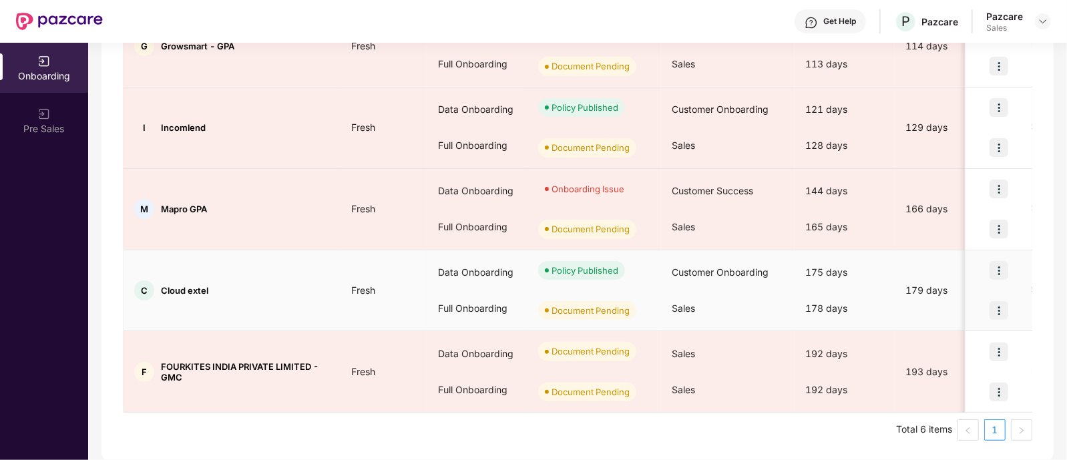
click at [995, 305] on img at bounding box center [999, 310] width 19 height 19
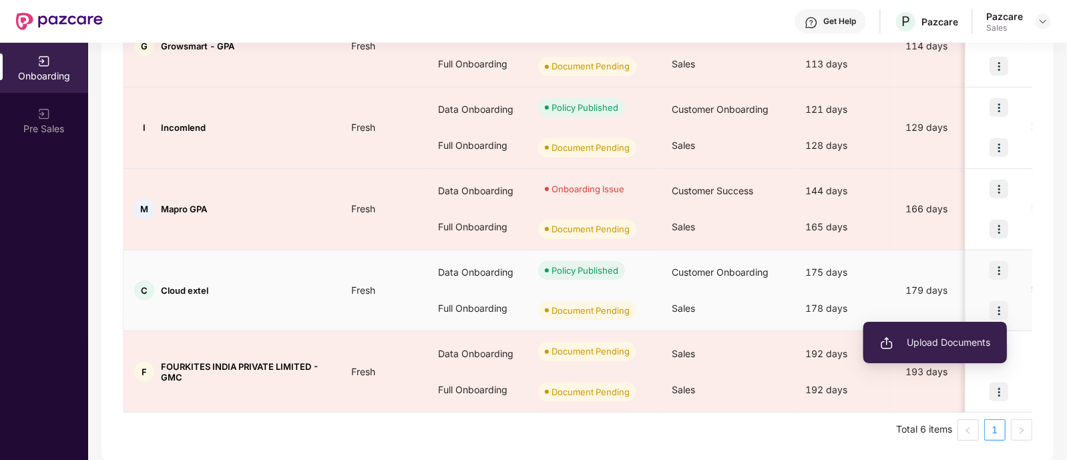
click at [942, 343] on span "Upload Documents" at bounding box center [935, 342] width 110 height 15
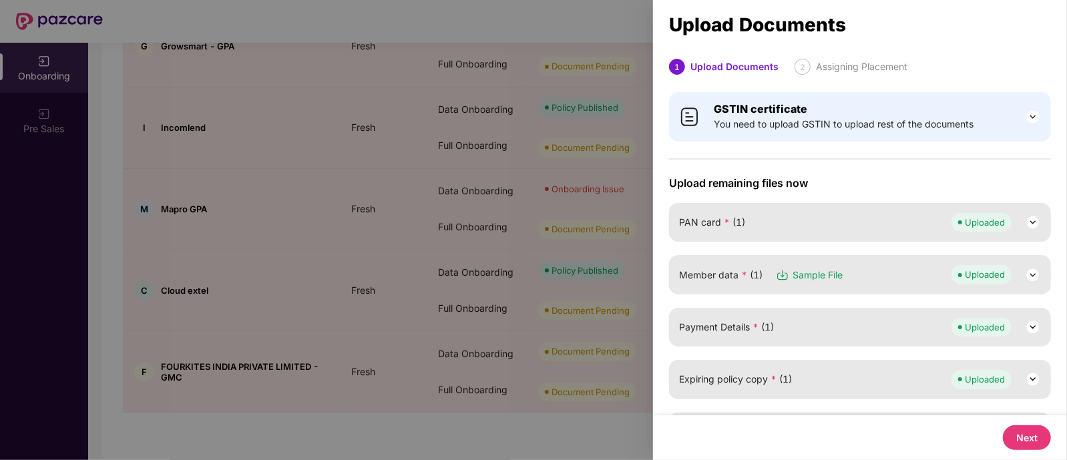
scroll to position [176, 0]
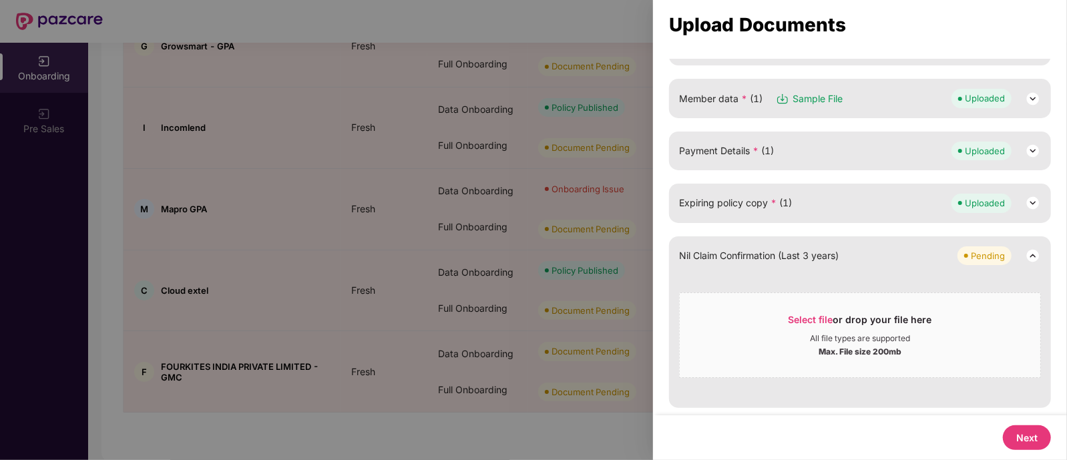
click at [325, 262] on div at bounding box center [533, 230] width 1067 height 460
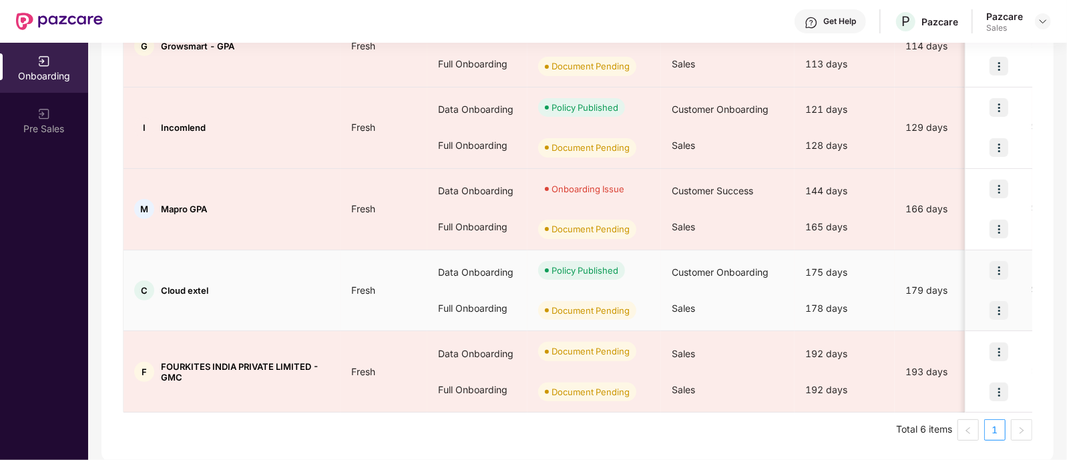
click at [1003, 305] on img at bounding box center [999, 310] width 19 height 19
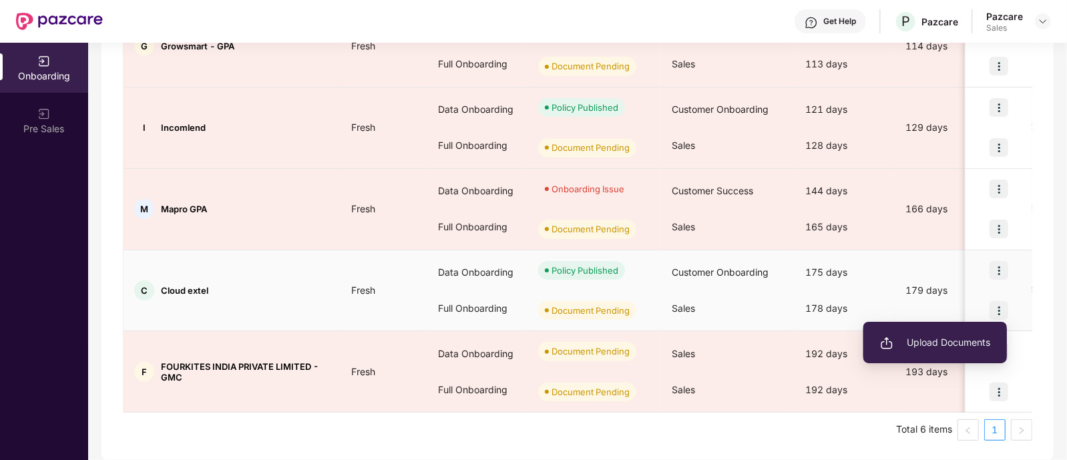
click at [911, 345] on span "Upload Documents" at bounding box center [935, 342] width 110 height 15
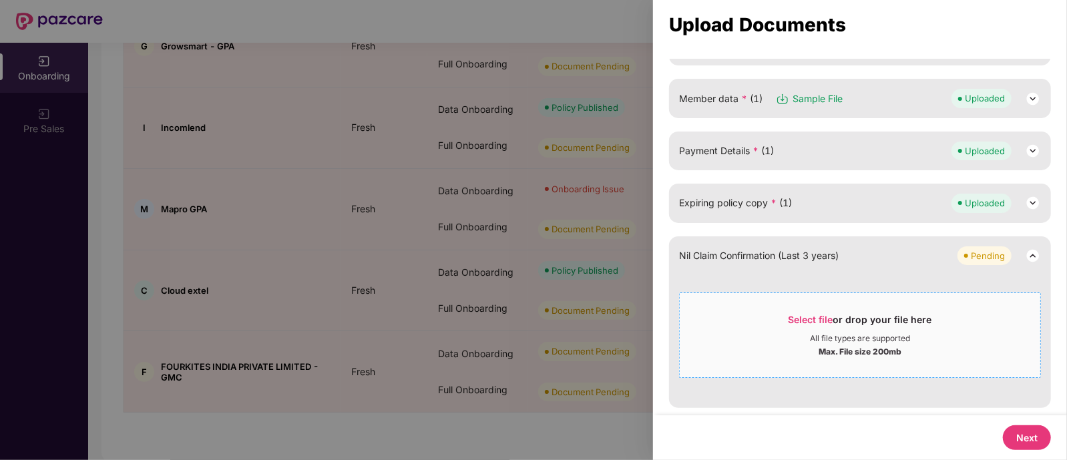
click at [910, 336] on div "All file types are supported" at bounding box center [860, 338] width 361 height 11
click at [313, 179] on div at bounding box center [533, 230] width 1067 height 460
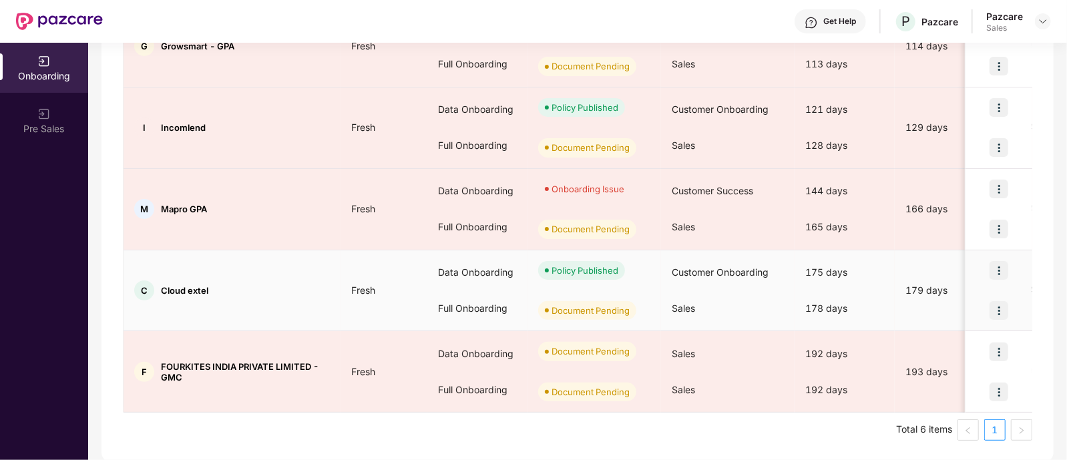
click at [255, 289] on div "C Cloud extel" at bounding box center [232, 291] width 217 height 20
click at [996, 307] on img at bounding box center [999, 310] width 19 height 19
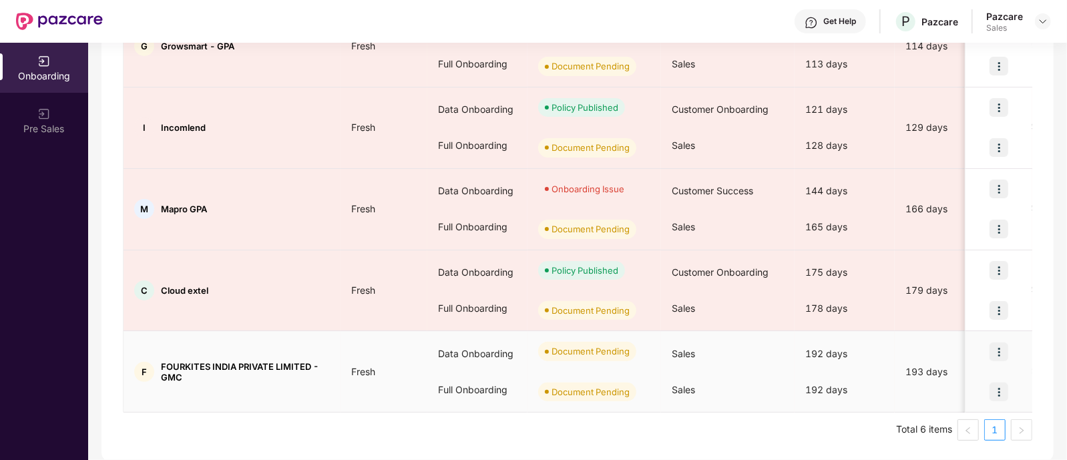
click at [376, 408] on td "Fresh" at bounding box center [384, 371] width 87 height 81
click at [991, 391] on img at bounding box center [999, 392] width 19 height 19
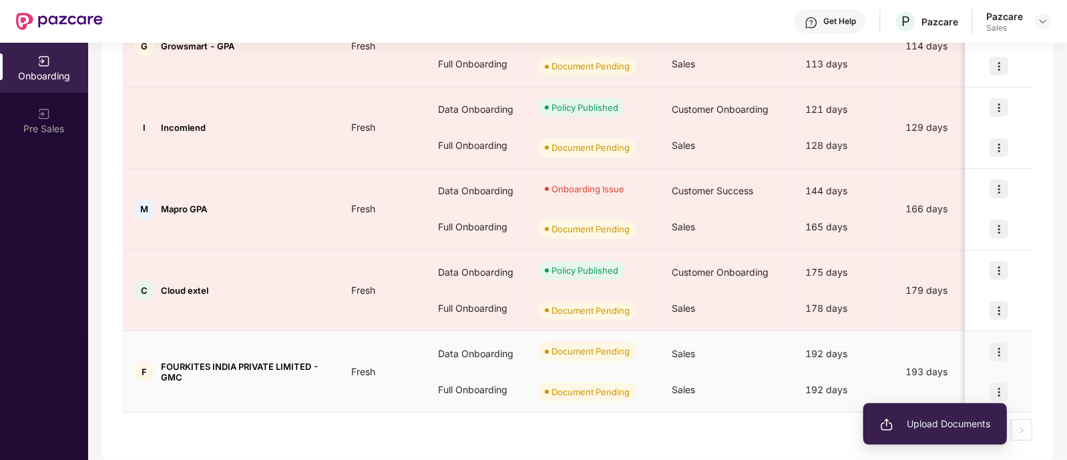
click at [926, 432] on li "Upload Documents" at bounding box center [936, 424] width 144 height 28
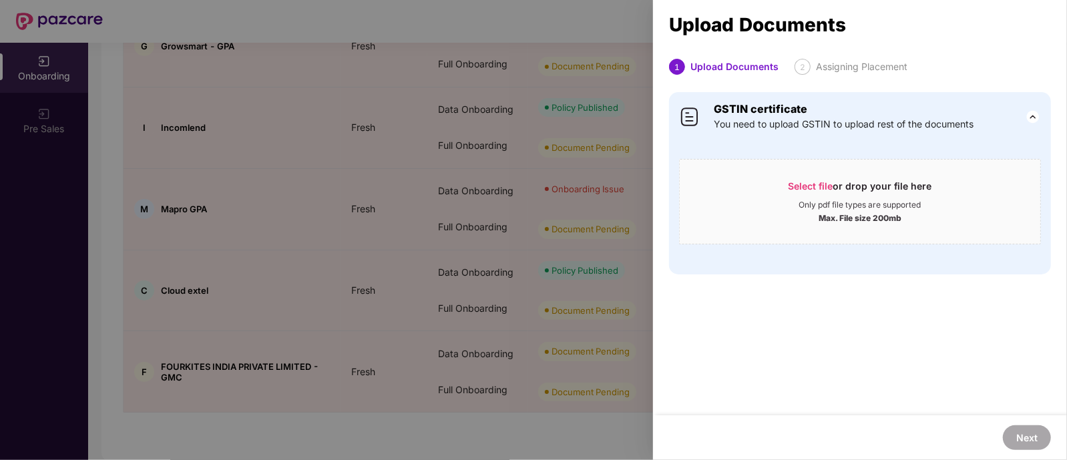
click at [314, 390] on div at bounding box center [533, 230] width 1067 height 460
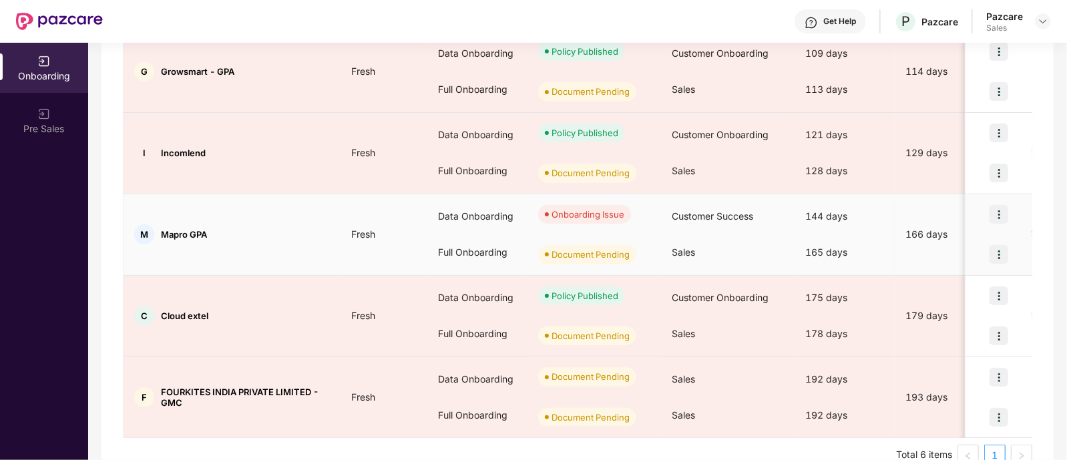
scroll to position [305, 0]
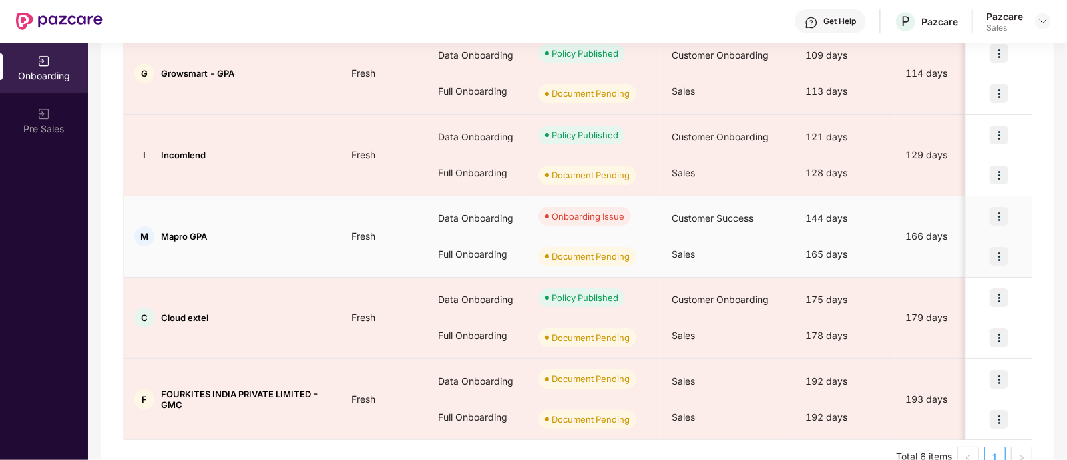
click at [995, 252] on img at bounding box center [999, 256] width 19 height 19
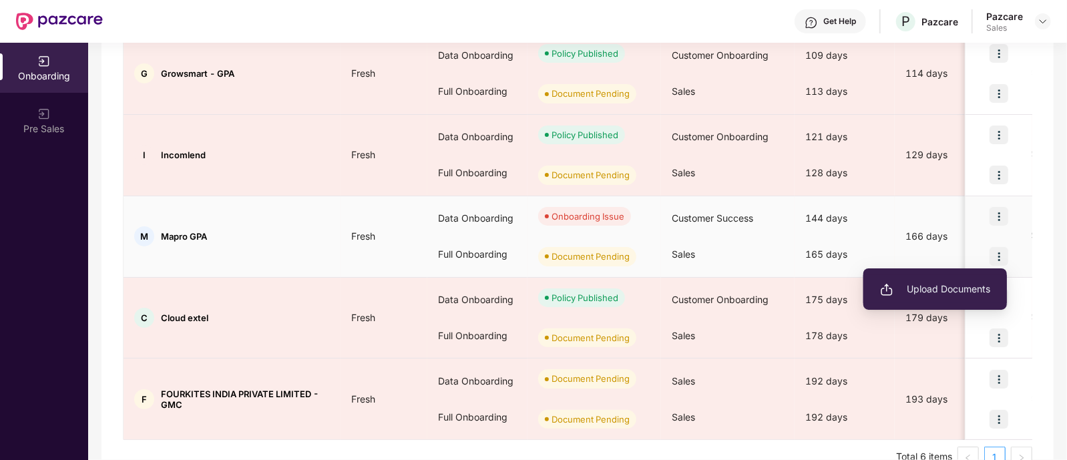
click at [929, 287] on span "Upload Documents" at bounding box center [935, 289] width 110 height 15
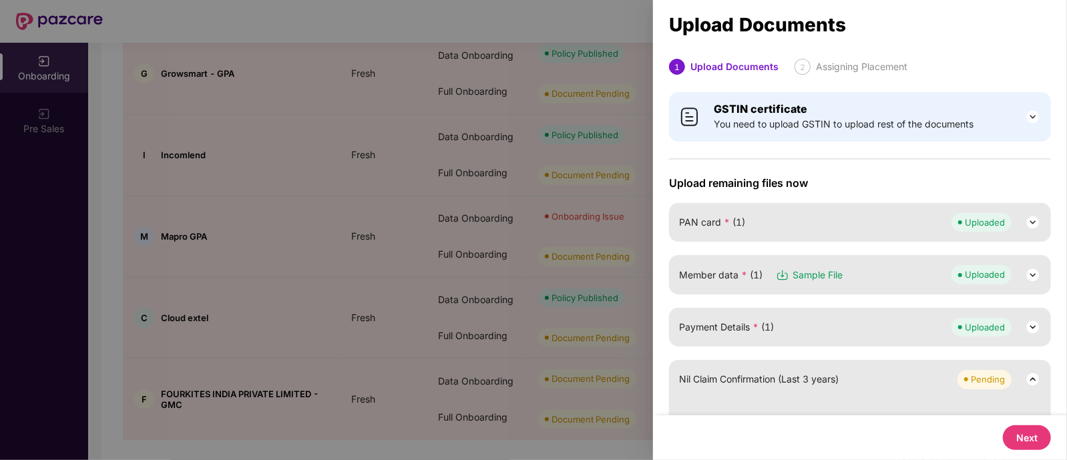
scroll to position [124, 0]
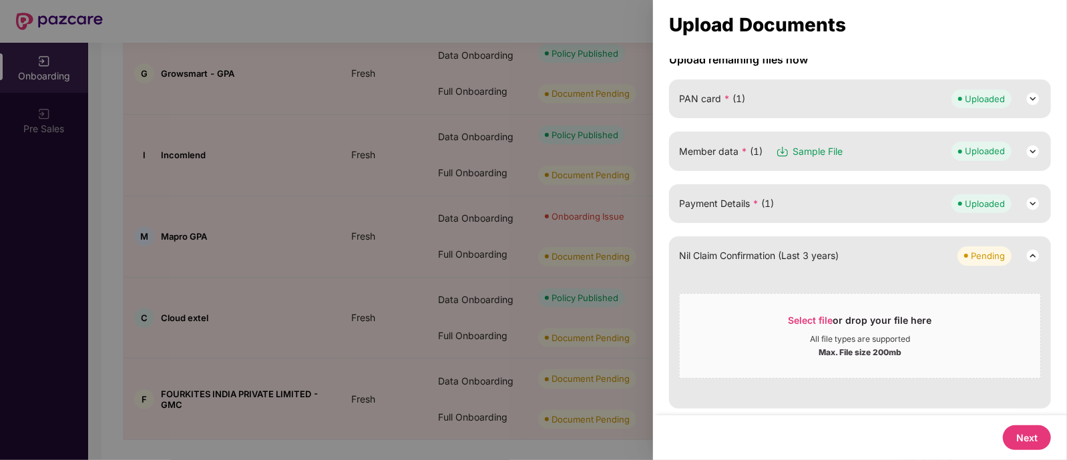
click at [317, 288] on div at bounding box center [533, 230] width 1067 height 460
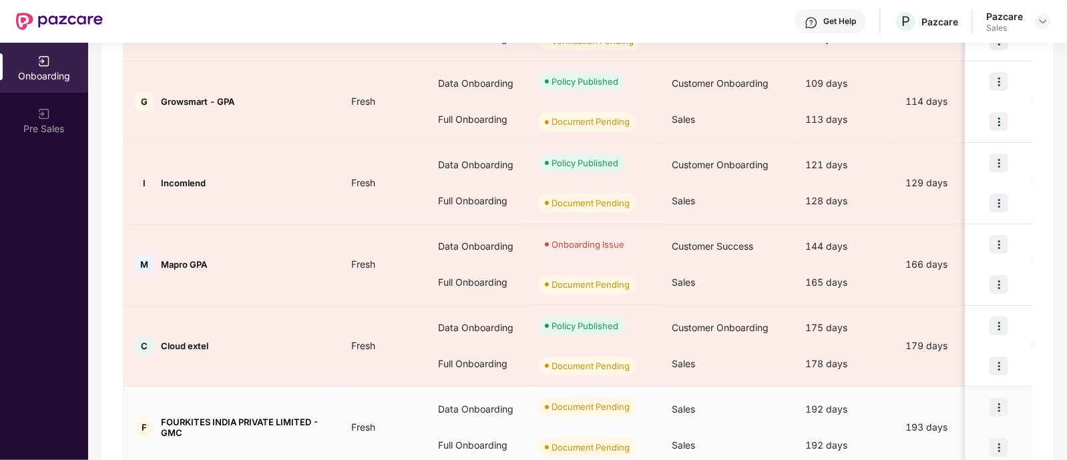
scroll to position [267, 0]
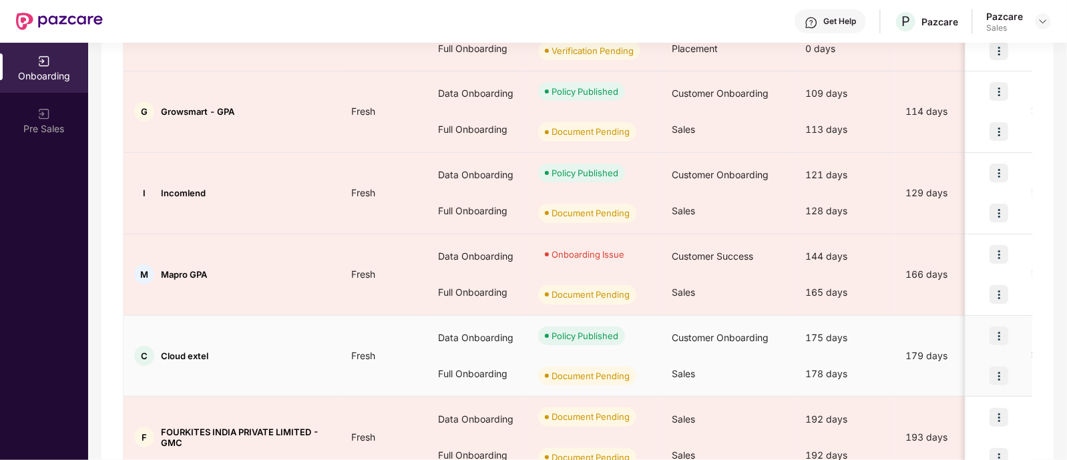
click at [264, 365] on td "C Cloud extel" at bounding box center [232, 356] width 217 height 81
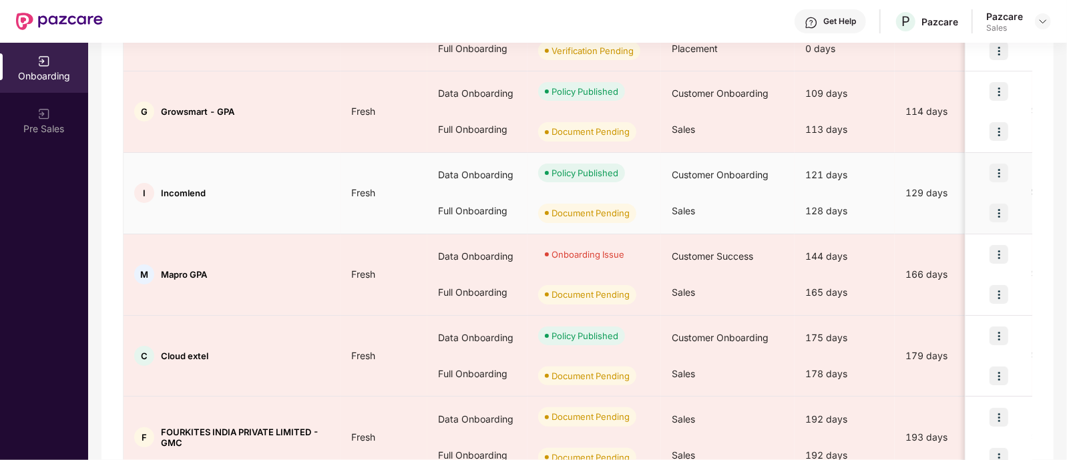
click at [1011, 214] on div at bounding box center [999, 213] width 67 height 40
click at [1001, 214] on img at bounding box center [999, 213] width 19 height 19
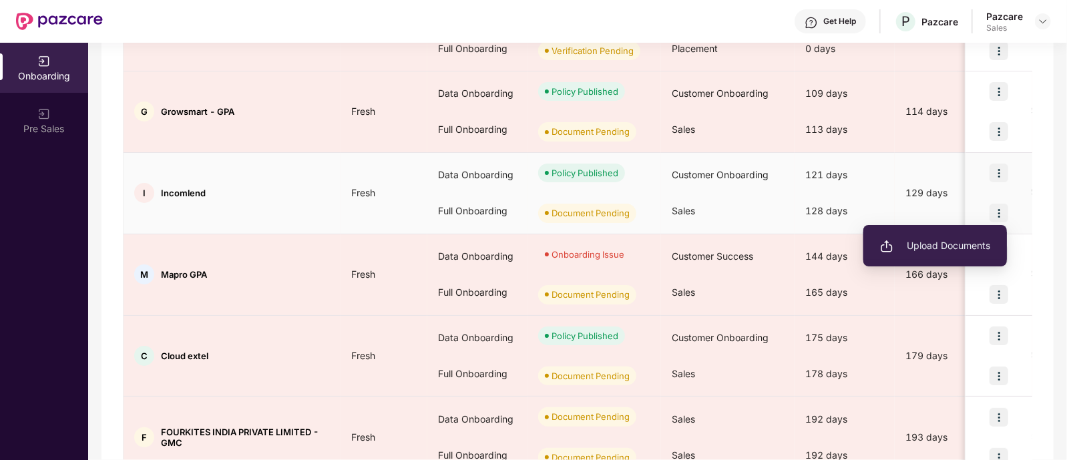
click at [908, 248] on span "Upload Documents" at bounding box center [935, 245] width 110 height 15
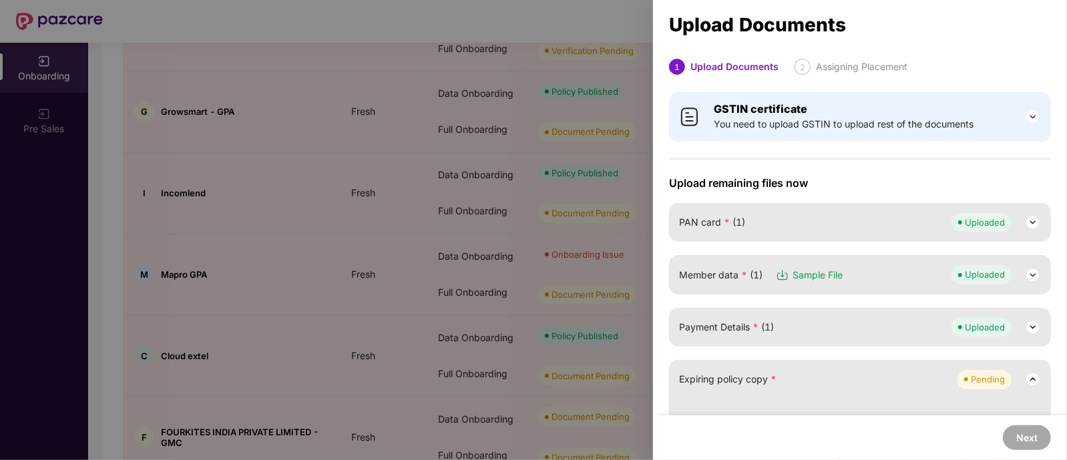
scroll to position [124, 0]
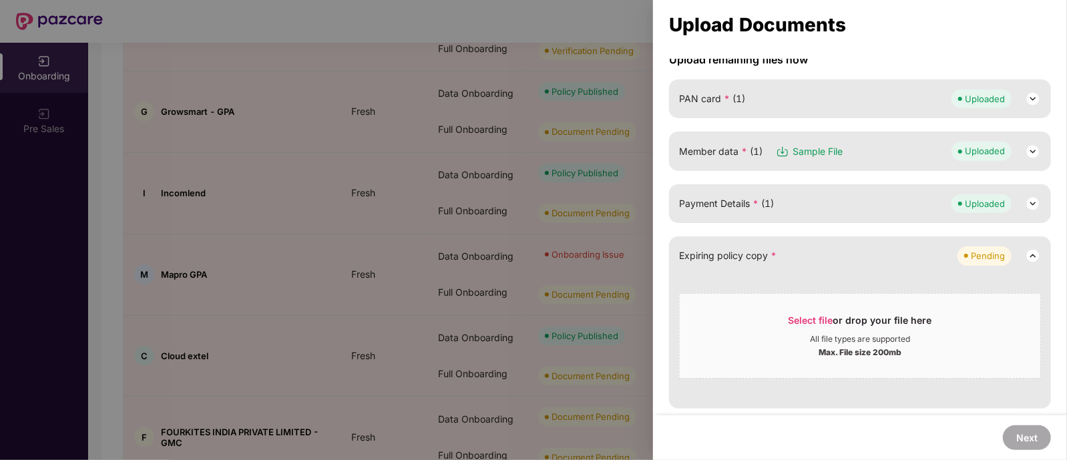
click at [365, 285] on div at bounding box center [533, 230] width 1067 height 460
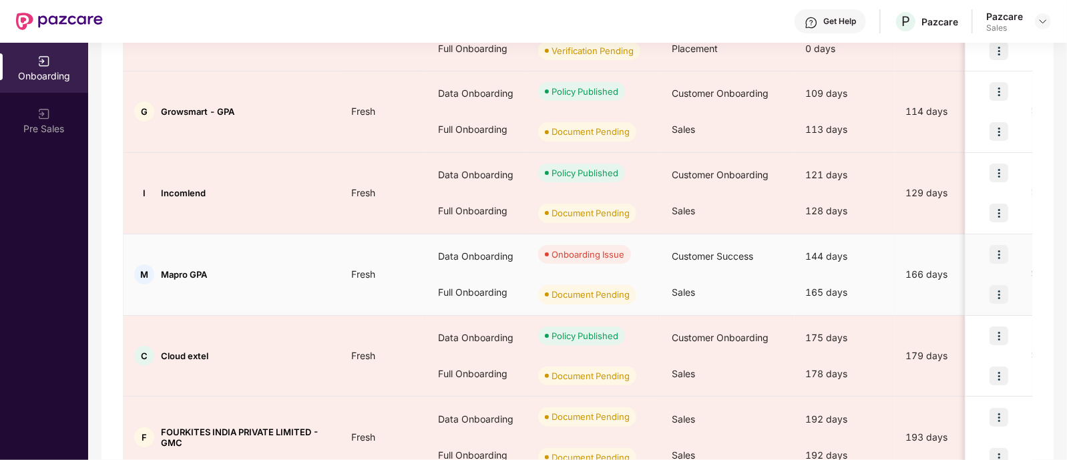
click at [995, 289] on img at bounding box center [999, 294] width 19 height 19
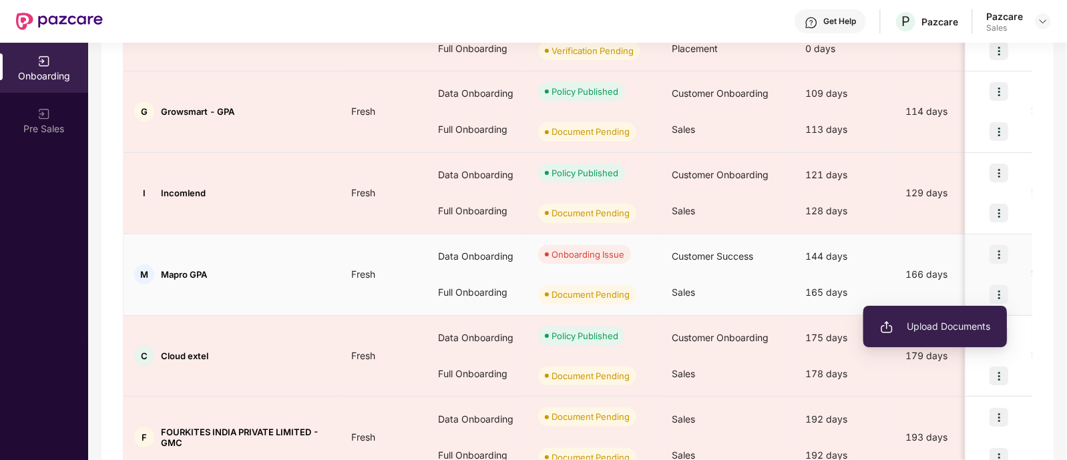
click at [939, 331] on span "Upload Documents" at bounding box center [935, 326] width 110 height 15
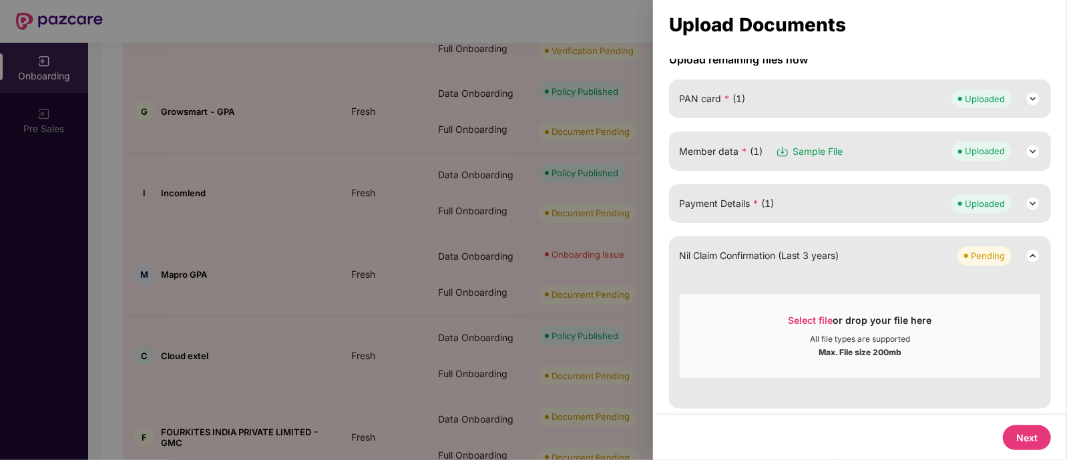
click at [492, 377] on div at bounding box center [533, 230] width 1067 height 460
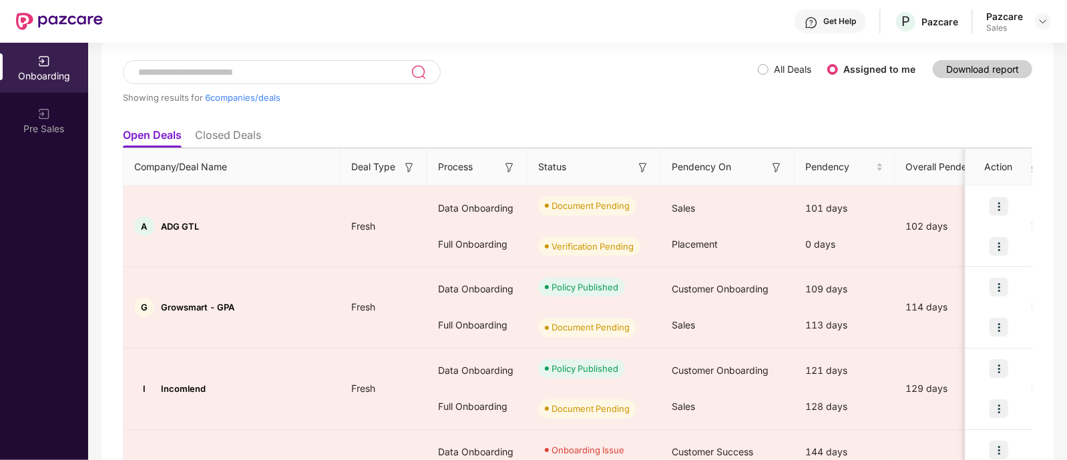
scroll to position [71, 0]
